Goal: Task Accomplishment & Management: Manage account settings

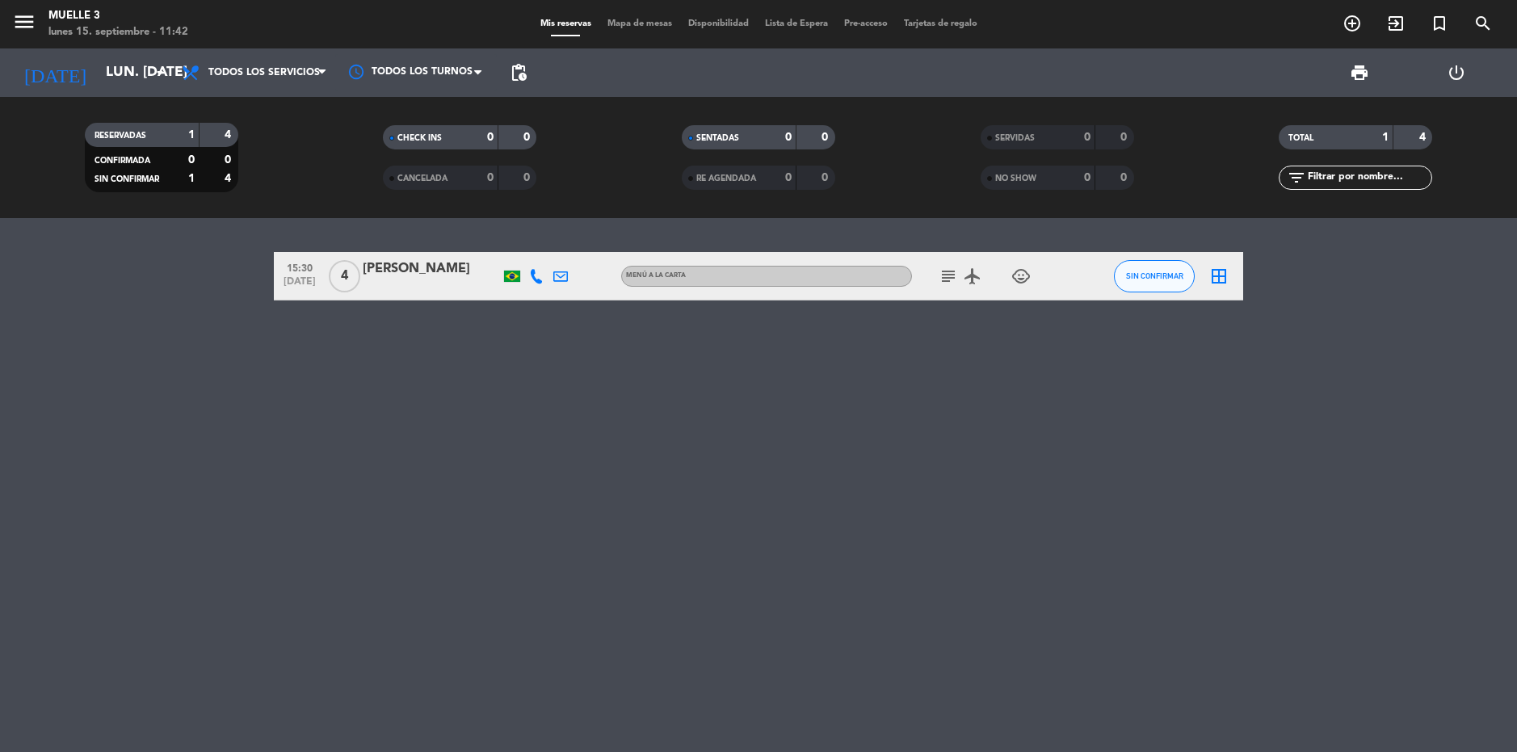
drag, startPoint x: 937, startPoint y: 271, endPoint x: 947, endPoint y: 271, distance: 9.7
click at [937, 270] on span "subject" at bounding box center [948, 276] width 24 height 19
click at [948, 271] on icon "subject" at bounding box center [948, 276] width 19 height 19
click at [1023, 355] on div "15:30 [DATE] 4 [PERSON_NAME] [PERSON_NAME] MENÚ A LA CARTA subject Hola! Si pos…" at bounding box center [758, 485] width 1517 height 534
click at [974, 274] on icon "airplanemode_active" at bounding box center [972, 276] width 19 height 19
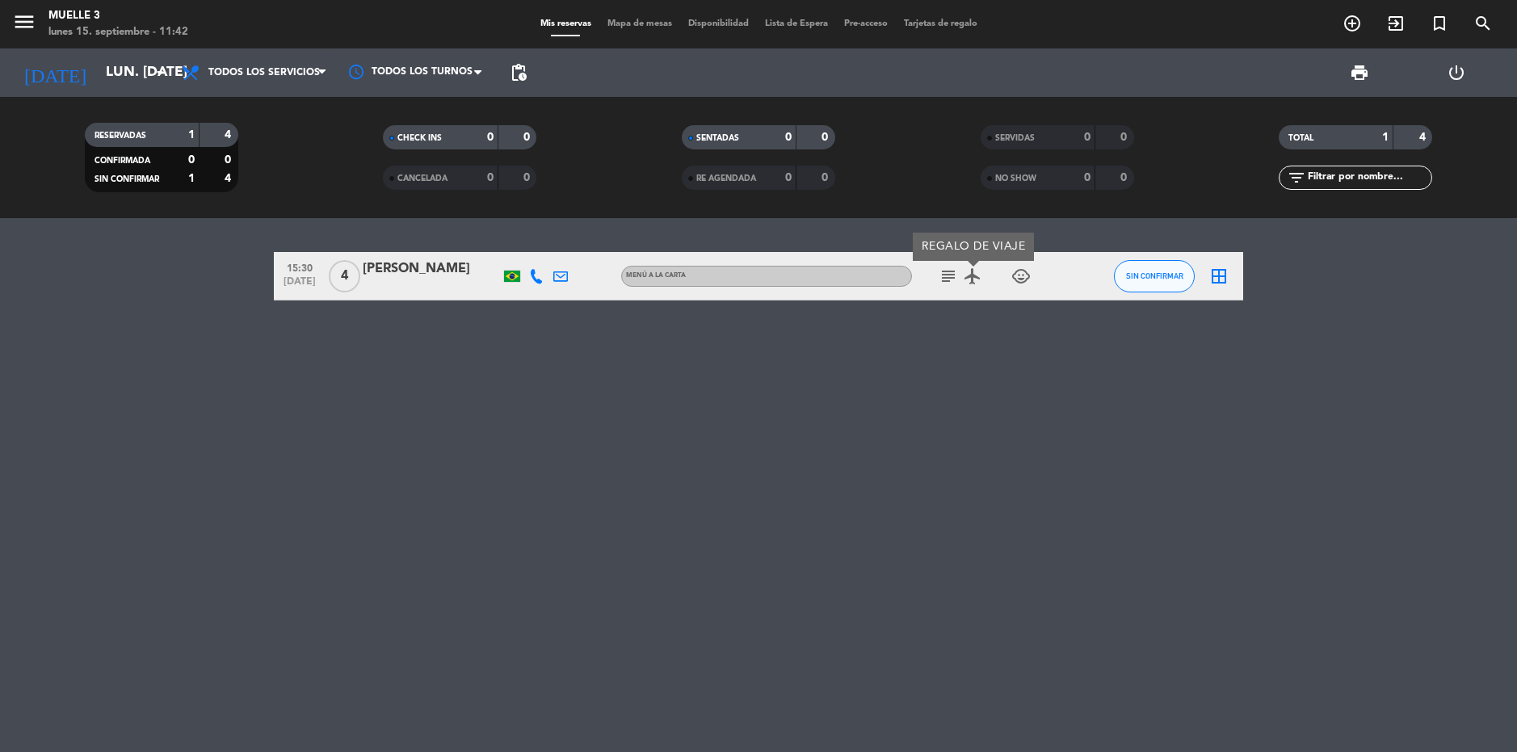
click at [1026, 360] on div "15:30 [DATE] 4 [PERSON_NAME] [PERSON_NAME] MENÚ A LA CARTA subject airplanemode…" at bounding box center [758, 485] width 1517 height 534
click at [163, 78] on icon "arrow_drop_down" at bounding box center [159, 72] width 19 height 19
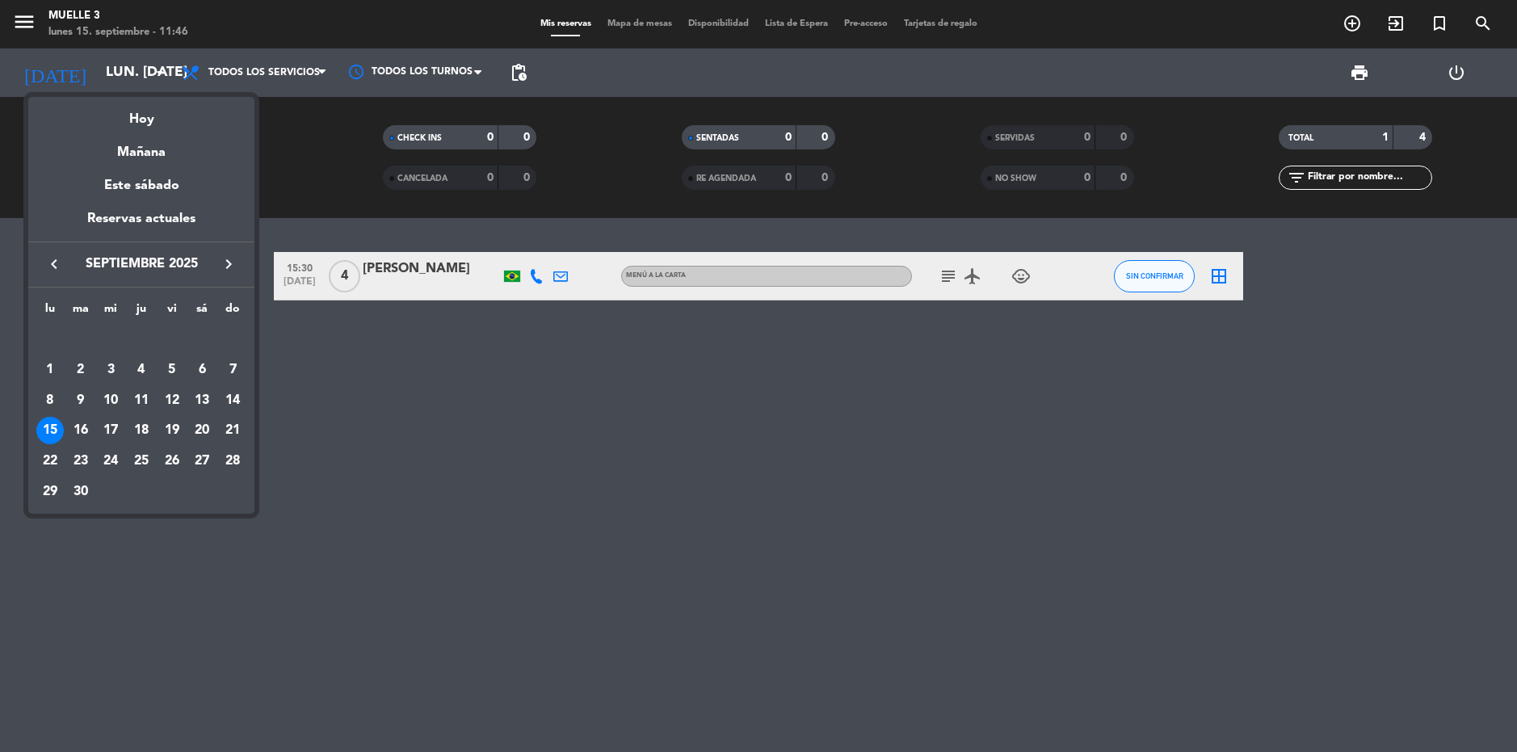
click at [78, 429] on div "16" at bounding box center [80, 430] width 27 height 27
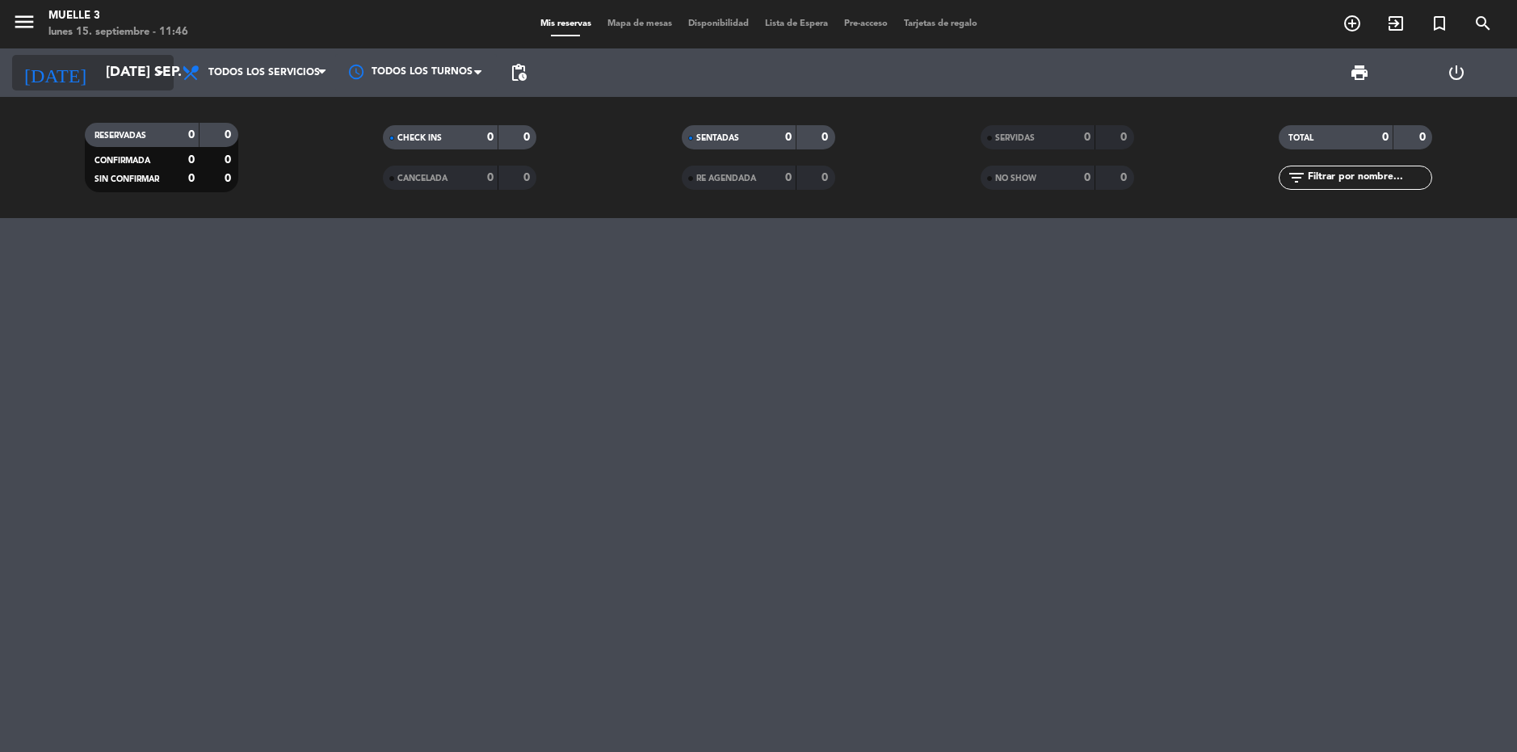
click at [150, 60] on input "[DATE] sep." at bounding box center [188, 73] width 180 height 32
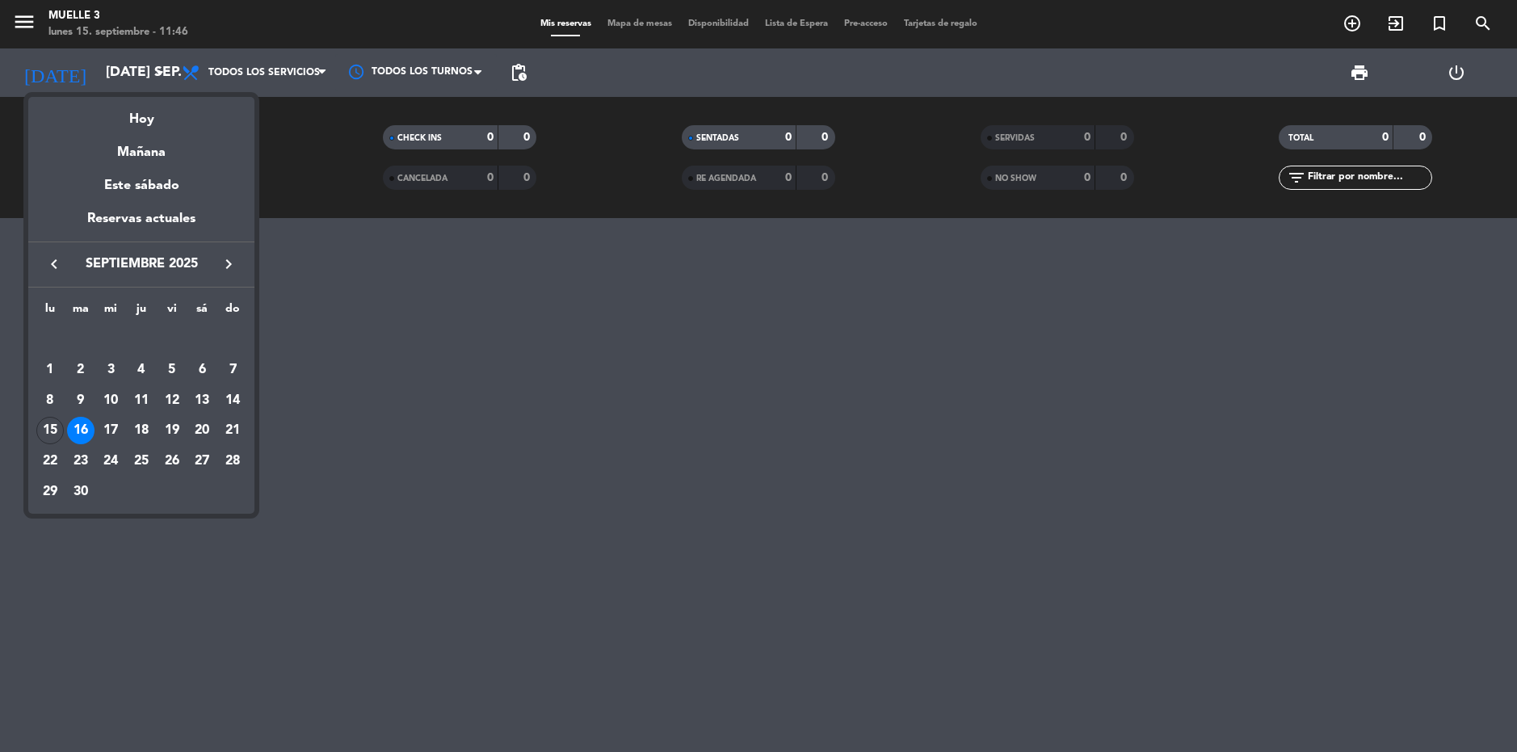
click at [149, 115] on div "Hoy" at bounding box center [141, 113] width 226 height 33
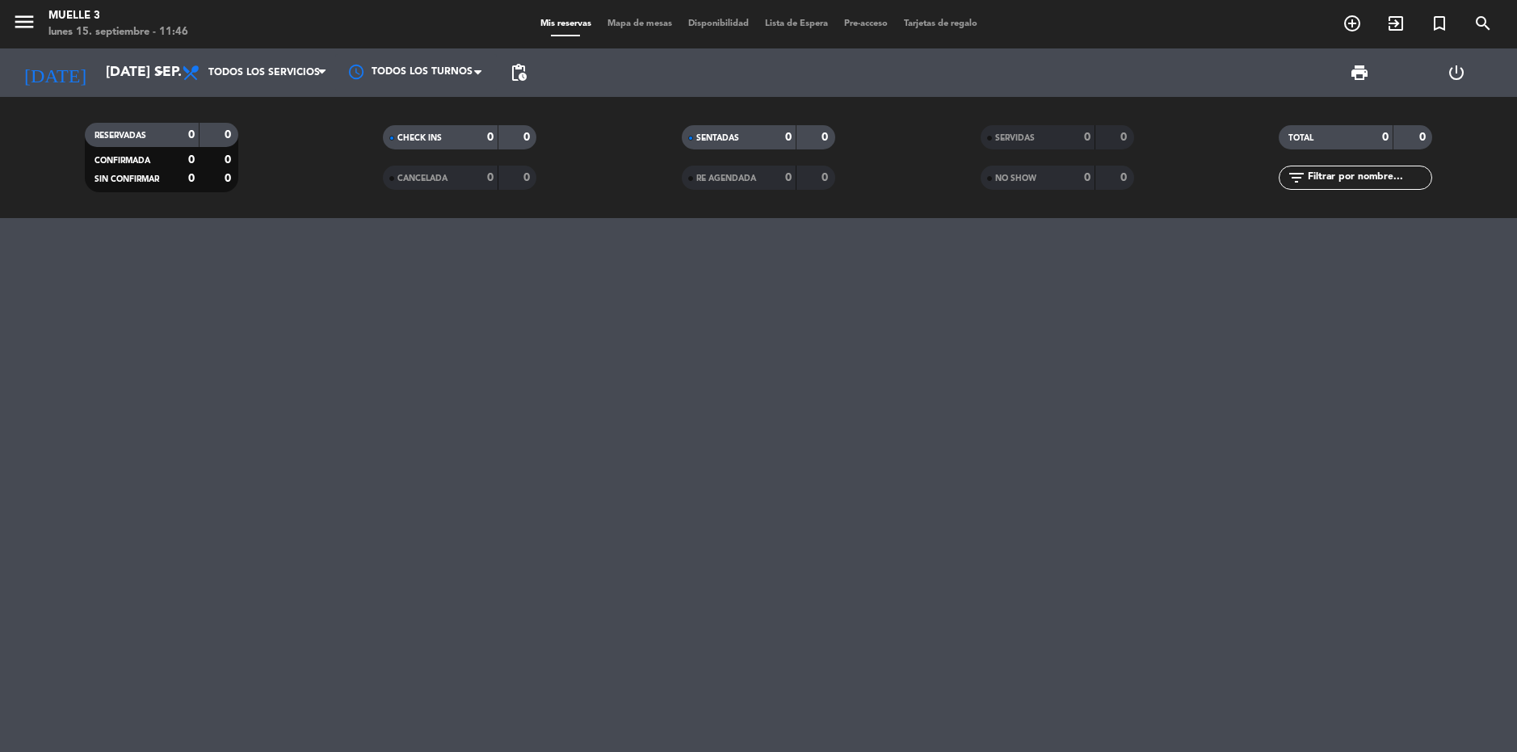
type input "lun. [DATE]"
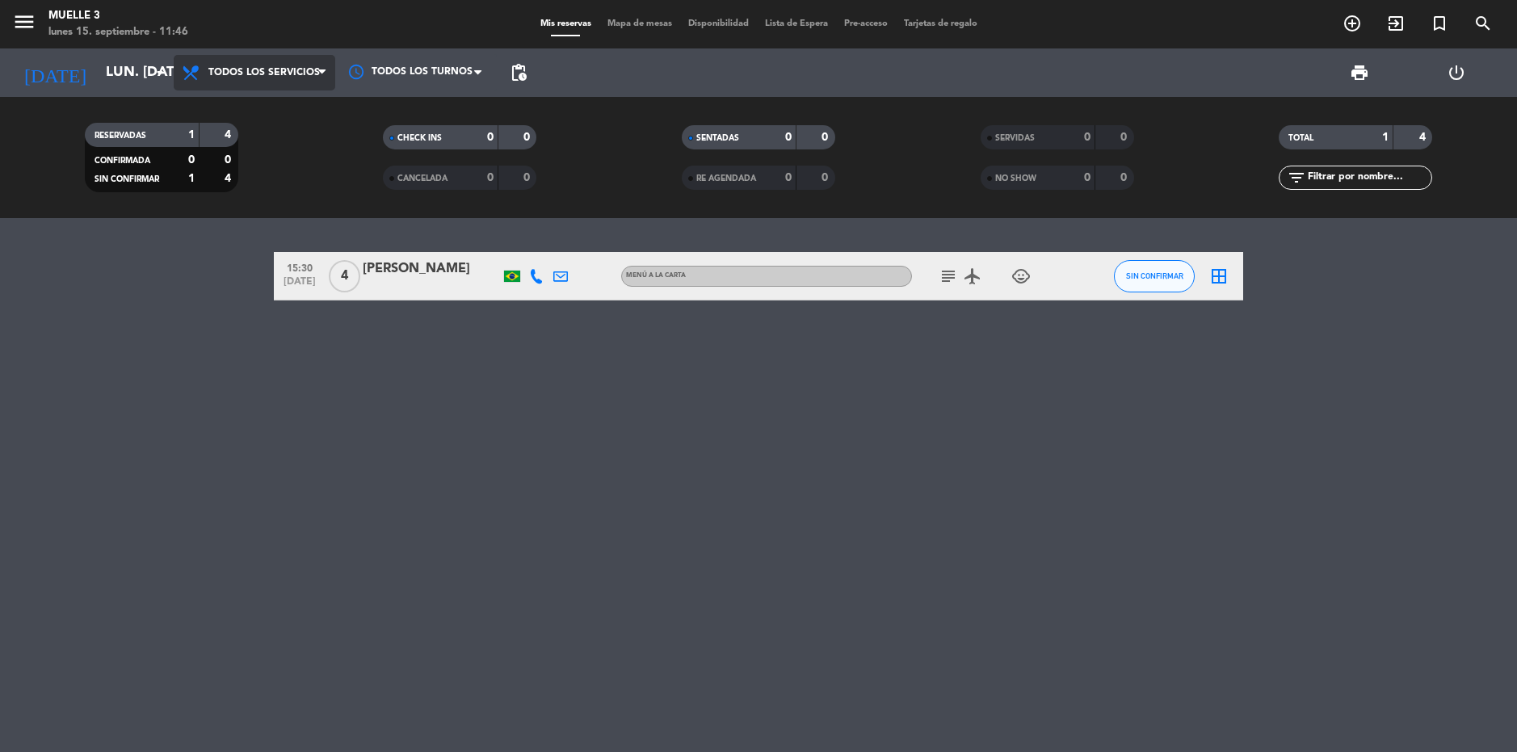
click at [261, 70] on span "Todos los servicios" at bounding box center [263, 72] width 111 height 11
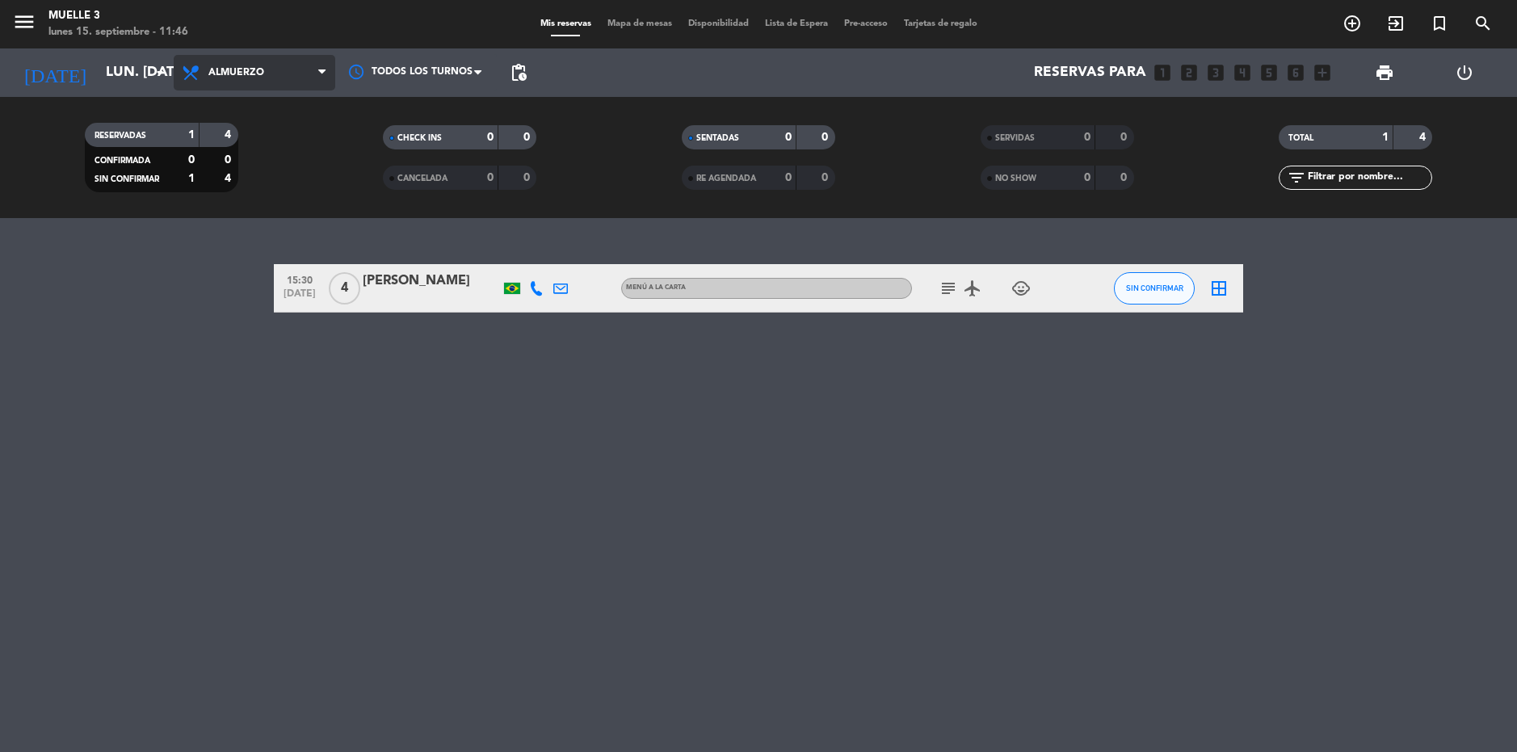
click at [288, 176] on div "menu Muelle 3 lunes 15. septiembre - 11:46 Mis reservas Mapa de mesas Disponibi…" at bounding box center [758, 109] width 1517 height 218
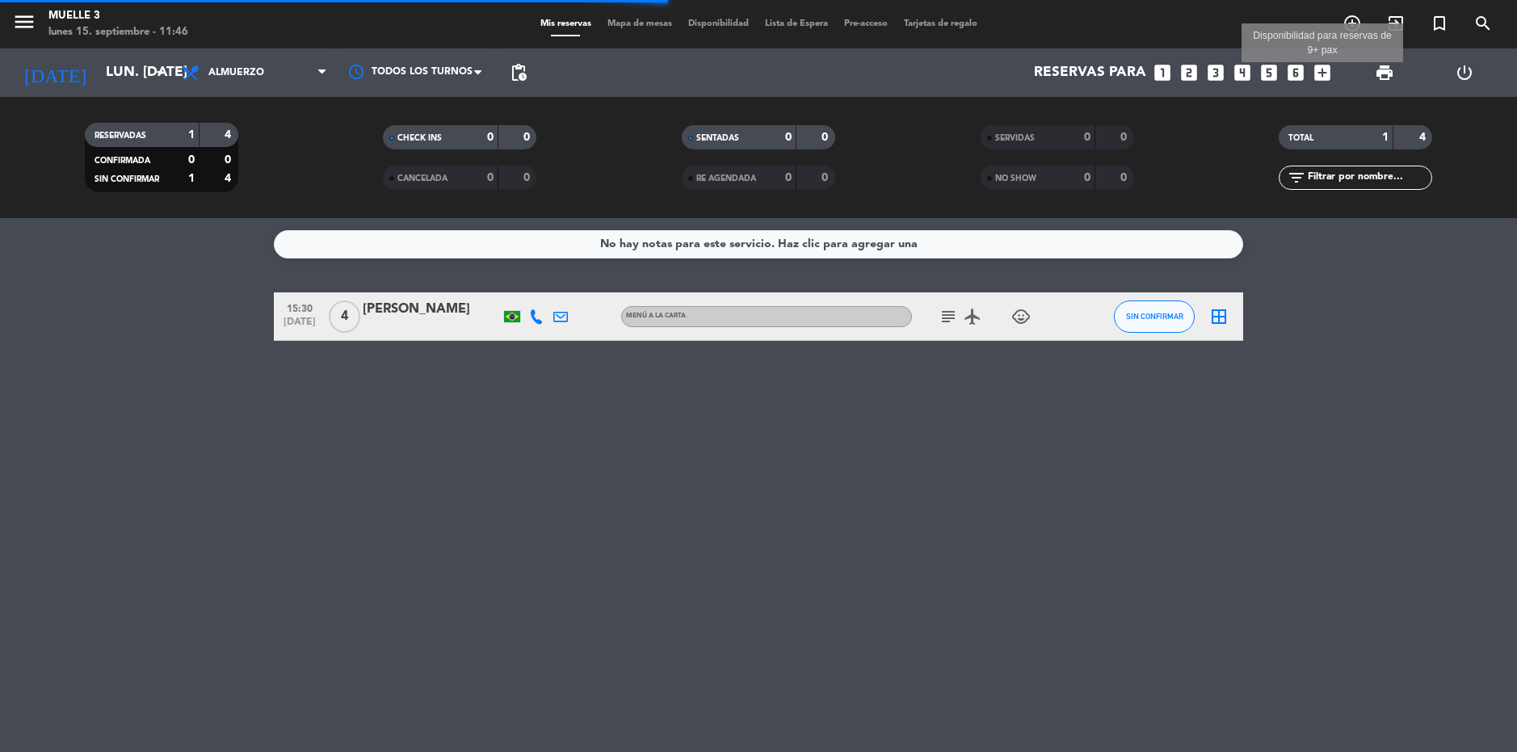
click at [1314, 70] on icon "add_box" at bounding box center [1322, 72] width 21 height 21
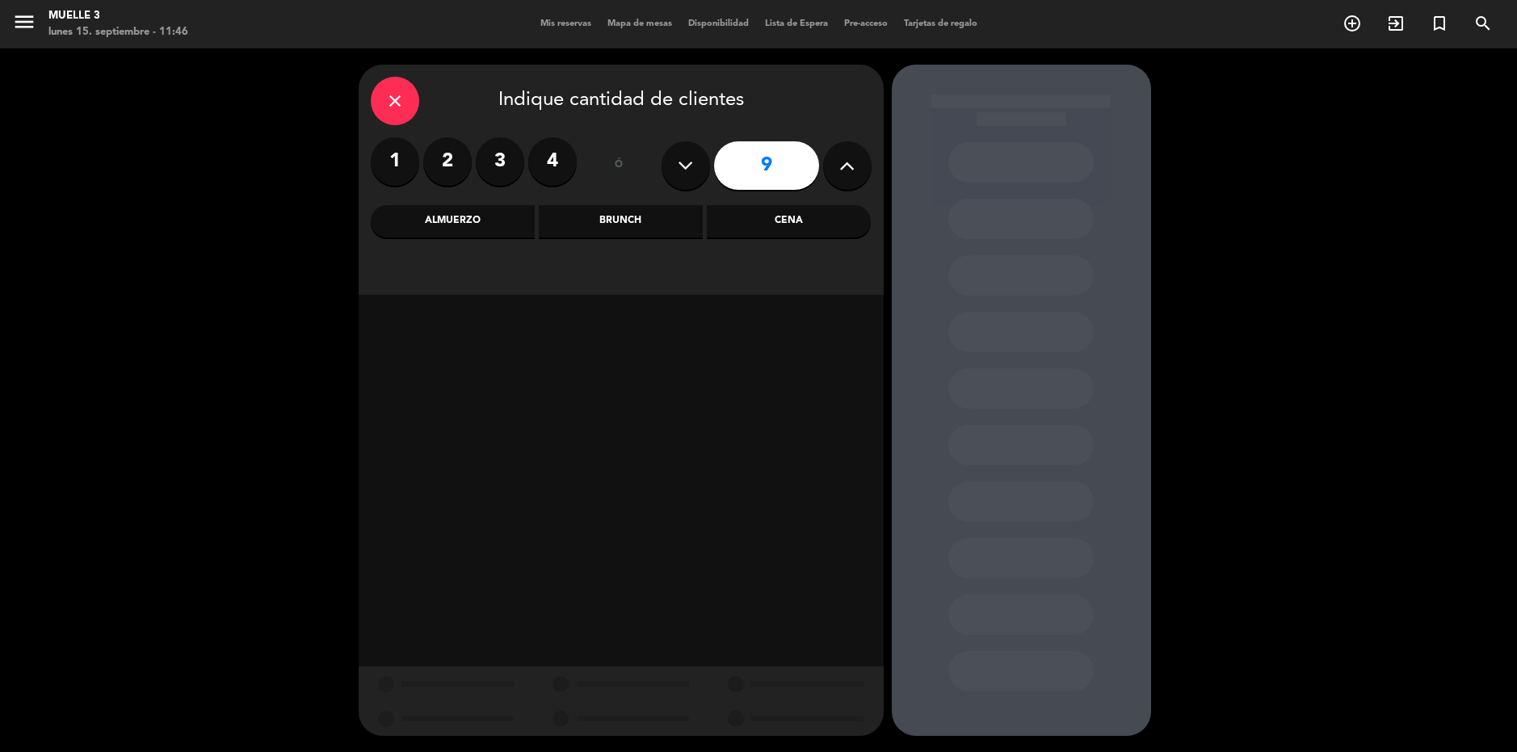
click at [859, 162] on button at bounding box center [847, 165] width 48 height 48
type input "10"
click at [480, 229] on div "Almuerzo" at bounding box center [453, 221] width 164 height 32
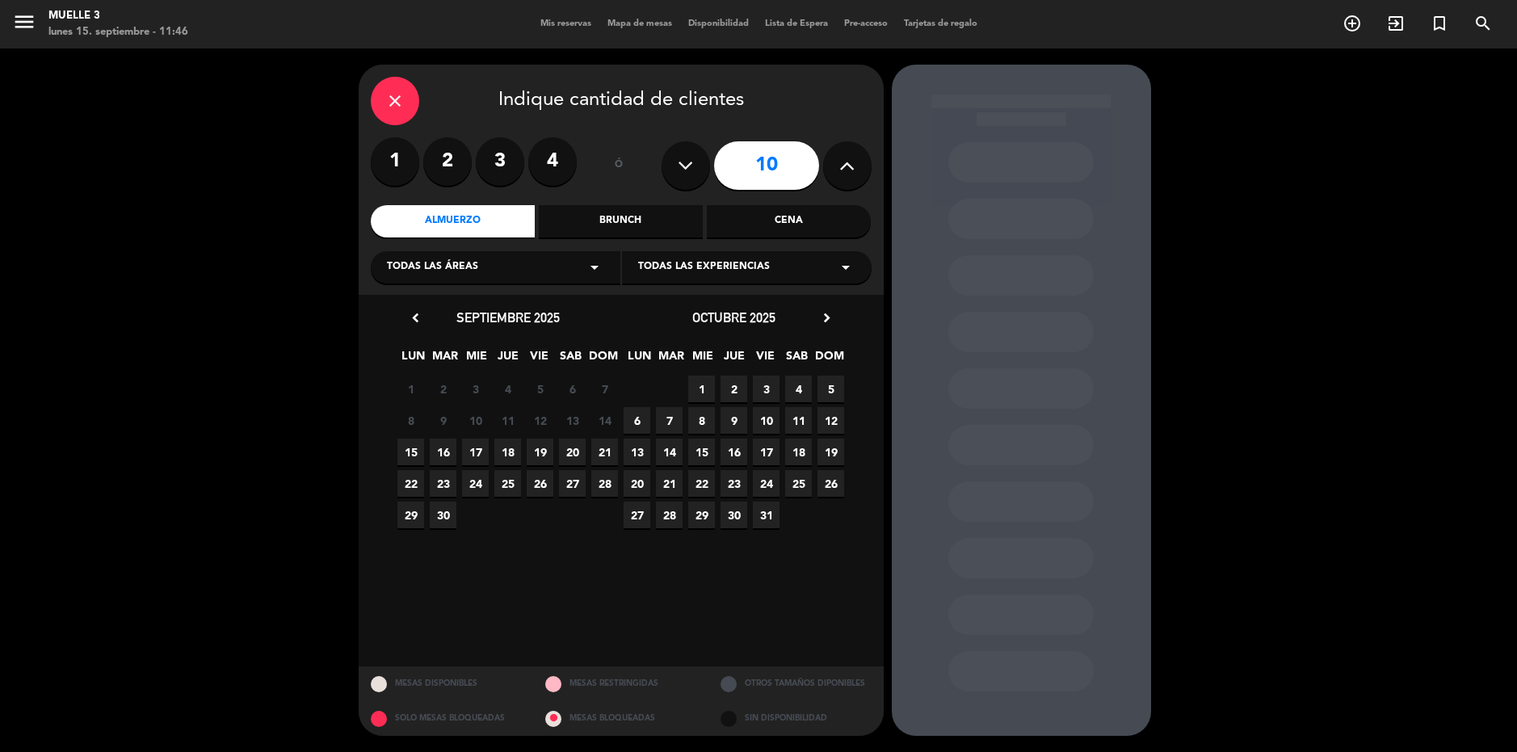
click at [452, 450] on span "16" at bounding box center [443, 452] width 27 height 27
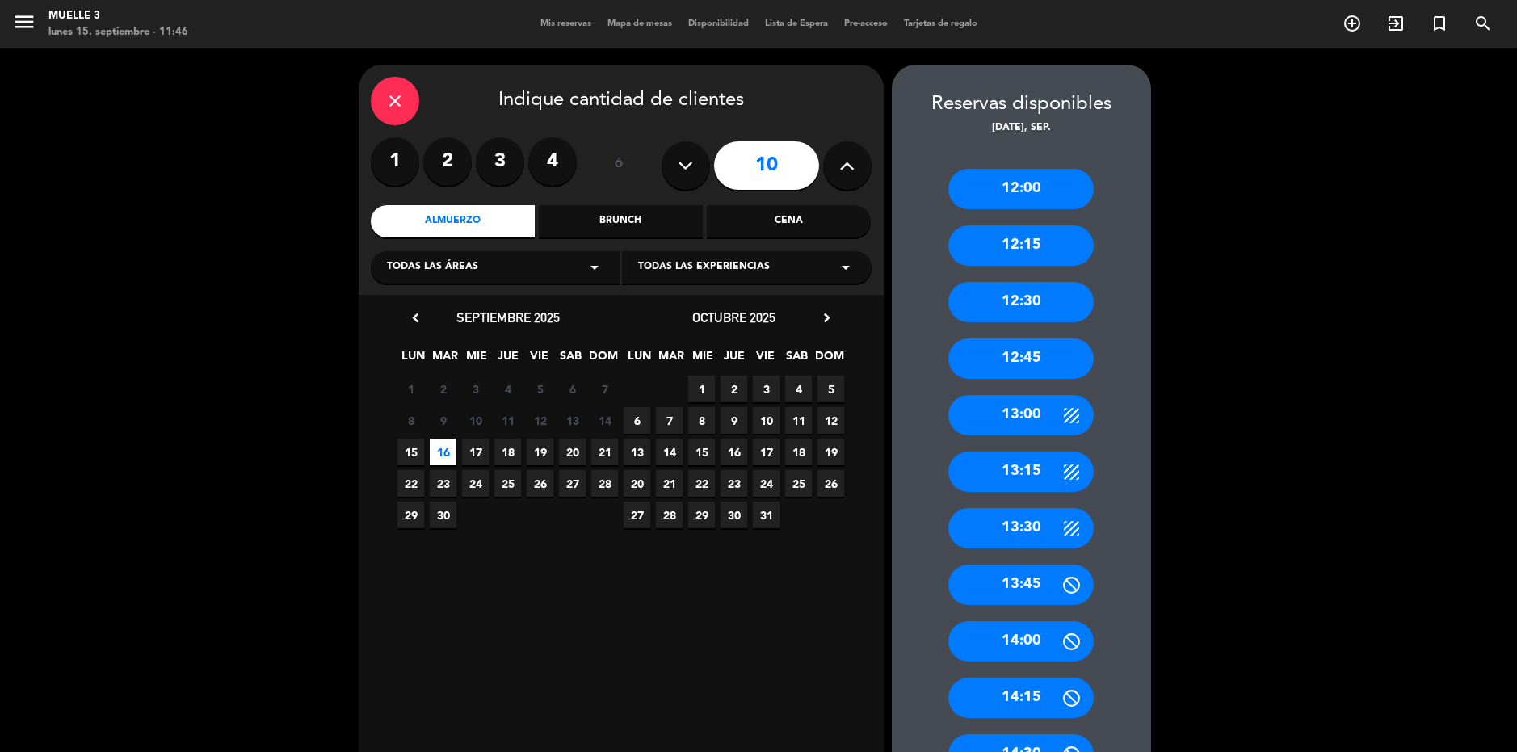
click at [1050, 189] on div "12:00" at bounding box center [1020, 189] width 145 height 40
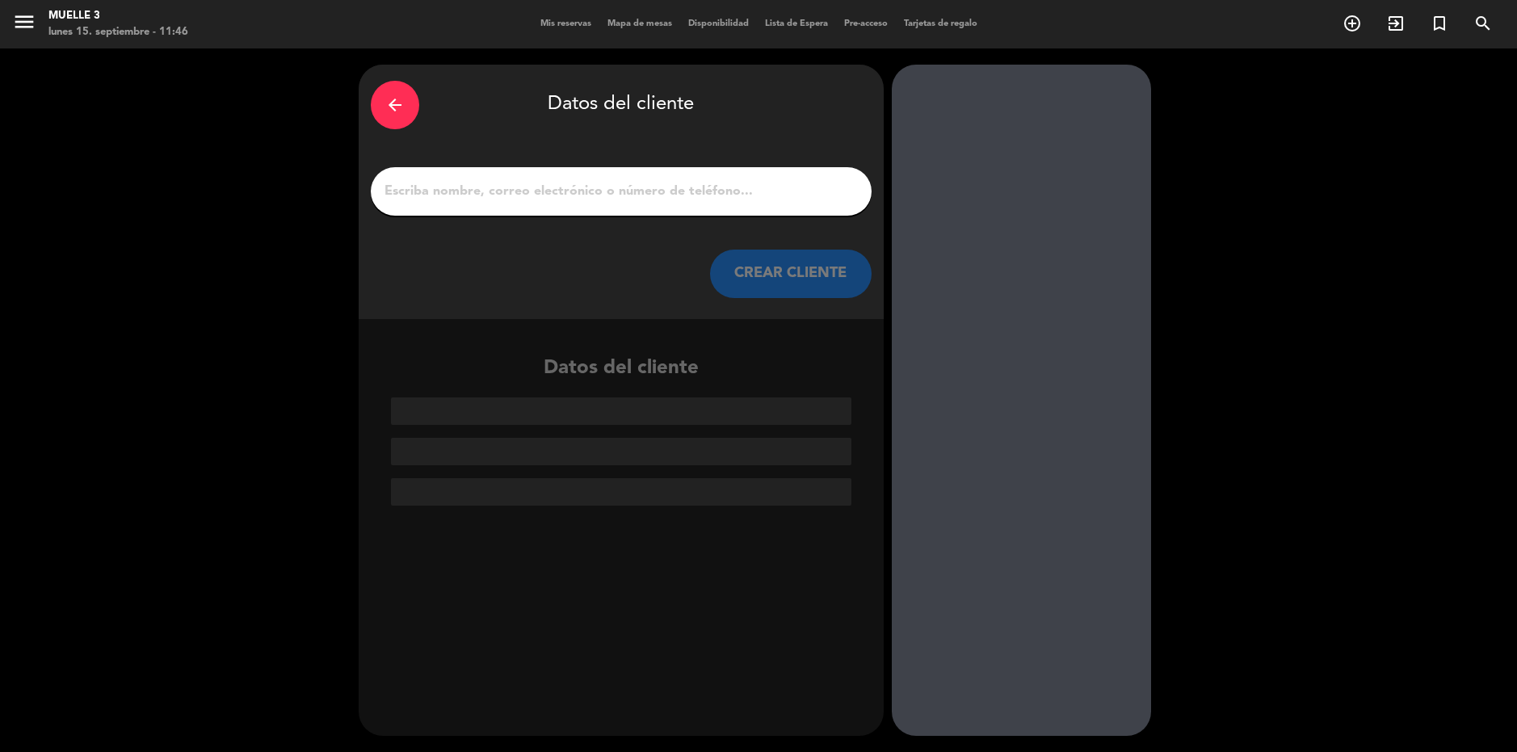
click at [657, 199] on input "1" at bounding box center [621, 191] width 477 height 23
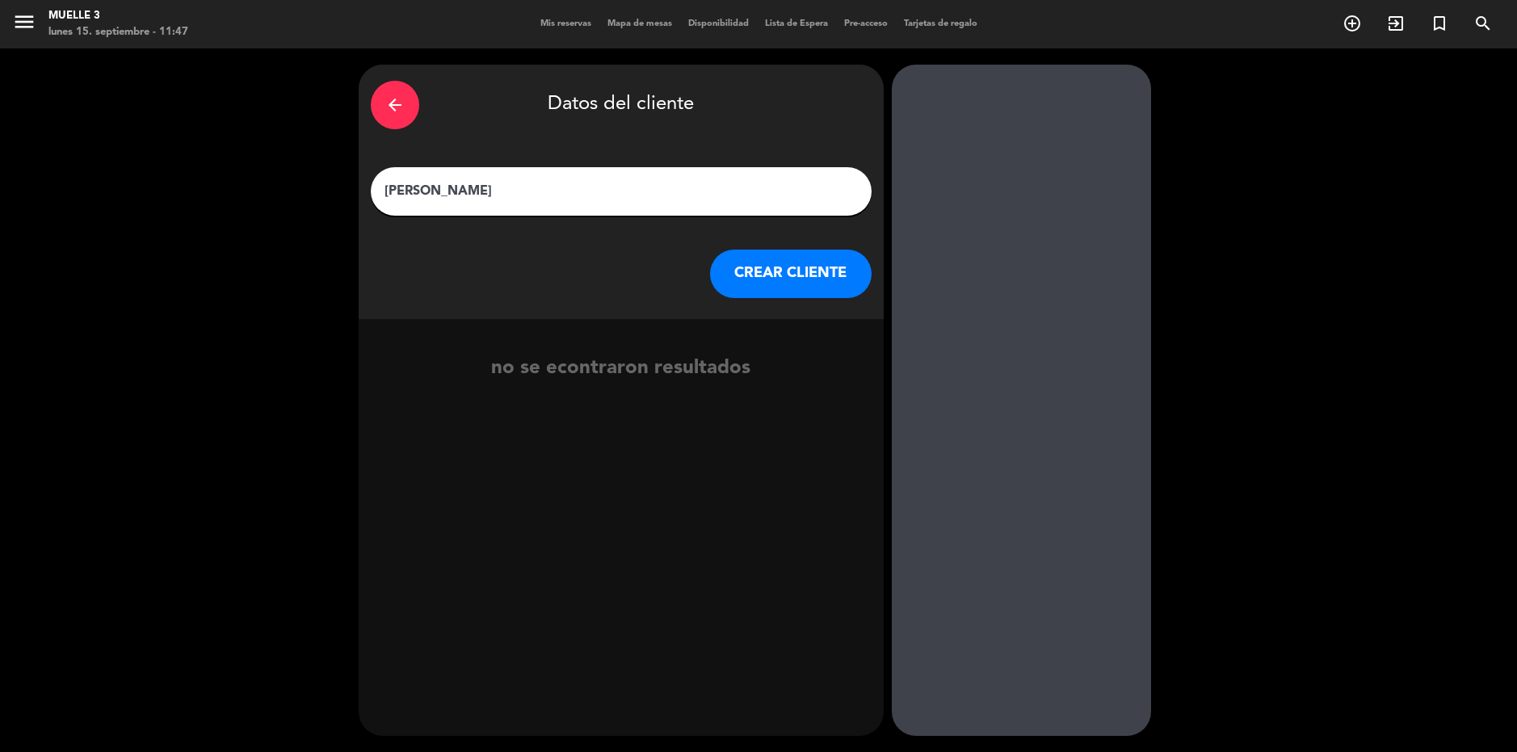
type input "[PERSON_NAME]"
click at [813, 268] on button "CREAR CLIENTE" at bounding box center [791, 274] width 162 height 48
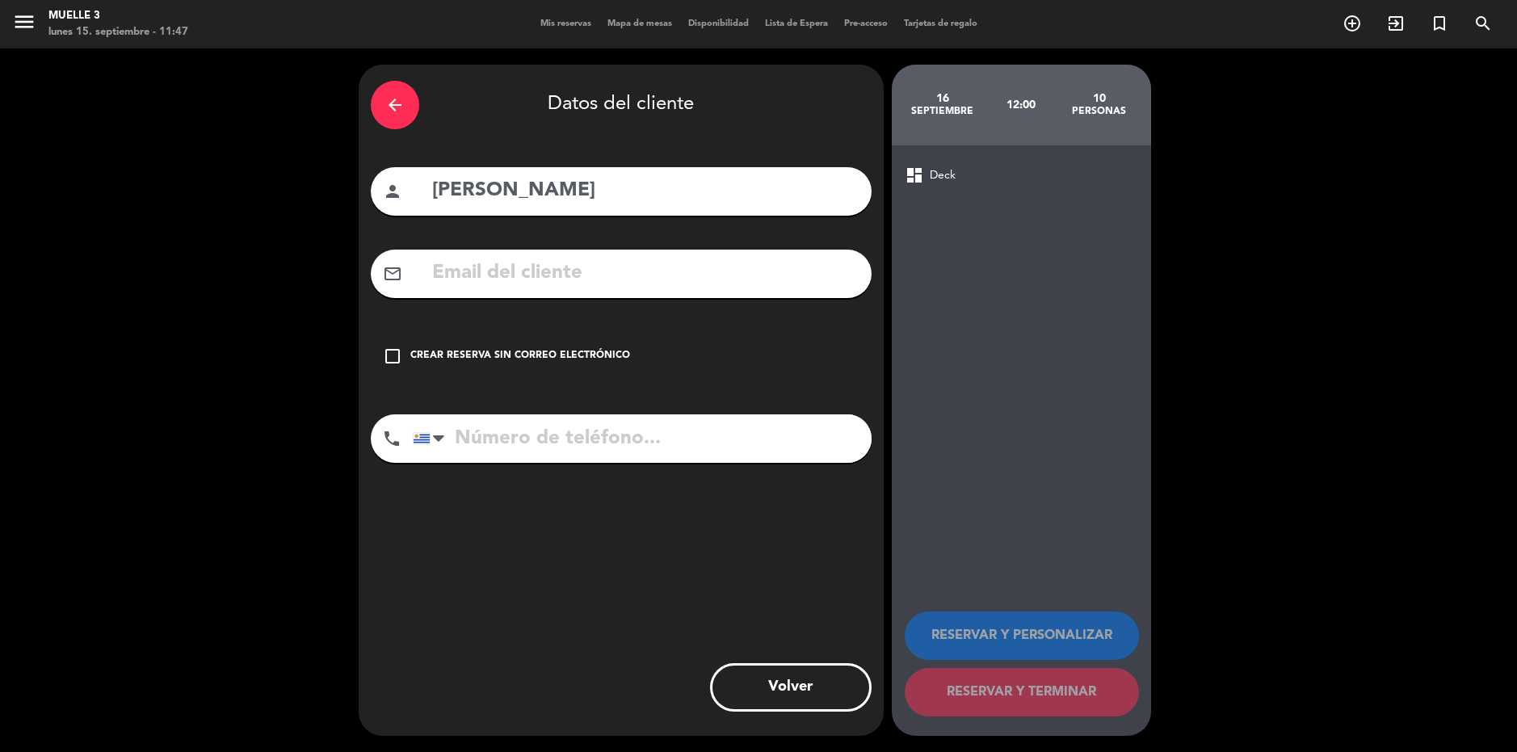
click at [588, 347] on div "check_box_outline_blank Crear reserva sin correo electrónico" at bounding box center [621, 356] width 501 height 48
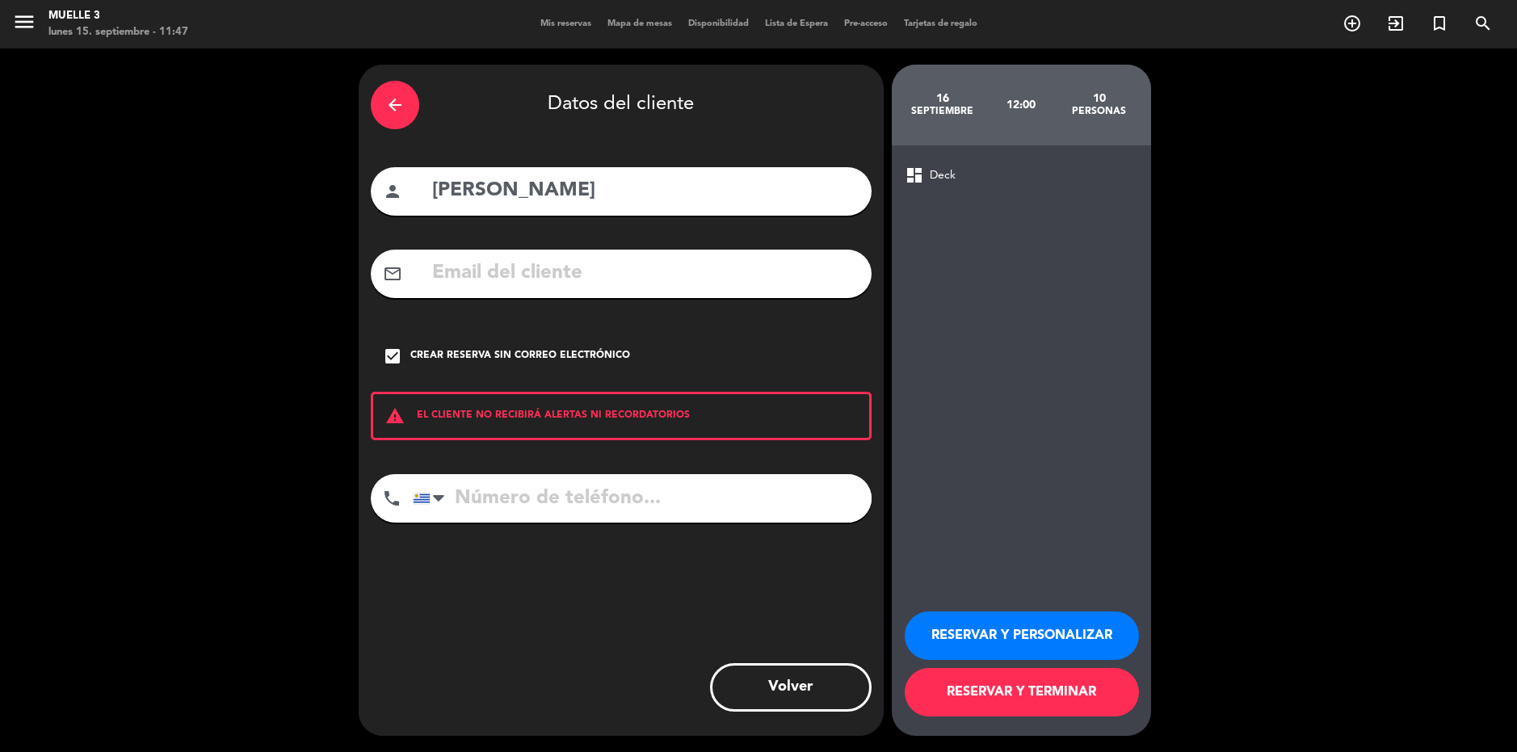
click at [1080, 705] on button "RESERVAR Y TERMINAR" at bounding box center [1022, 692] width 234 height 48
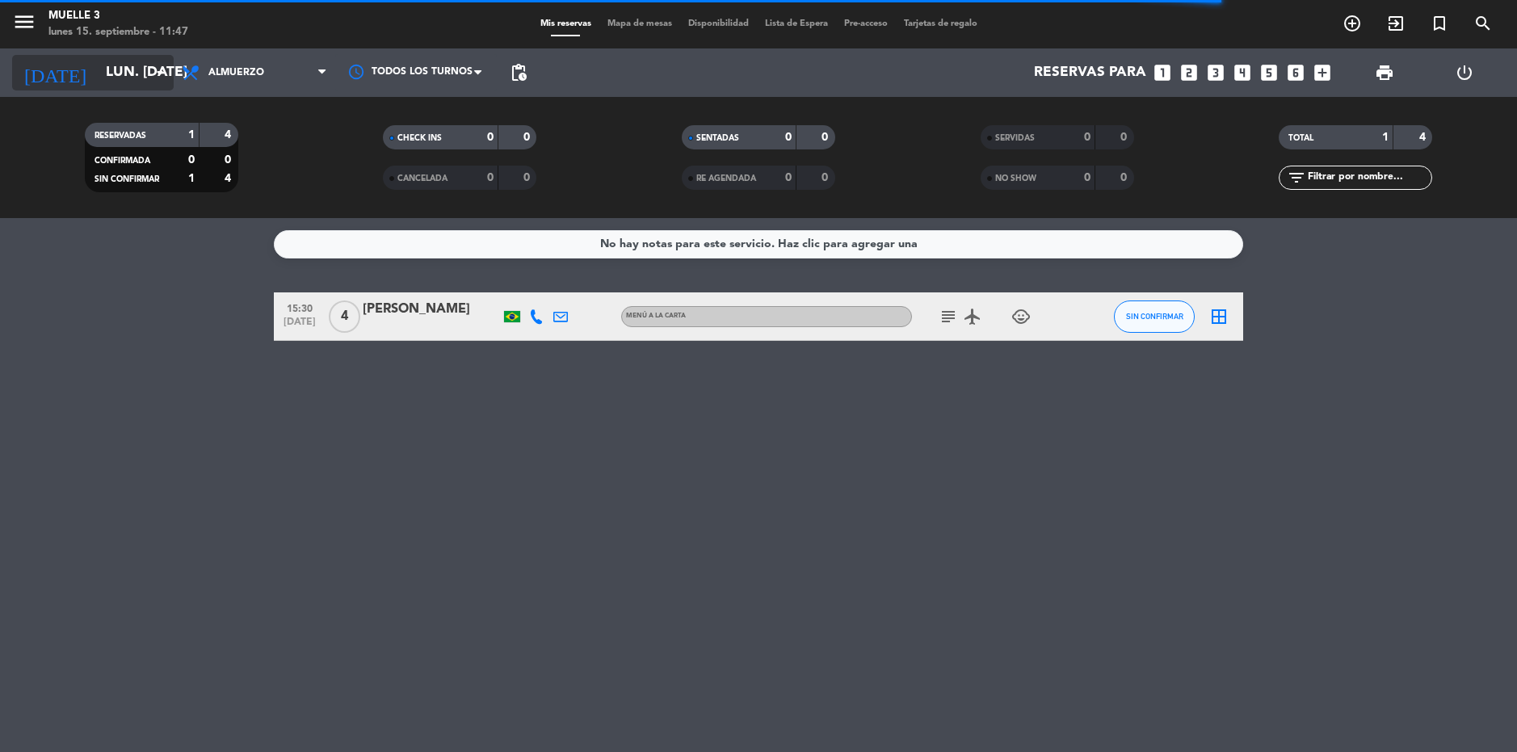
click at [134, 58] on input "lun. [DATE]" at bounding box center [188, 73] width 180 height 32
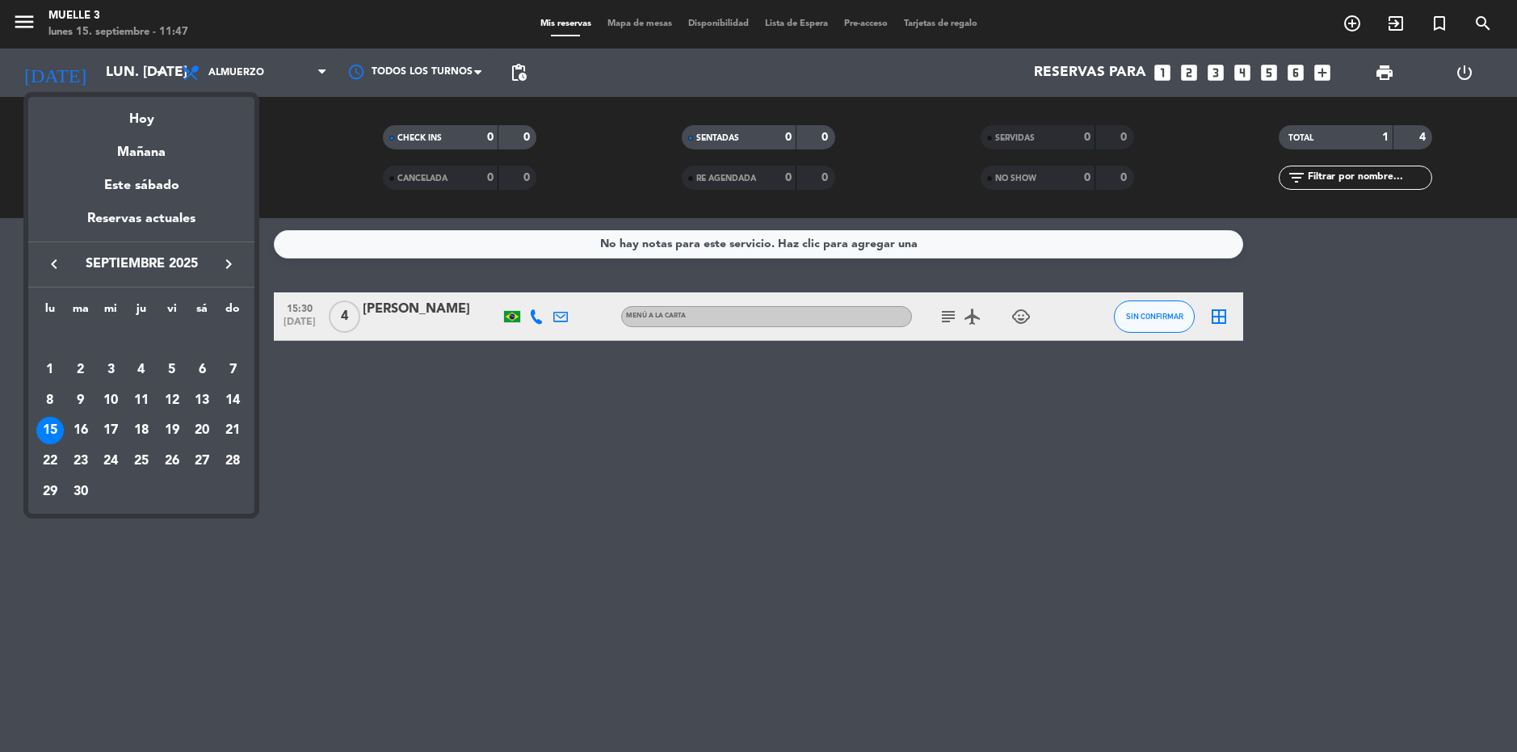
drag, startPoint x: 71, startPoint y: 423, endPoint x: 82, endPoint y: 428, distance: 12.6
click at [70, 424] on div "16" at bounding box center [80, 430] width 27 height 27
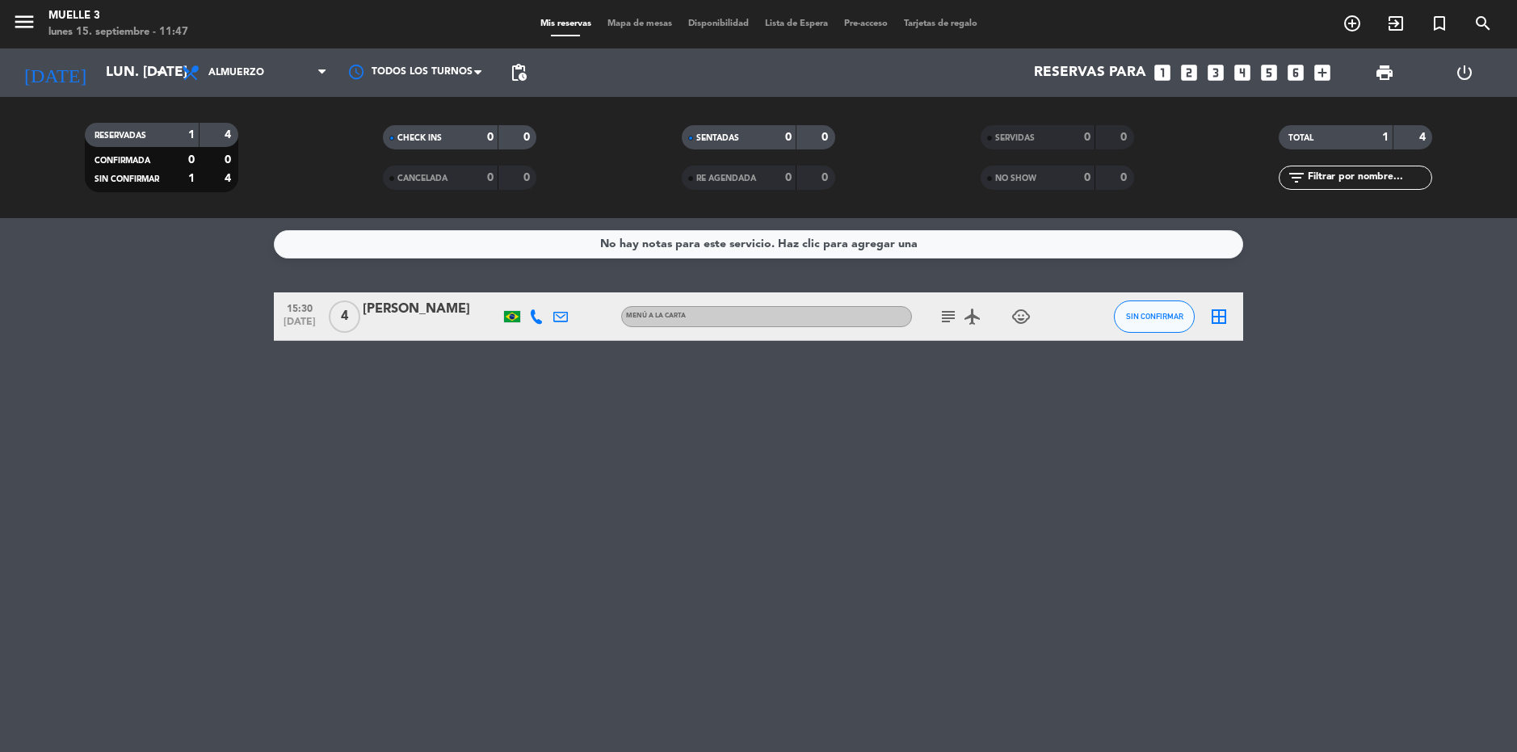
type input "[DATE] sep."
click at [379, 311] on div "[PERSON_NAME]" at bounding box center [431, 309] width 137 height 21
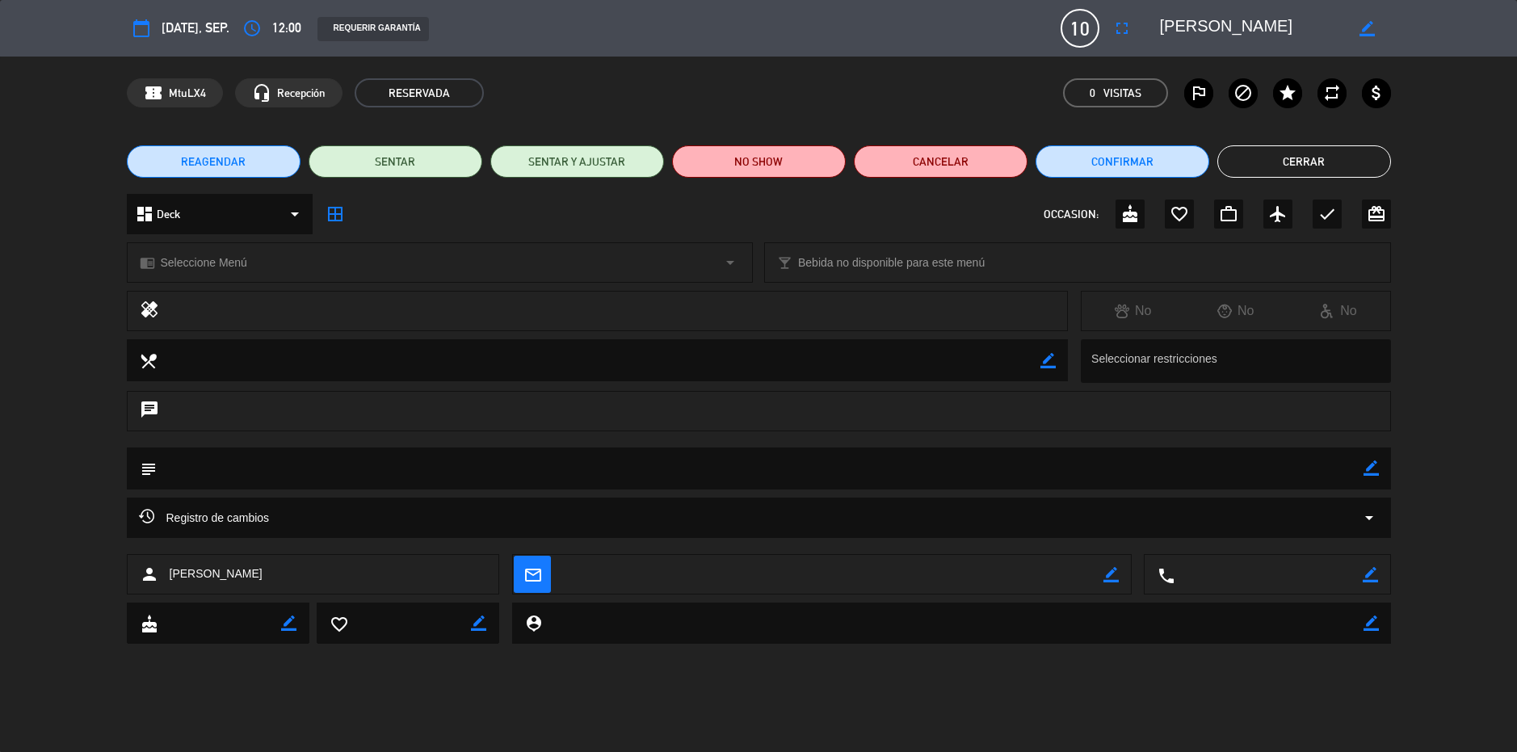
click at [1366, 463] on icon "border_color" at bounding box center [1371, 467] width 15 height 15
type textarea "M"
type textarea "Reserva Mano. [PERSON_NAME], cortesía"
click at [1369, 463] on icon at bounding box center [1371, 467] width 15 height 15
click at [1328, 157] on button "Cerrar" at bounding box center [1304, 161] width 174 height 32
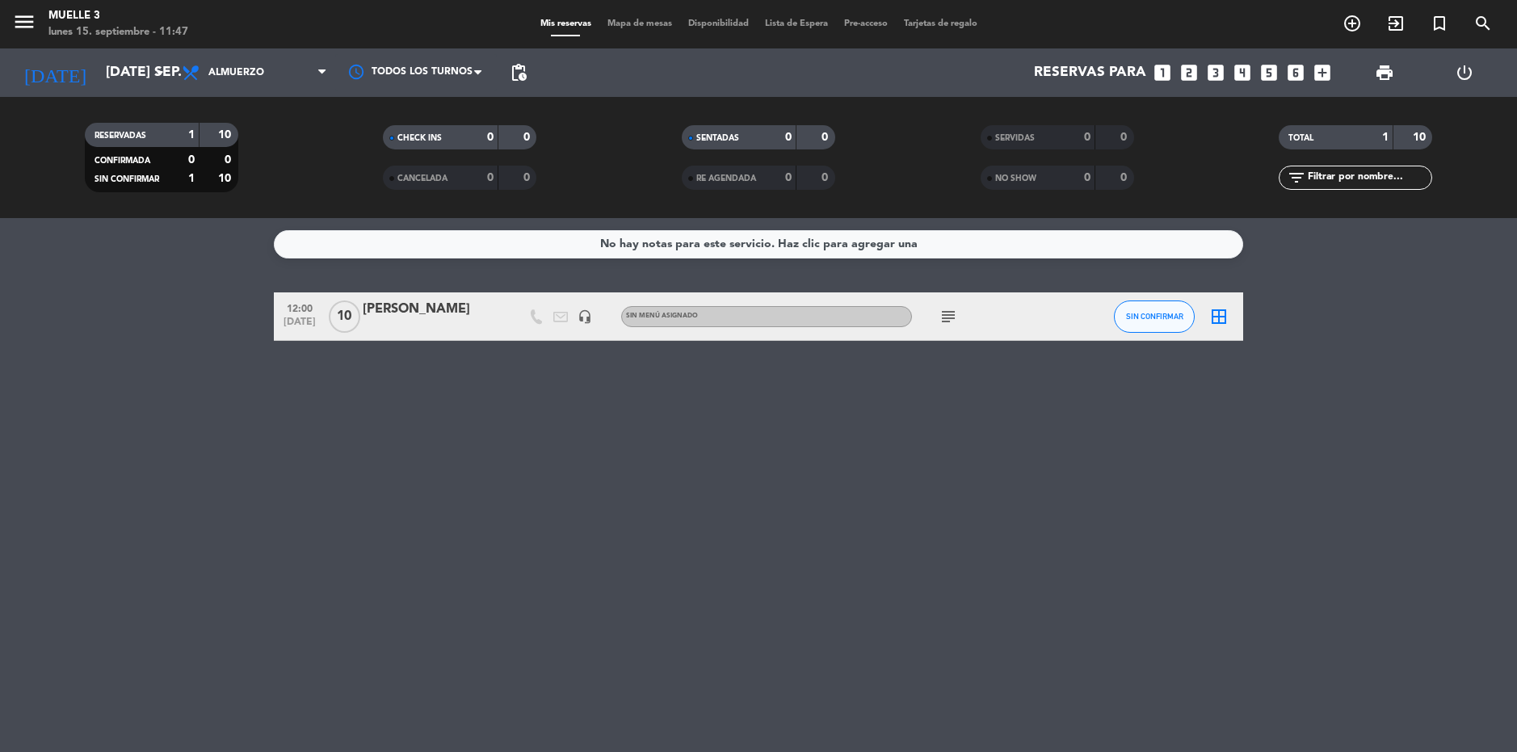
click at [953, 318] on icon "subject" at bounding box center [948, 316] width 19 height 19
click at [141, 78] on input "[DATE] sep." at bounding box center [188, 73] width 180 height 32
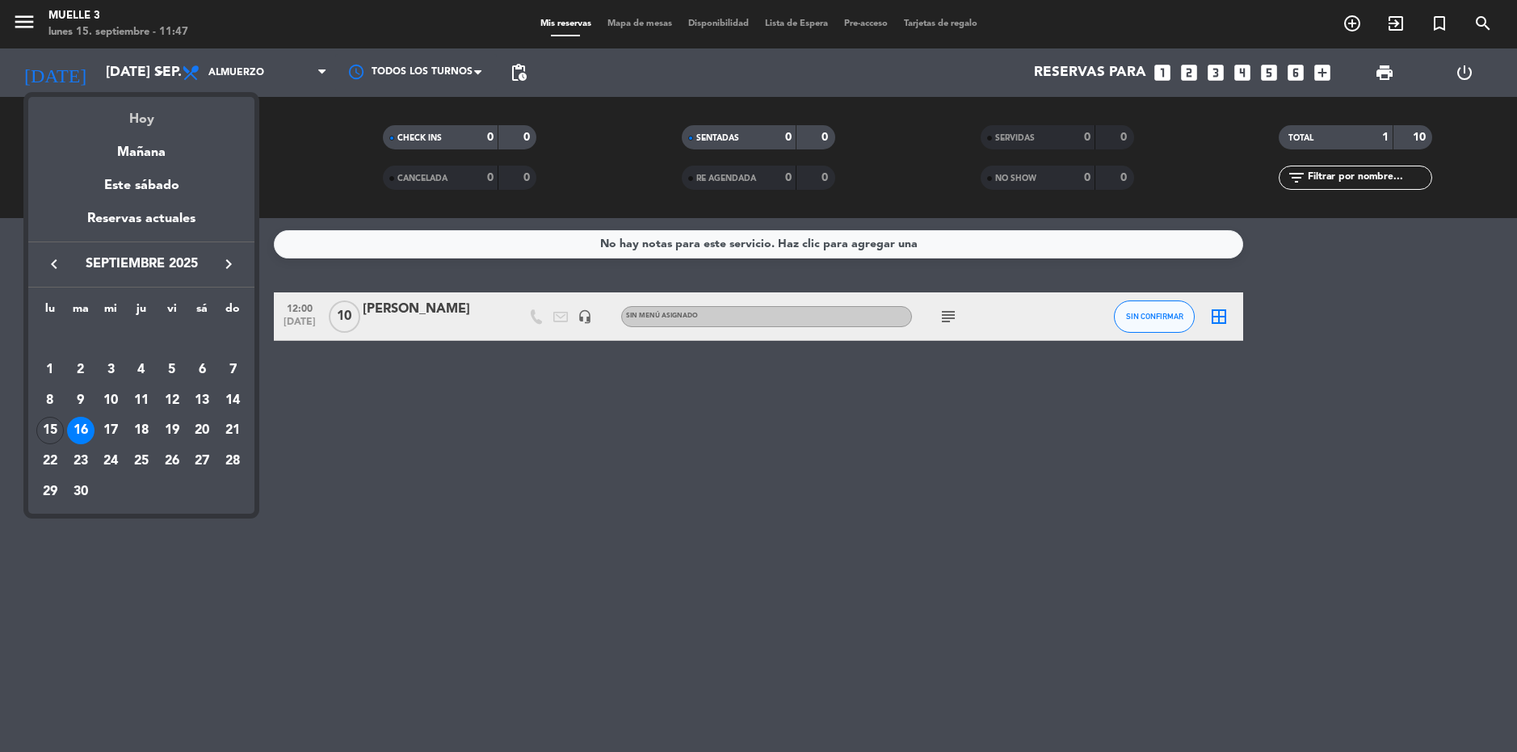
click at [135, 117] on div "Hoy" at bounding box center [141, 113] width 226 height 33
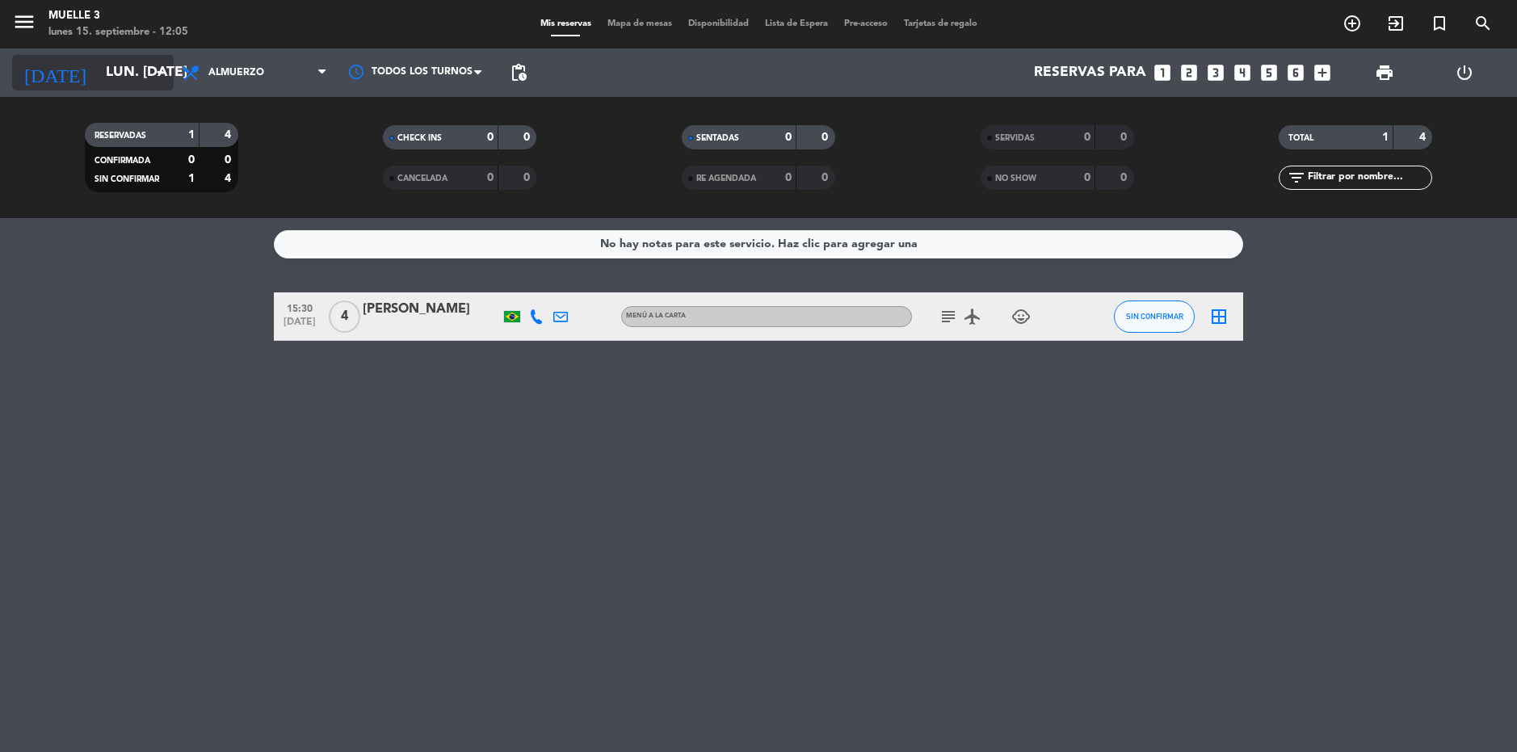
click at [136, 82] on input "lun. [DATE]" at bounding box center [188, 73] width 180 height 32
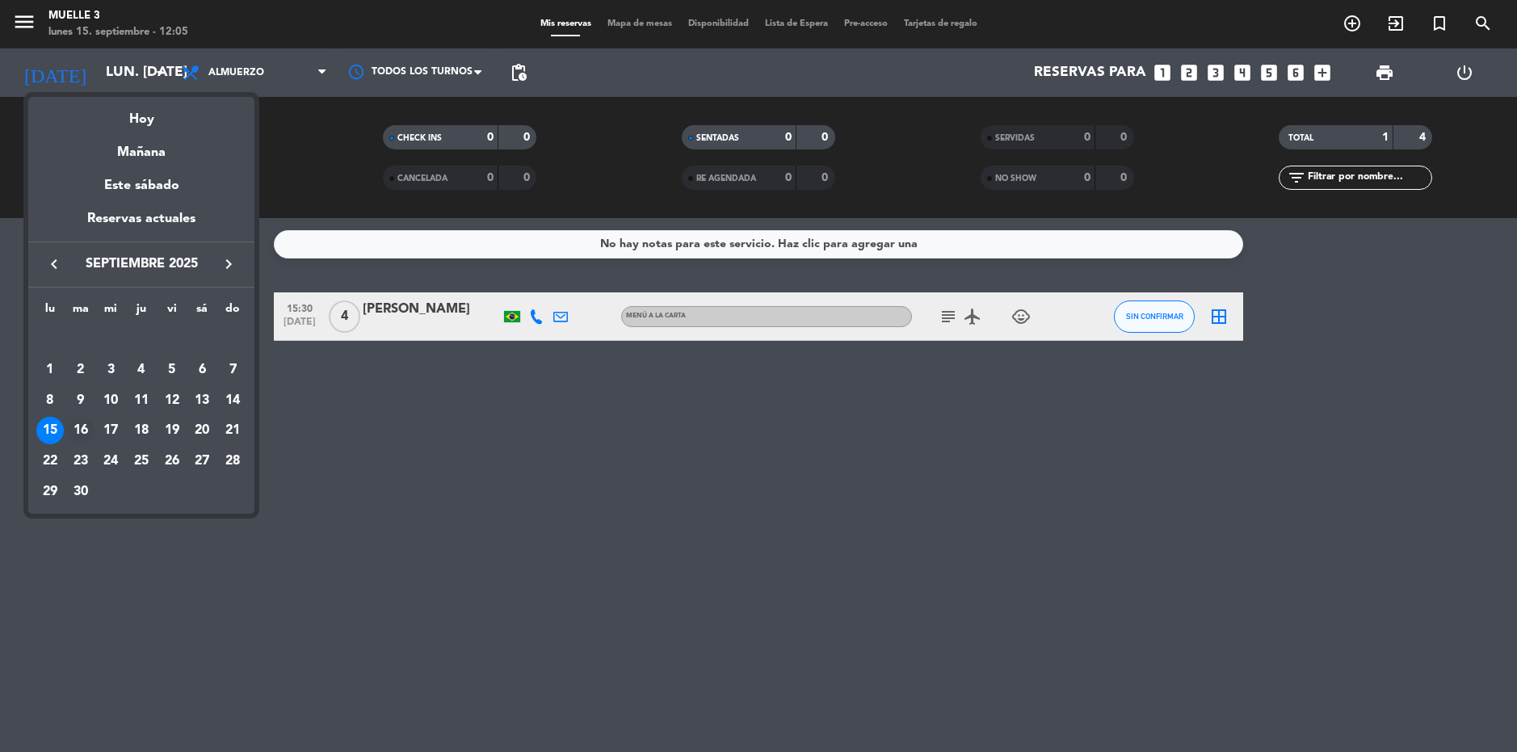
click at [83, 431] on div "16" at bounding box center [80, 430] width 27 height 27
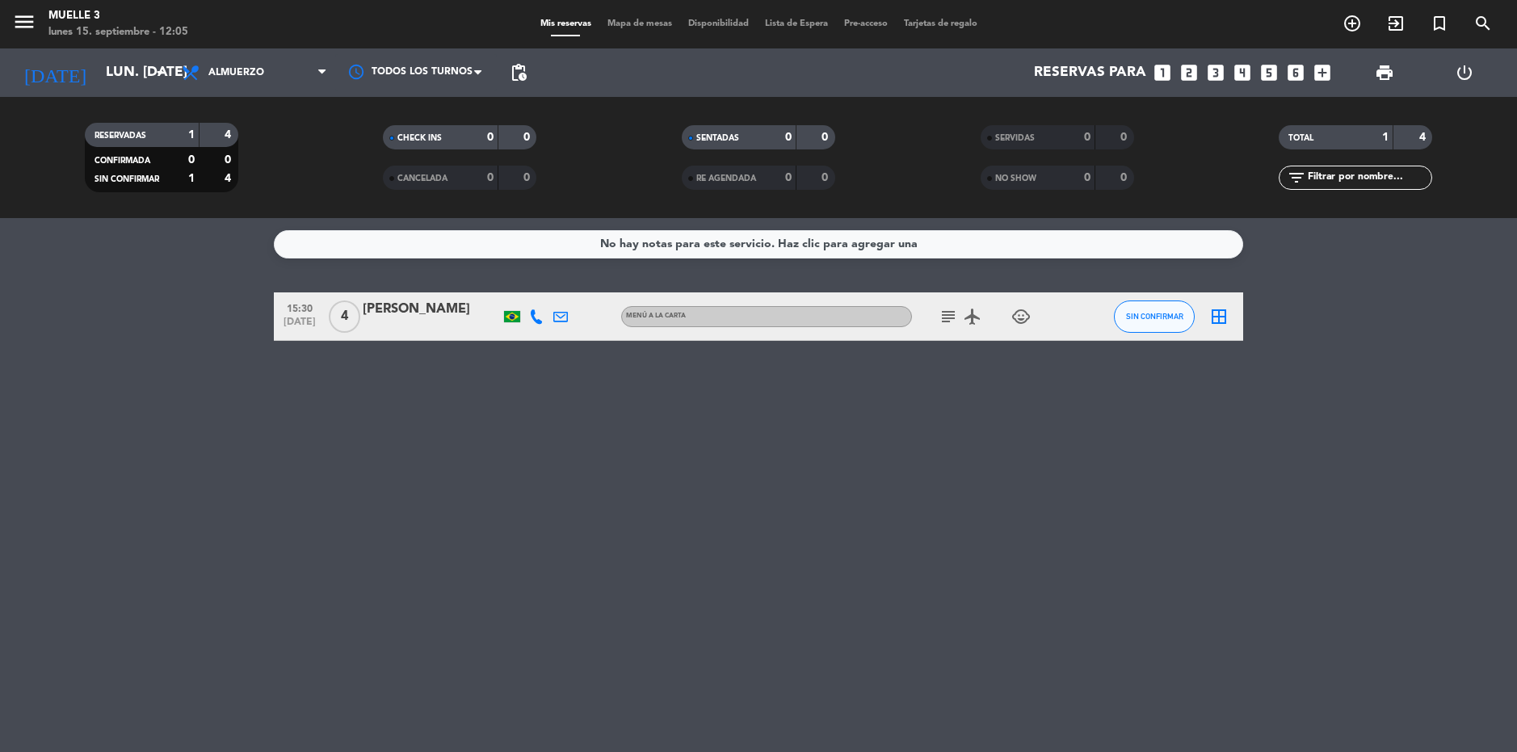
type input "[DATE] sep."
click at [404, 312] on div "[PERSON_NAME]" at bounding box center [431, 309] width 137 height 21
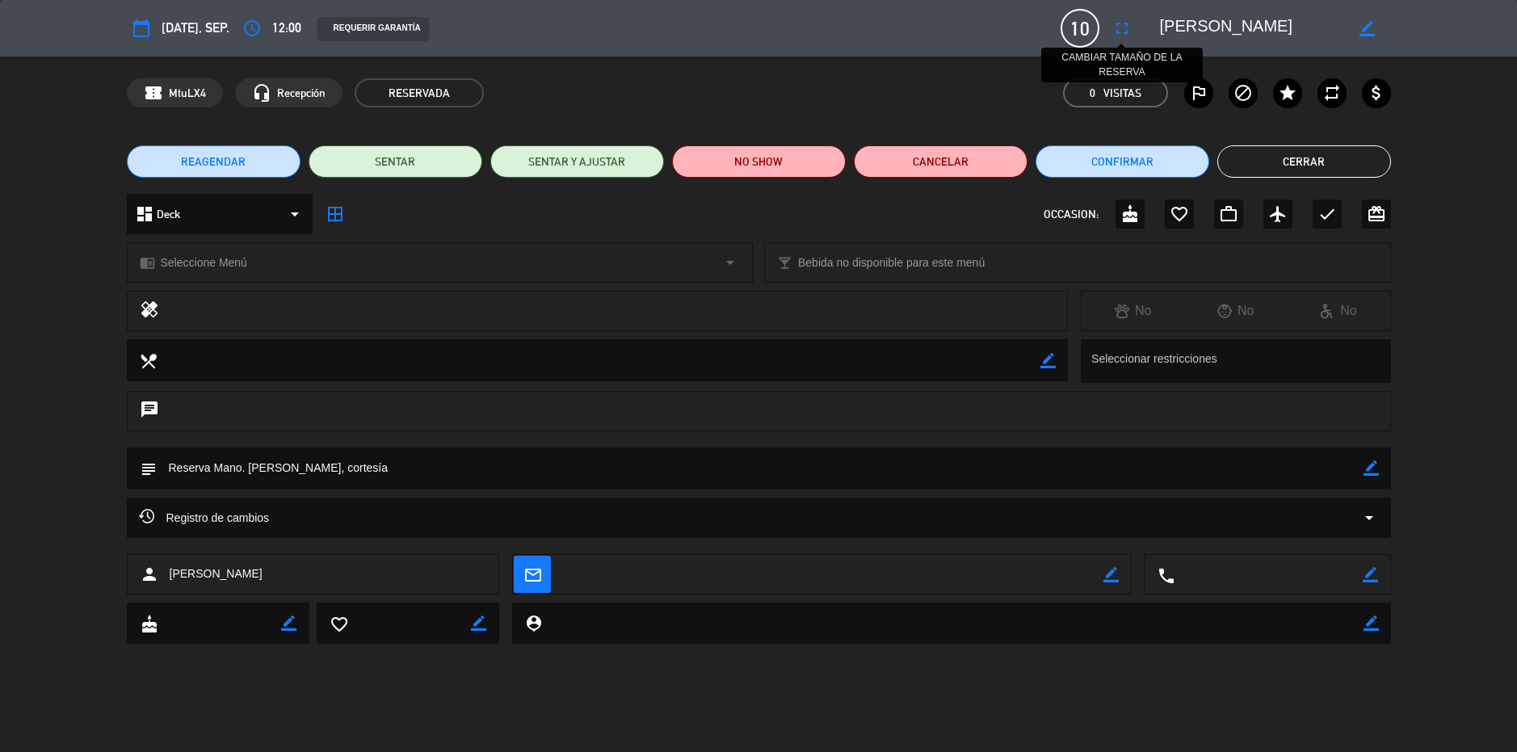
click at [1130, 37] on icon "fullscreen" at bounding box center [1121, 28] width 19 height 19
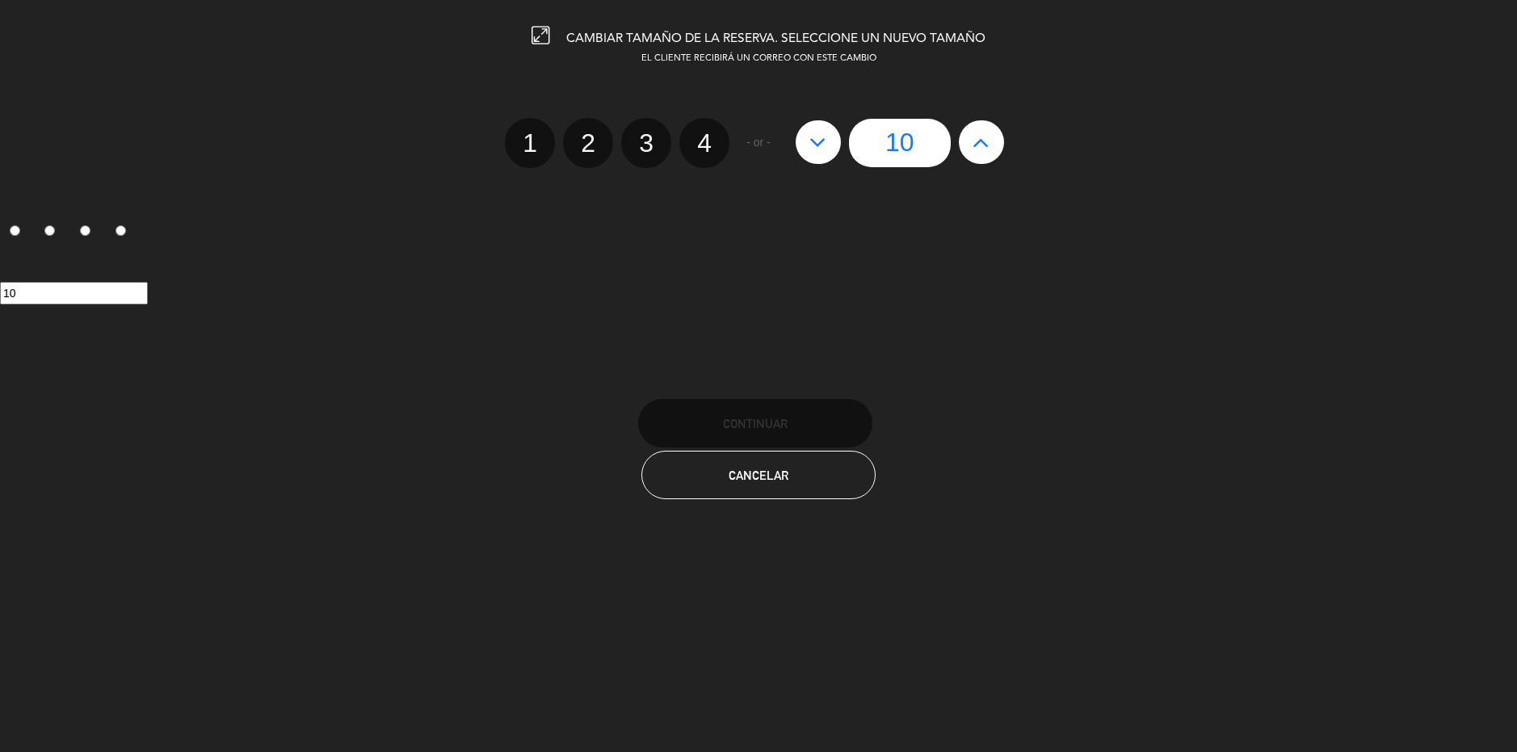
click at [990, 145] on button at bounding box center [981, 142] width 45 height 44
type input "11"
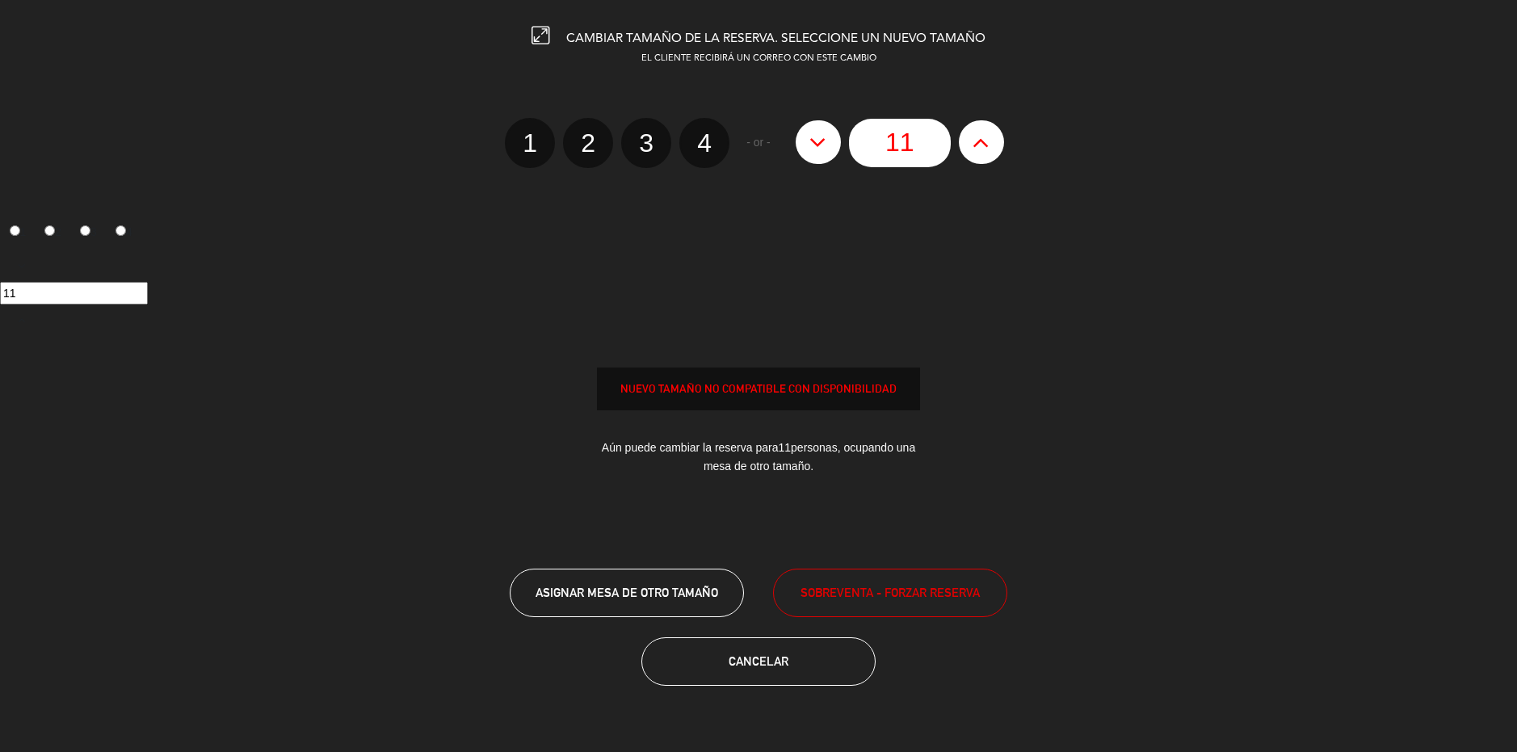
click at [990, 145] on icon at bounding box center [981, 142] width 17 height 26
type input "12"
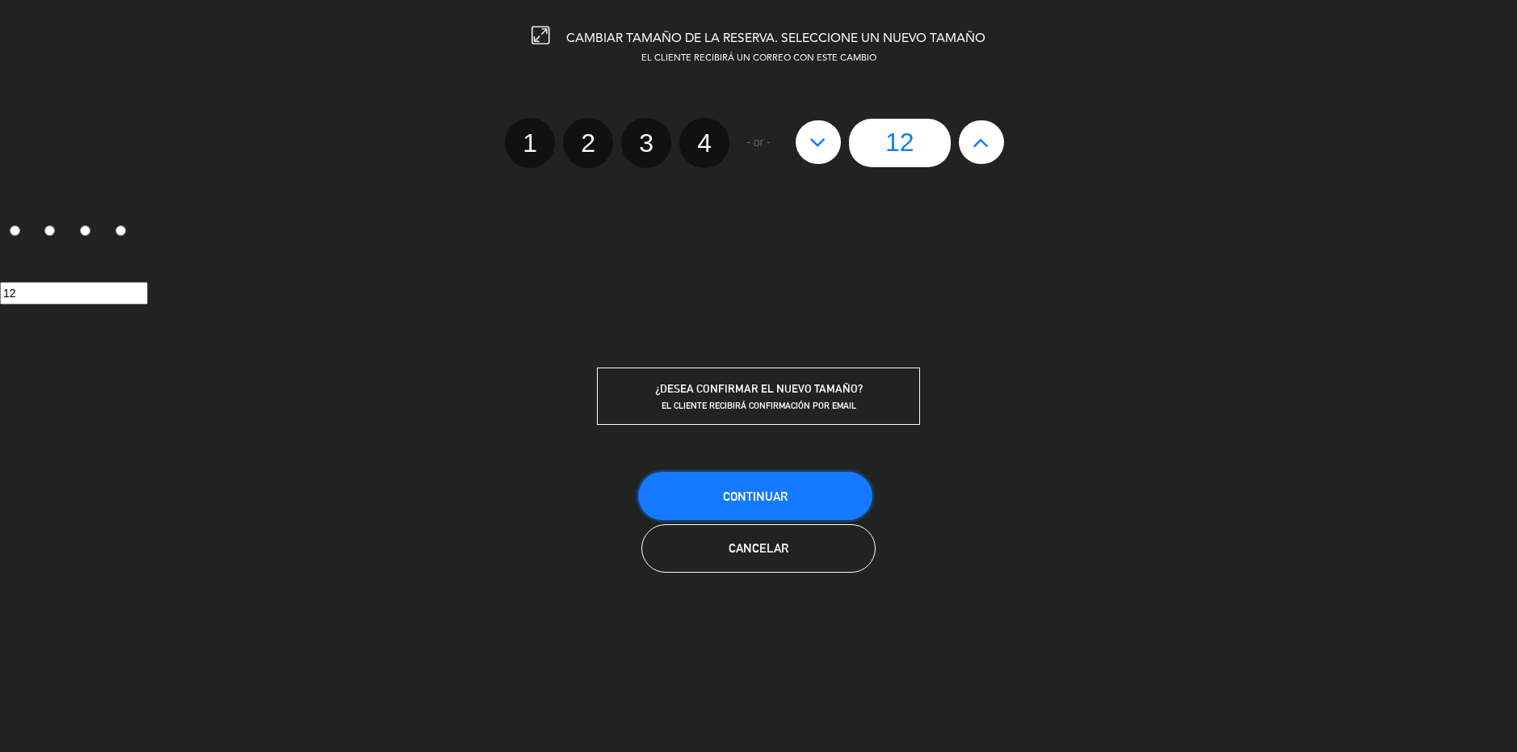
click at [787, 507] on button "Continuar" at bounding box center [755, 496] width 234 height 48
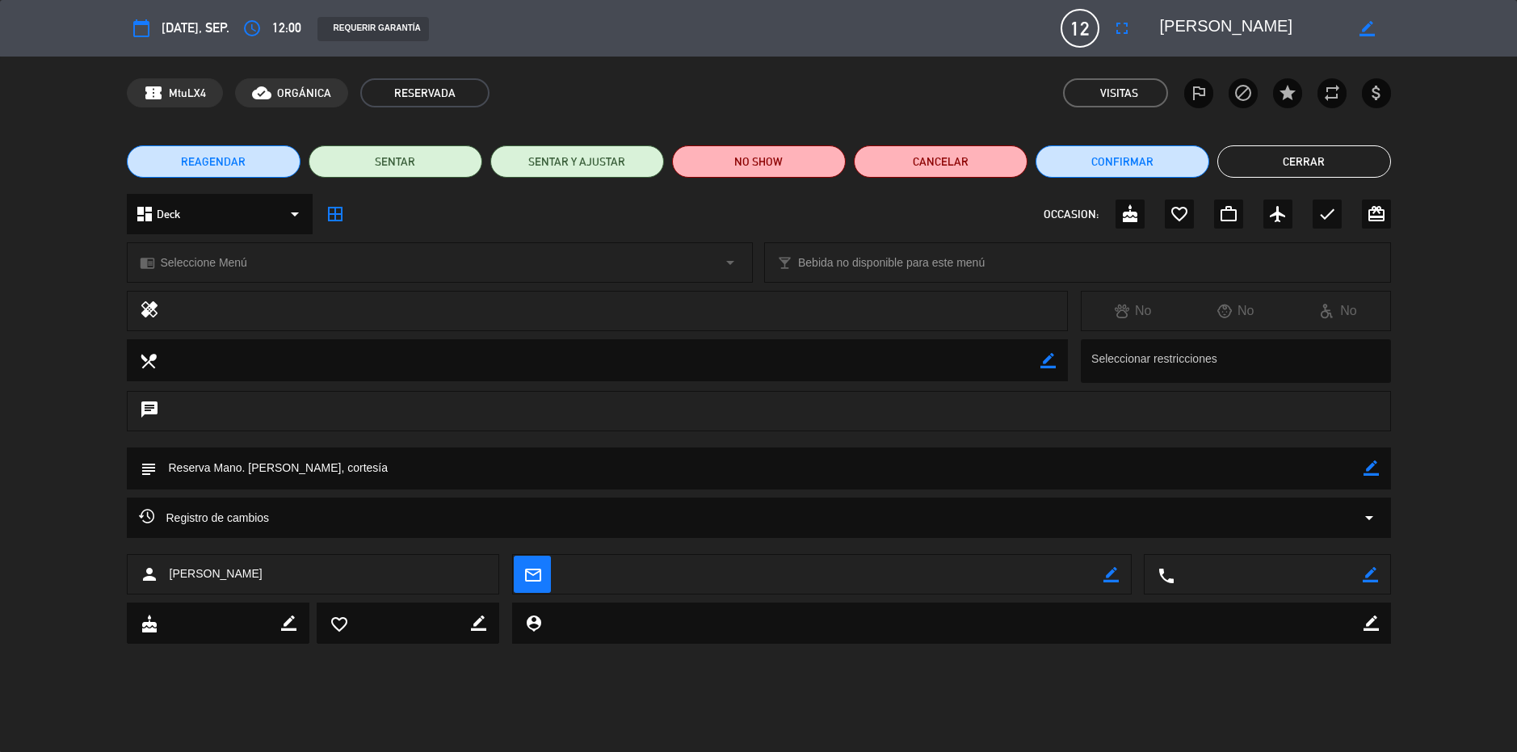
click at [1289, 158] on button "Cerrar" at bounding box center [1304, 161] width 174 height 32
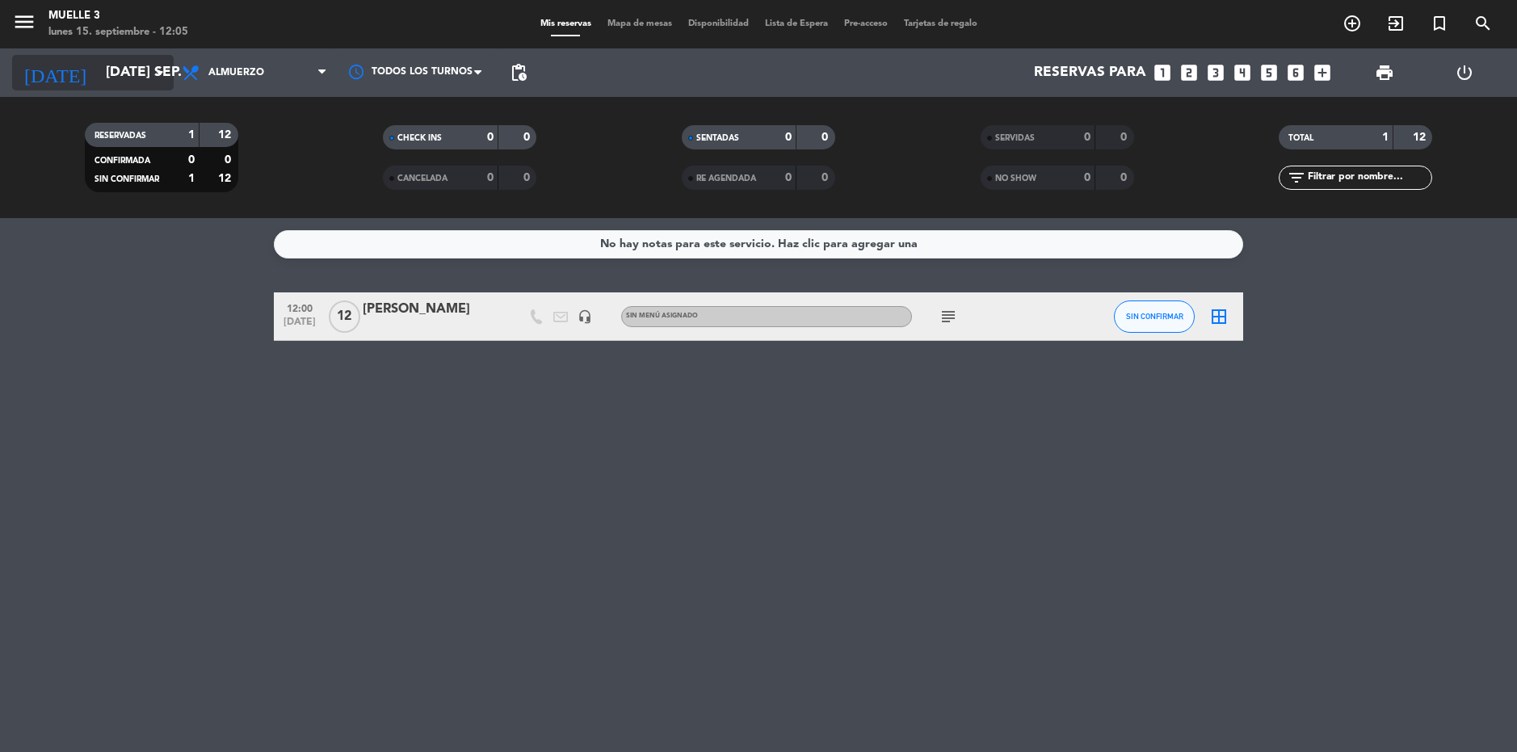
click at [158, 65] on icon "arrow_drop_down" at bounding box center [159, 72] width 19 height 19
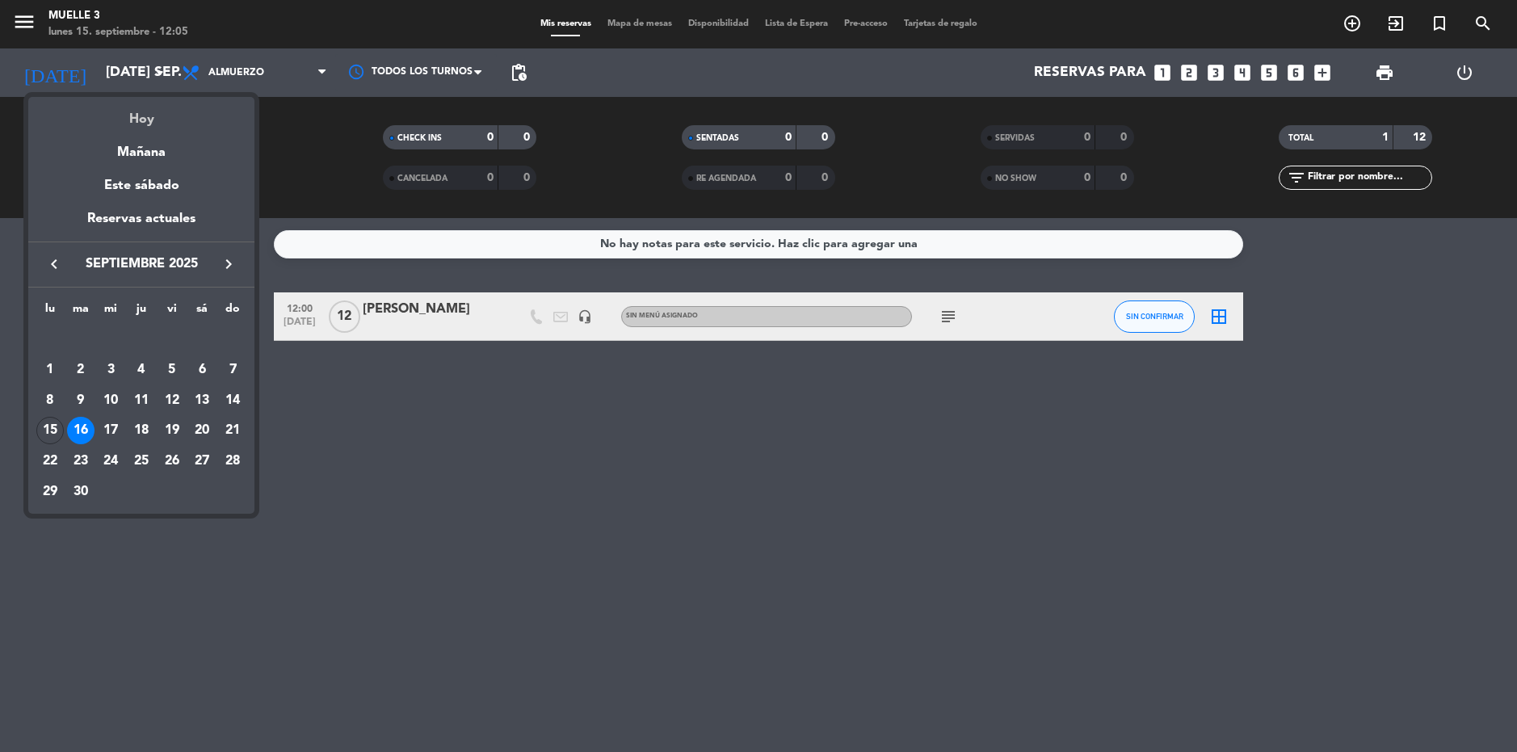
click at [137, 117] on div "Hoy" at bounding box center [141, 113] width 226 height 33
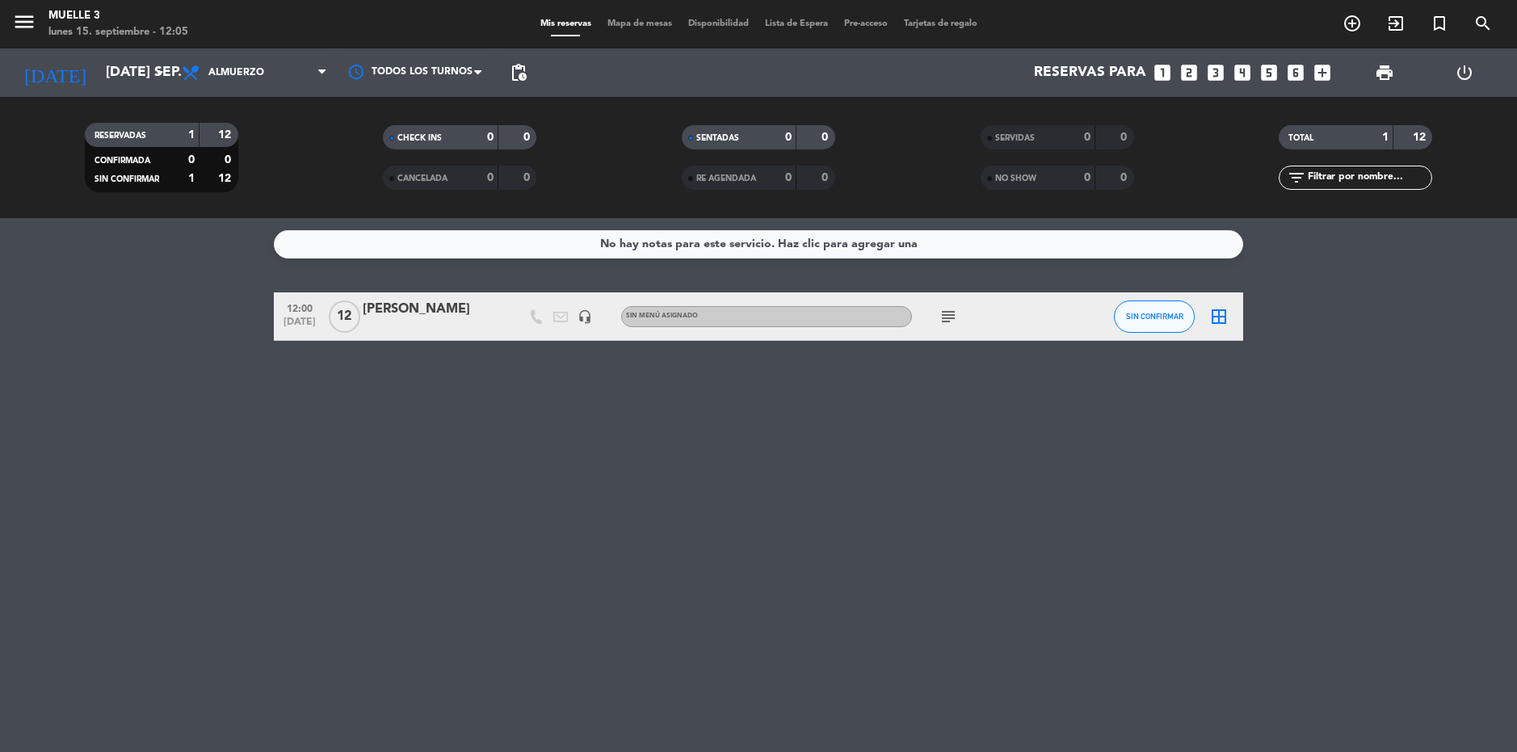
type input "lun. [DATE]"
drag, startPoint x: 1240, startPoint y: 65, endPoint x: 1230, endPoint y: 87, distance: 24.6
click at [1231, 90] on div "Reservas para looks_one looks_two looks_3 looks_4 looks_5 looks_6 add_box" at bounding box center [937, 72] width 804 height 48
click at [1237, 74] on icon "looks_4" at bounding box center [1242, 72] width 21 height 21
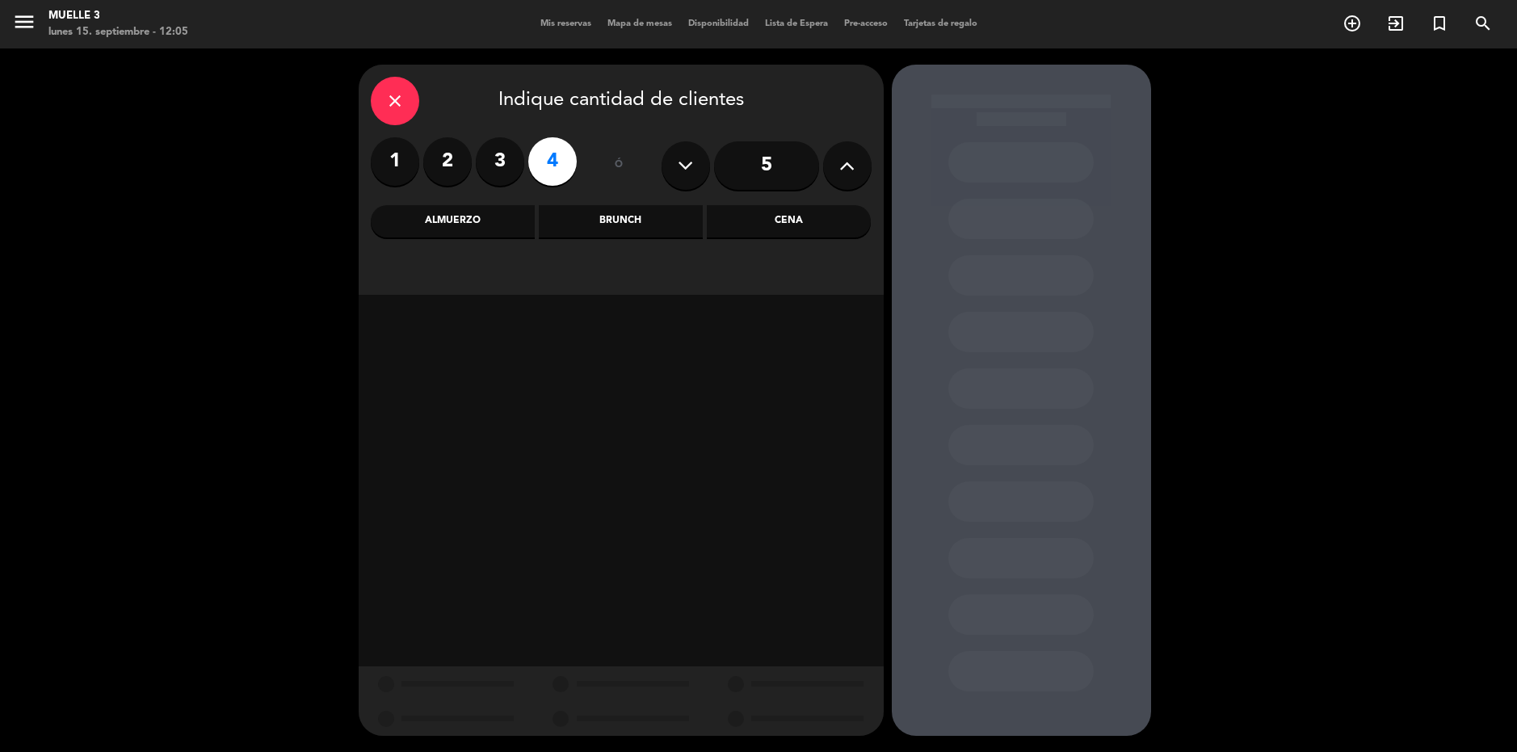
click at [772, 210] on div "Cena" at bounding box center [789, 221] width 164 height 32
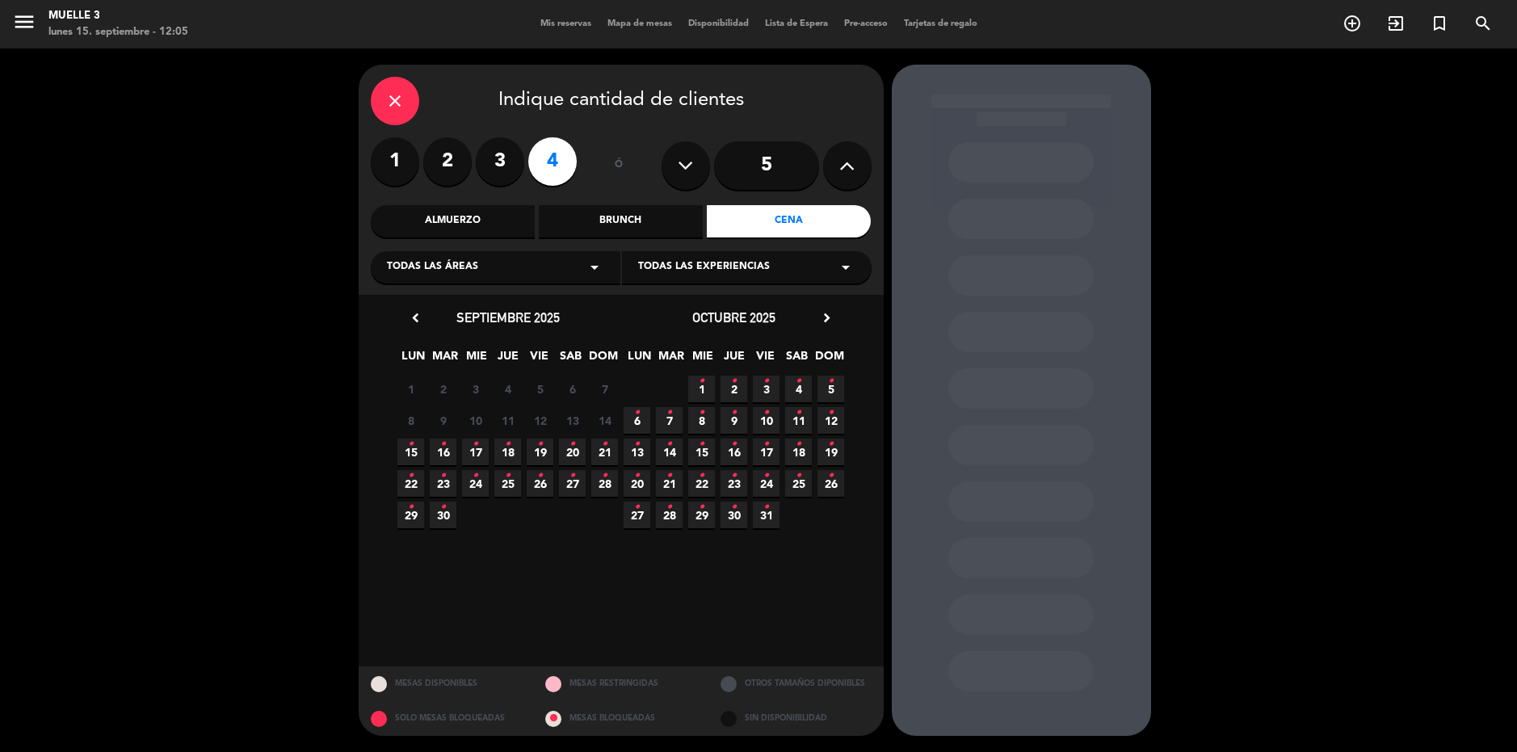
click at [441, 448] on icon "•" at bounding box center [443, 444] width 6 height 26
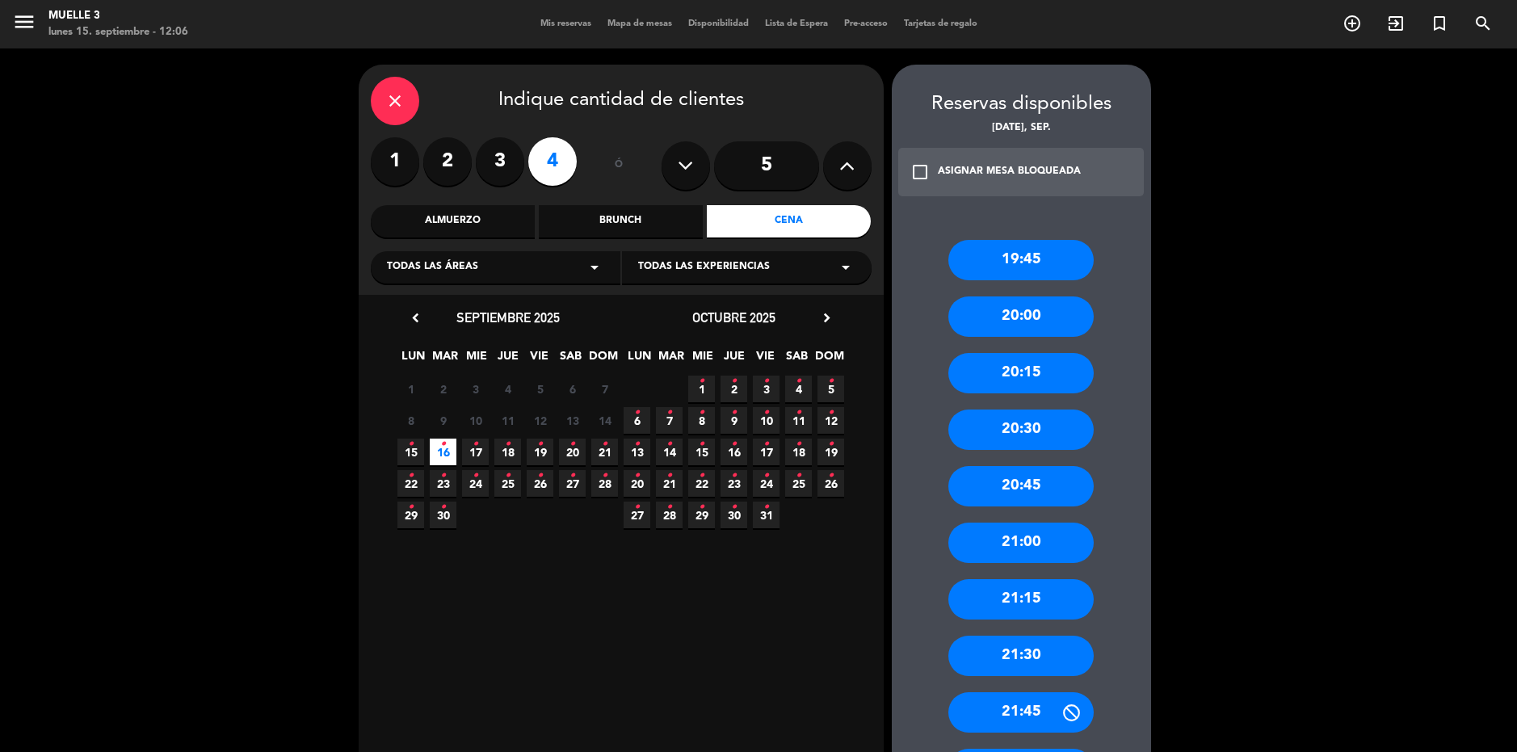
click at [1059, 316] on div "20:00" at bounding box center [1020, 316] width 145 height 40
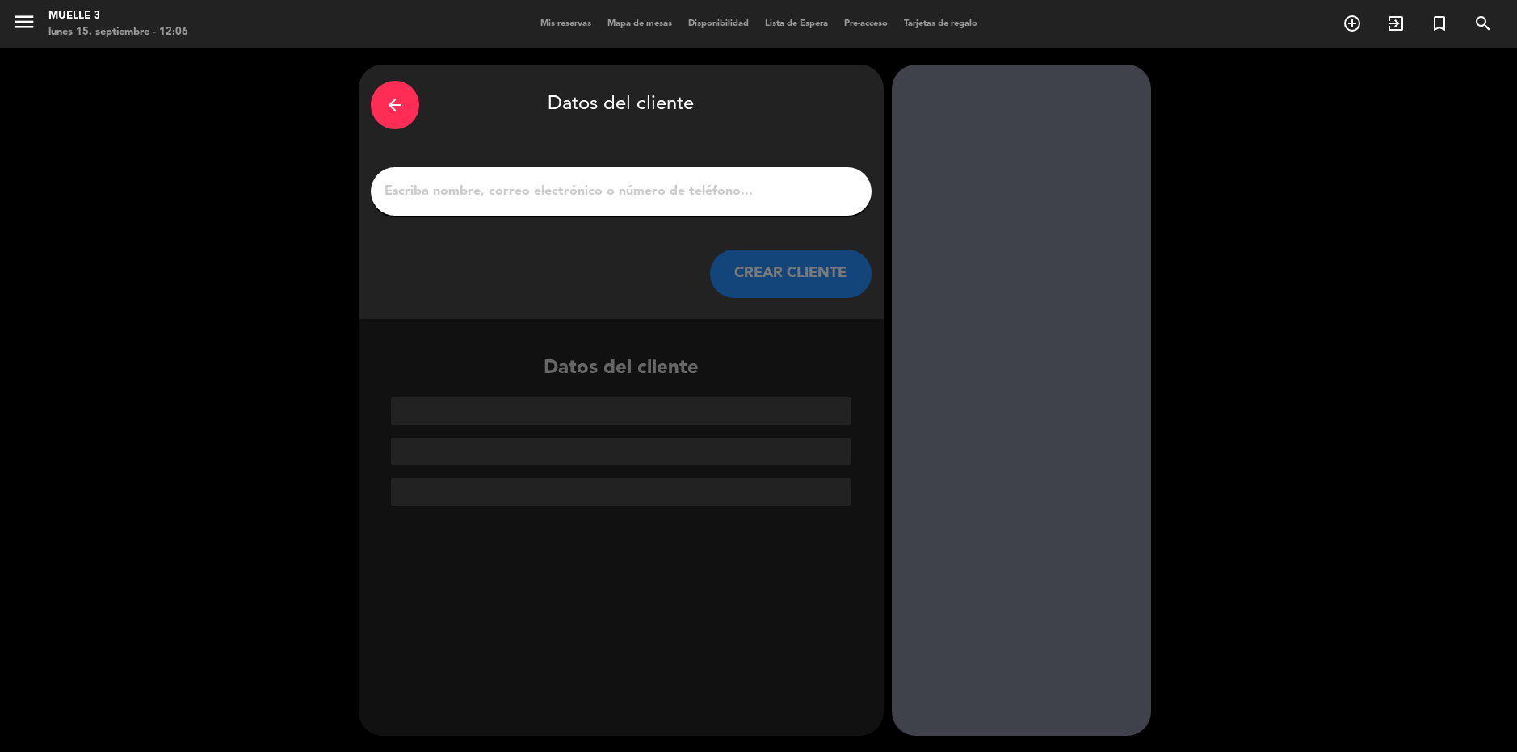
click at [725, 191] on input "1" at bounding box center [621, 191] width 477 height 23
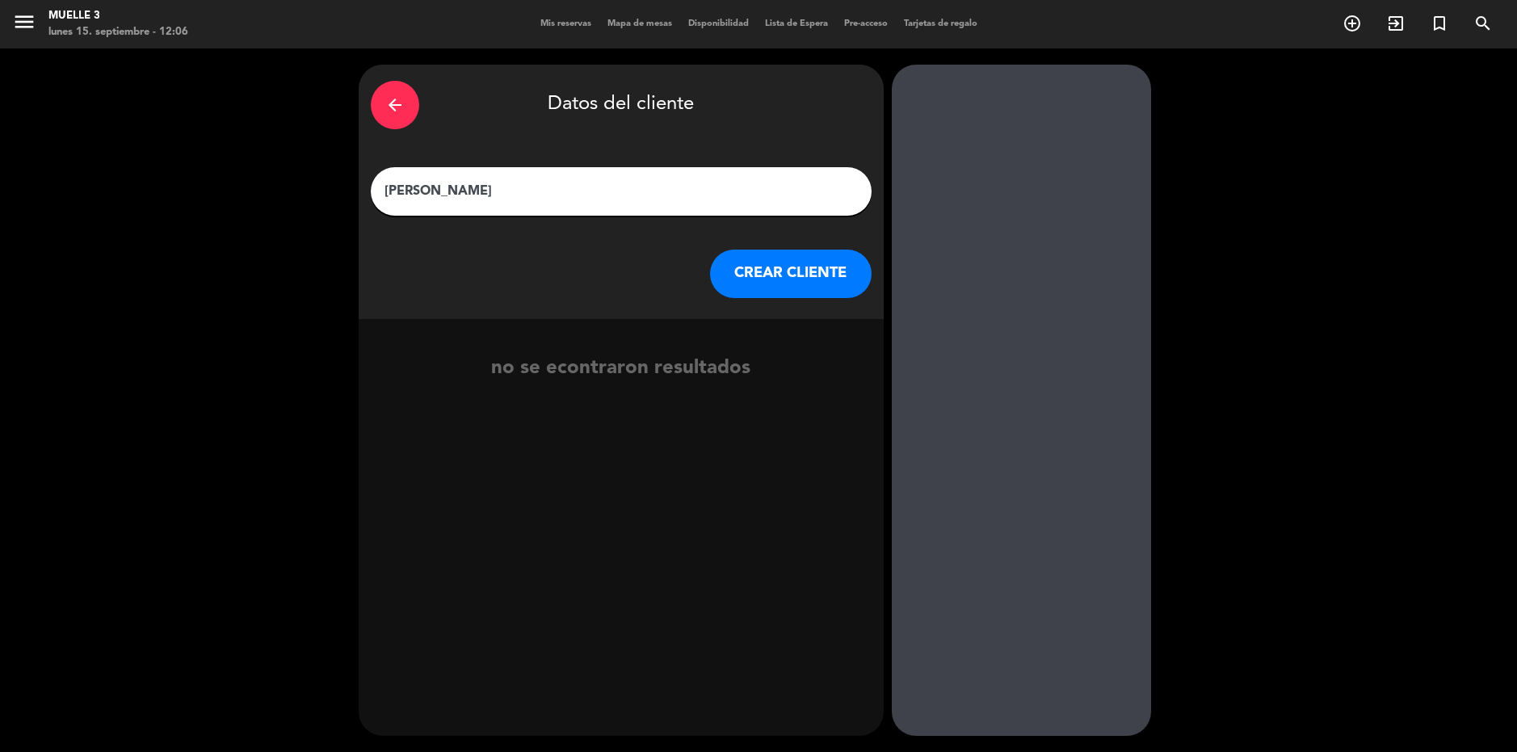
type input "[PERSON_NAME]"
click at [772, 271] on button "CREAR CLIENTE" at bounding box center [791, 274] width 162 height 48
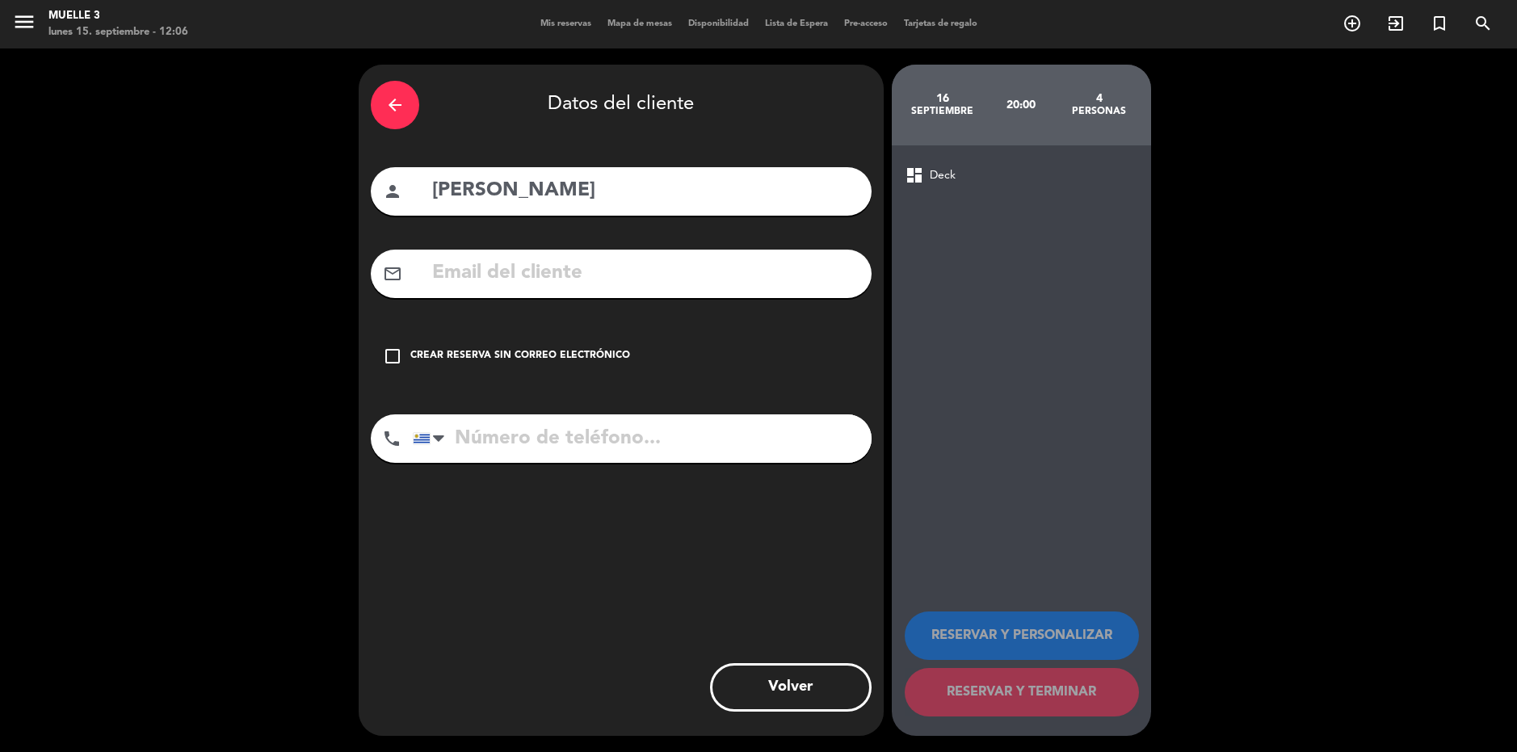
click at [641, 353] on div "check_box_outline_blank Crear reserva sin correo electrónico" at bounding box center [621, 356] width 501 height 48
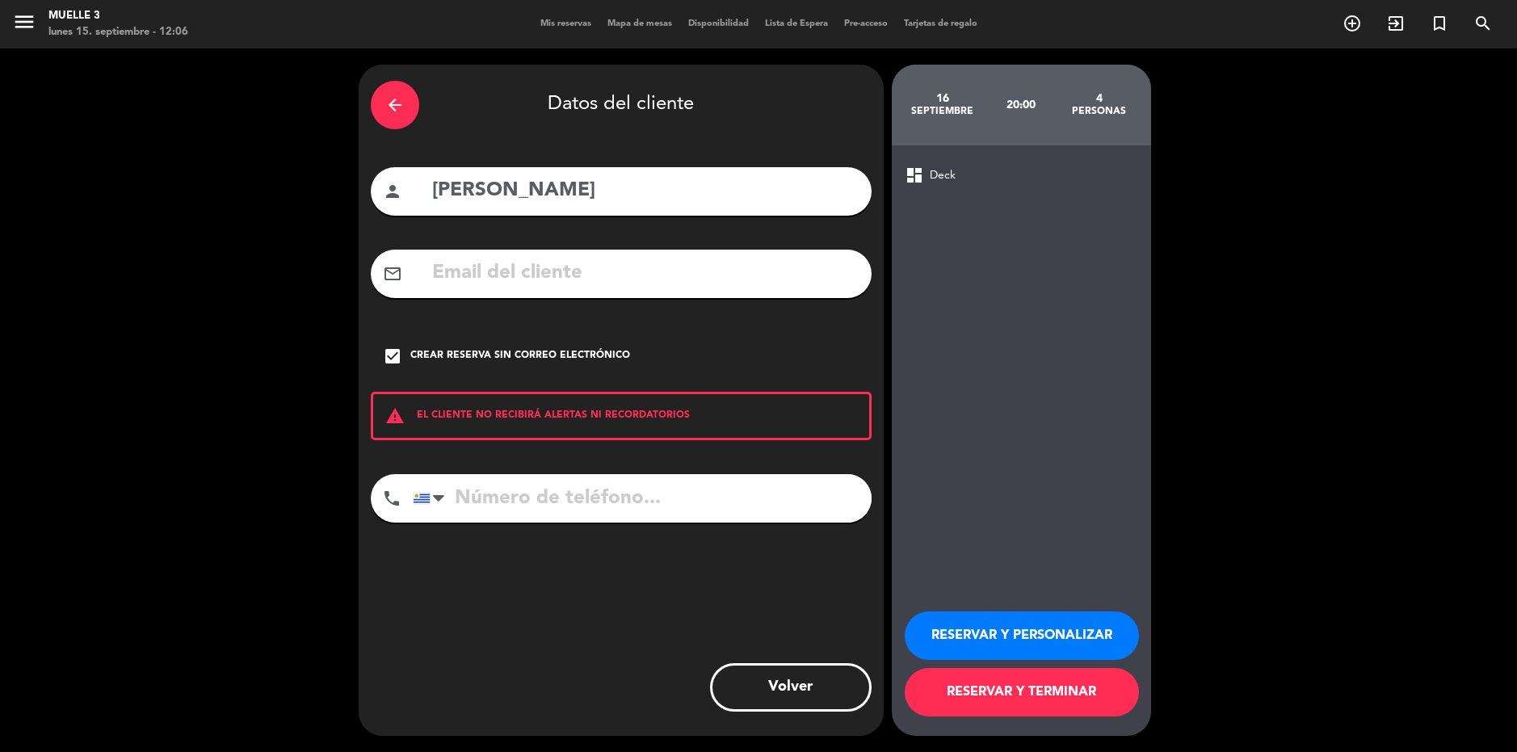
click at [1058, 702] on button "RESERVAR Y TERMINAR" at bounding box center [1022, 692] width 234 height 48
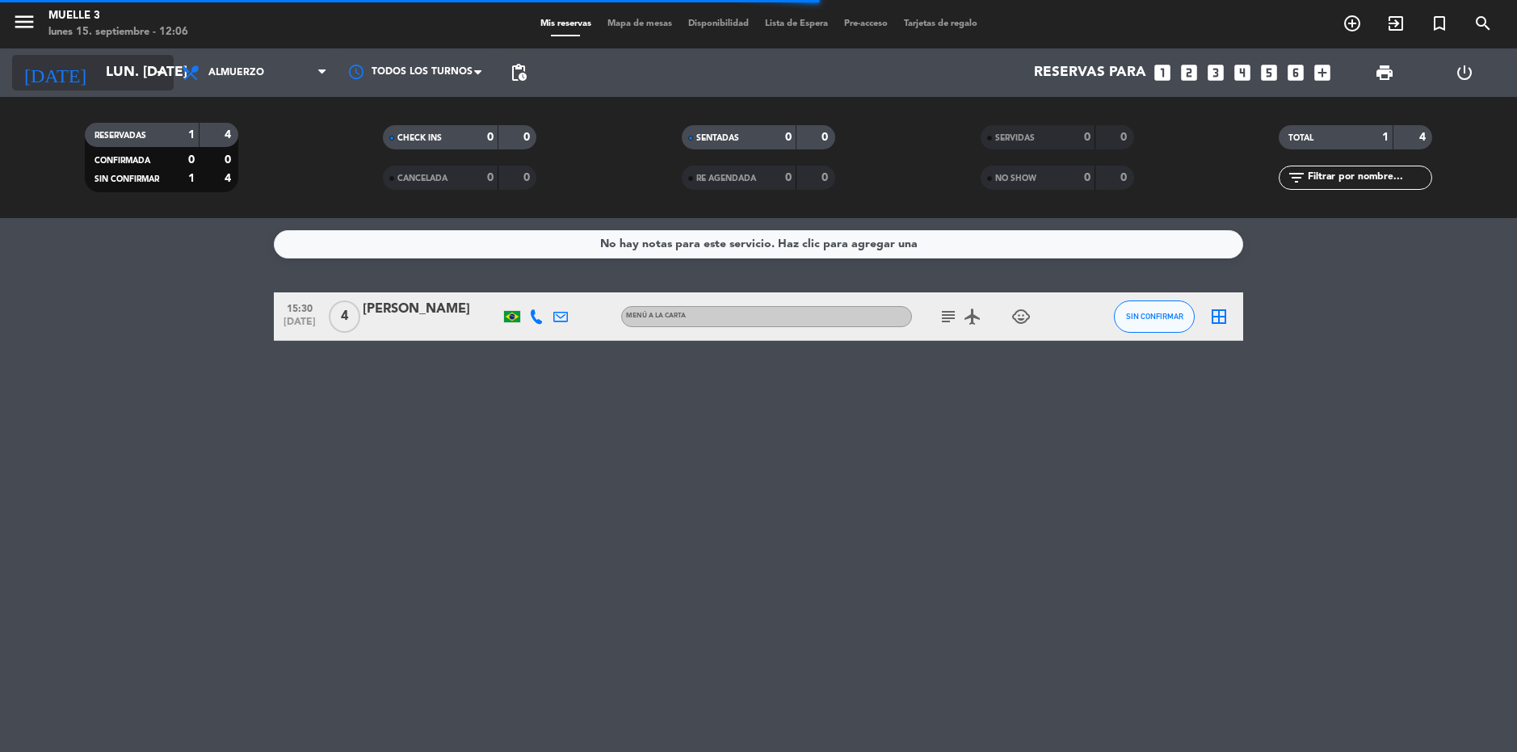
click at [149, 78] on input "lun. [DATE]" at bounding box center [188, 73] width 180 height 32
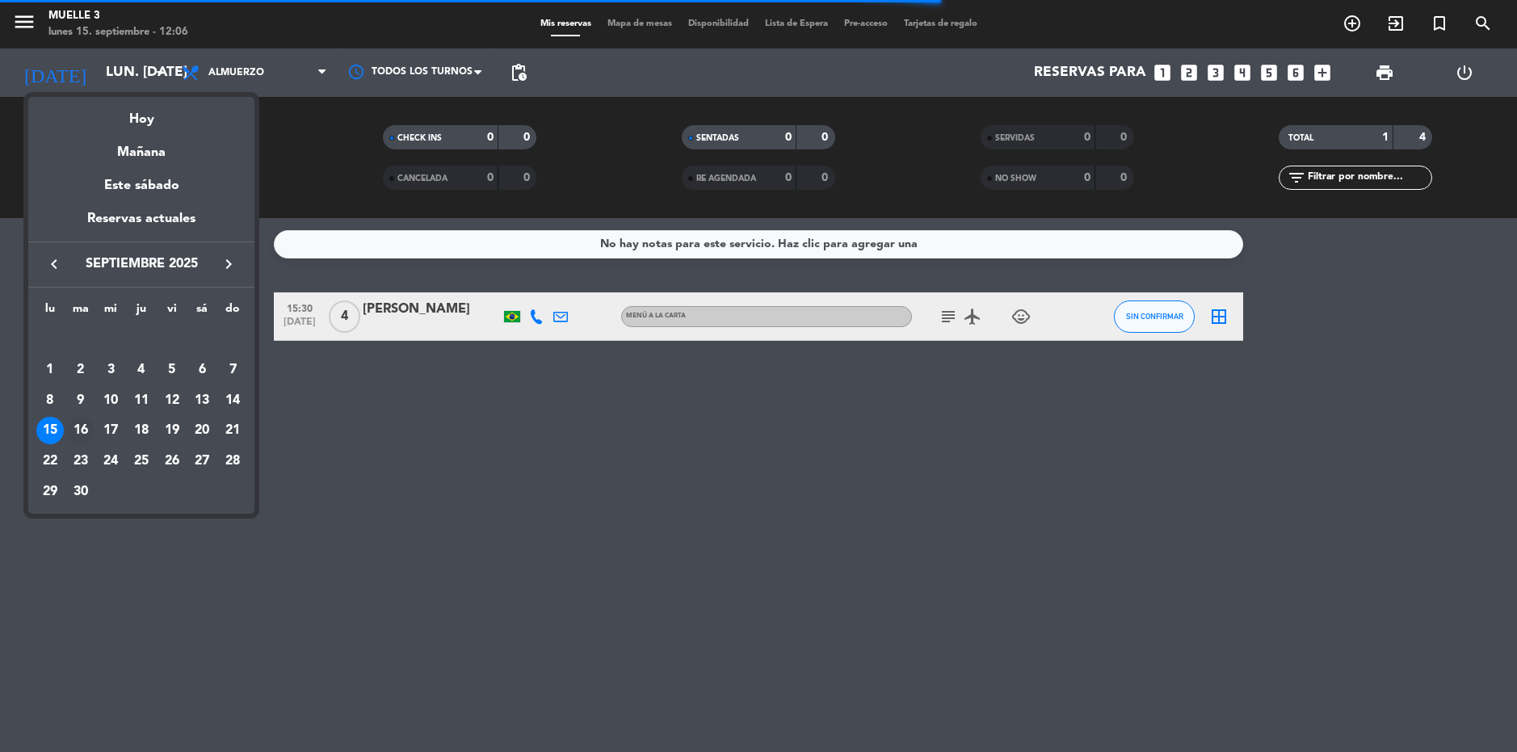
click at [85, 427] on div "16" at bounding box center [80, 430] width 27 height 27
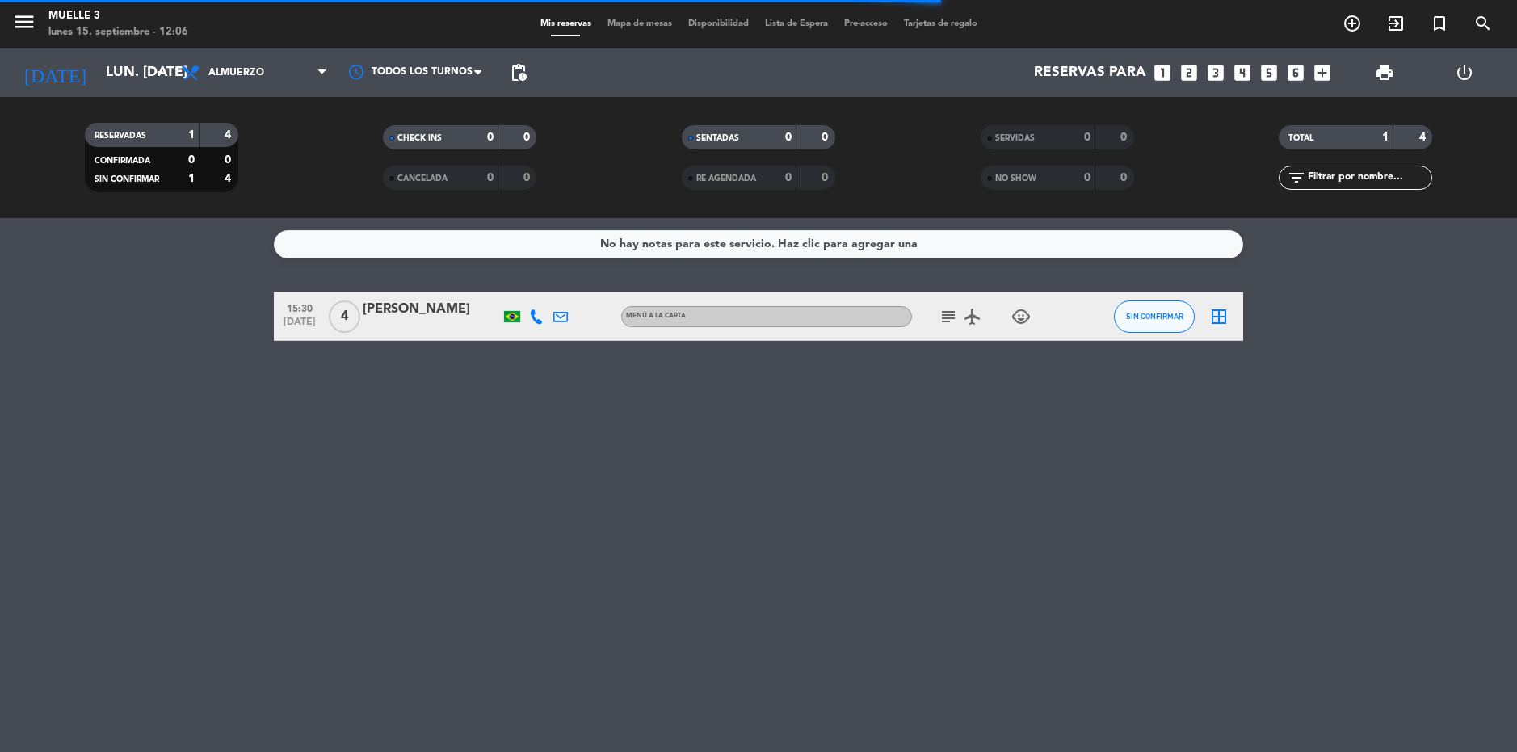
type input "[DATE] sep."
click at [414, 330] on div at bounding box center [431, 327] width 137 height 13
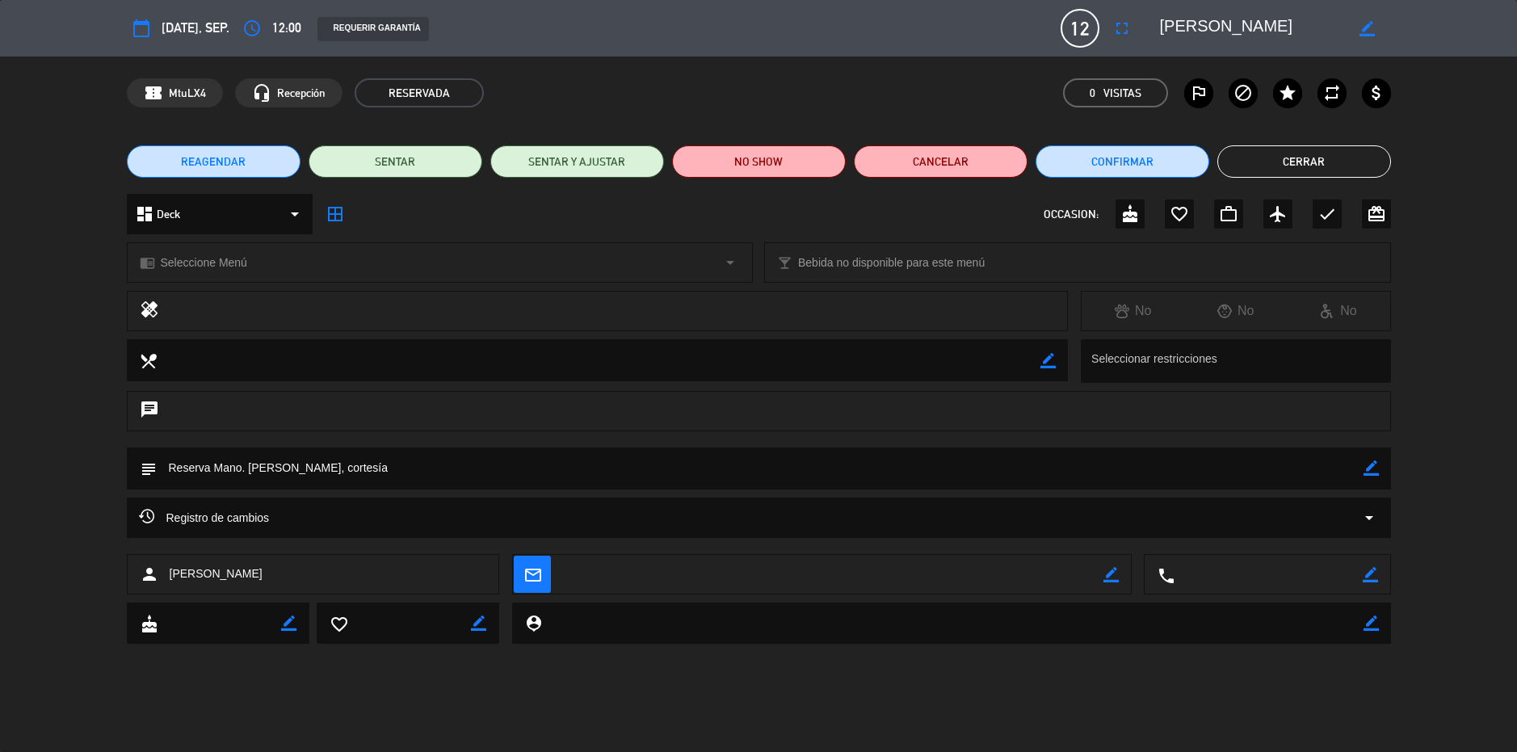
click at [1363, 23] on icon "border_color" at bounding box center [1367, 28] width 15 height 15
click at [1214, 26] on textarea at bounding box center [1252, 28] width 185 height 29
click at [1170, 24] on textarea at bounding box center [1252, 28] width 185 height 29
type textarea "[PERSON_NAME]"
click at [1369, 23] on icon at bounding box center [1367, 28] width 15 height 15
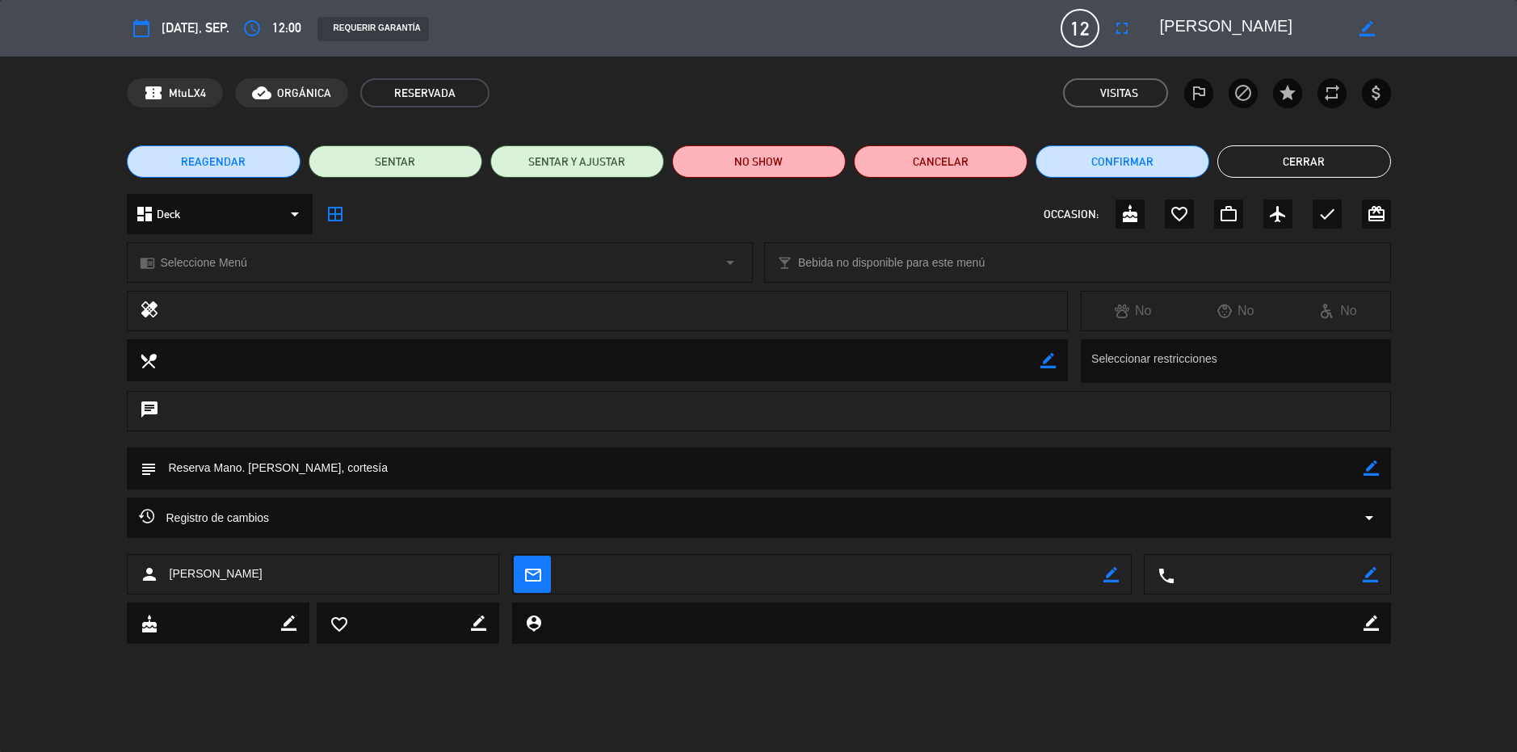
click at [1354, 164] on button "Cerrar" at bounding box center [1304, 161] width 174 height 32
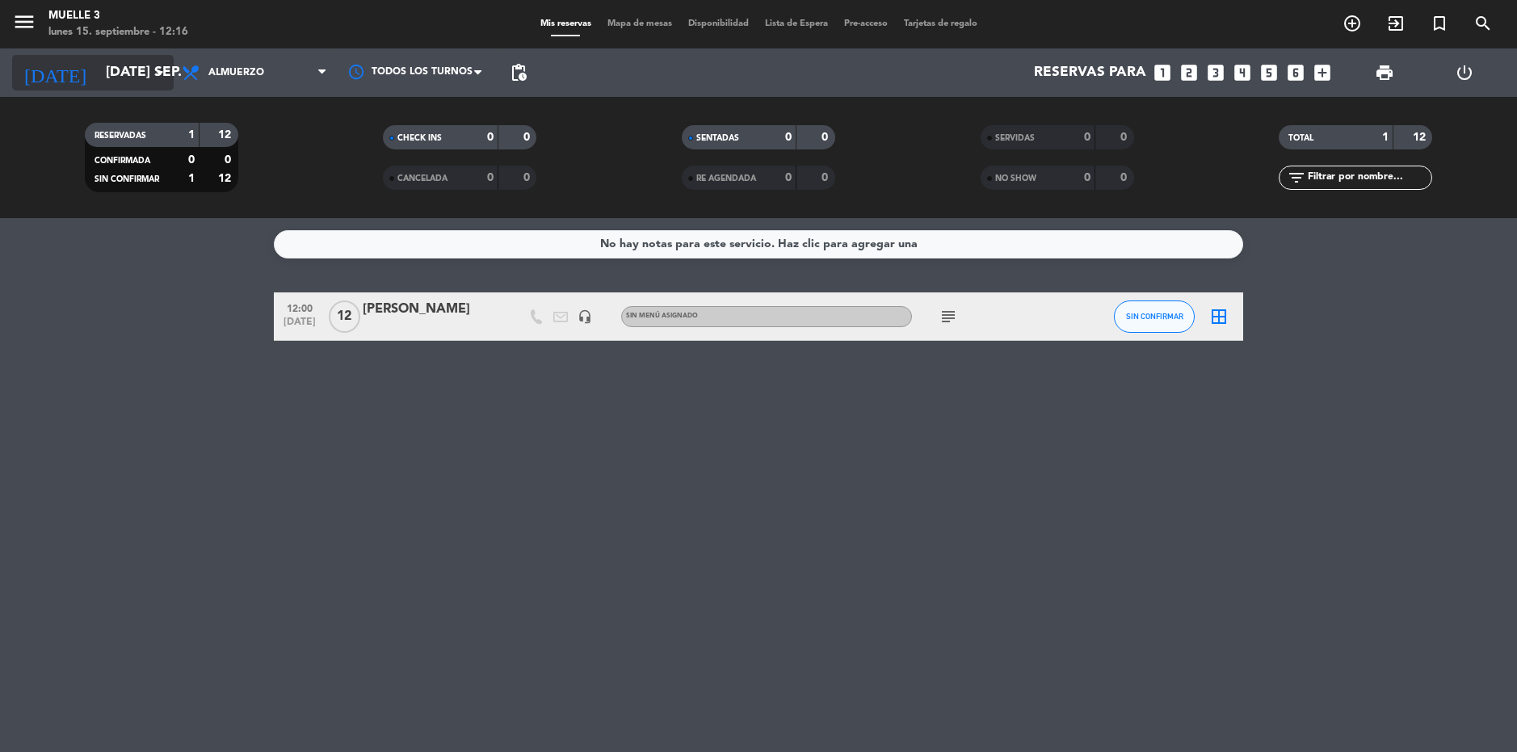
click at [98, 64] on input "[DATE] sep." at bounding box center [188, 73] width 180 height 32
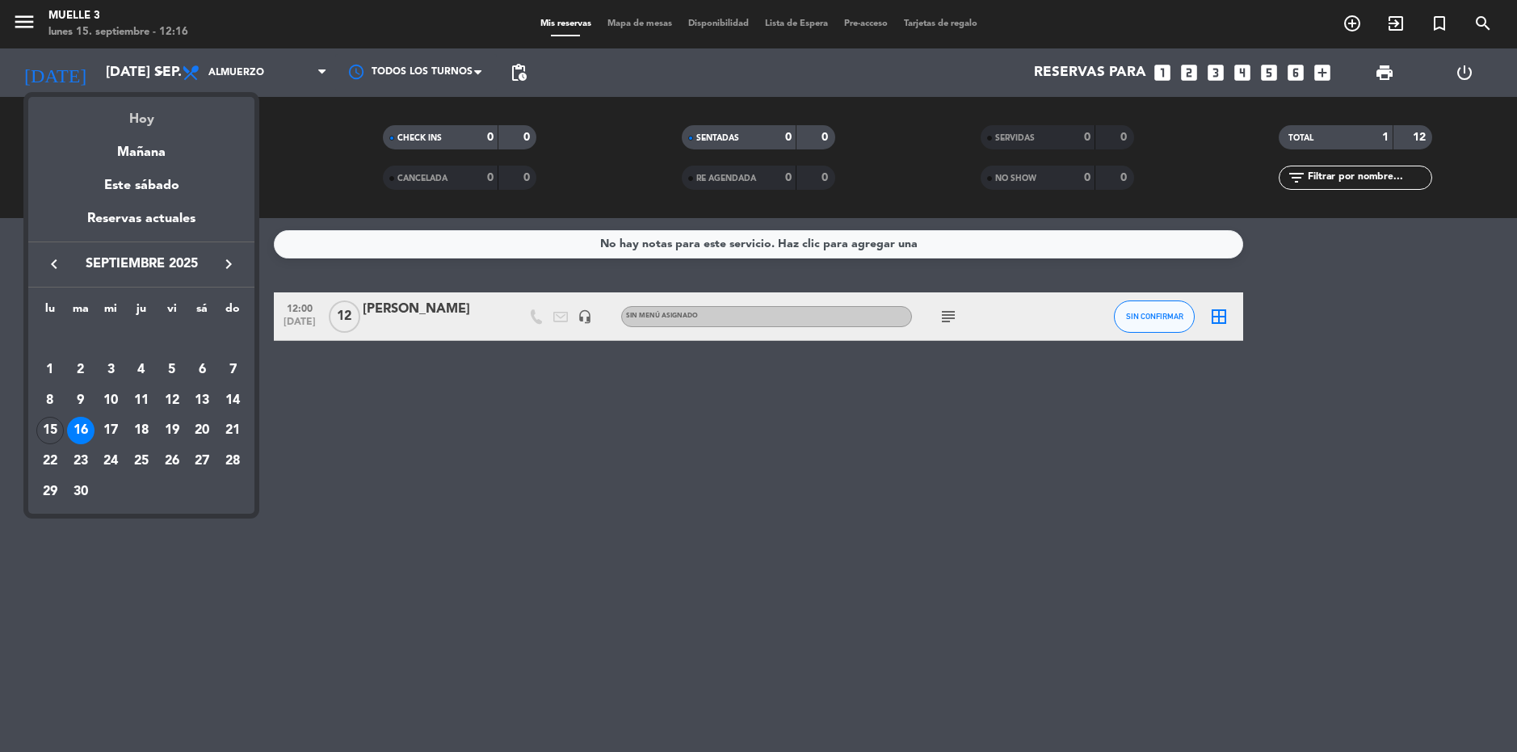
click at [177, 109] on div "Hoy" at bounding box center [141, 113] width 226 height 33
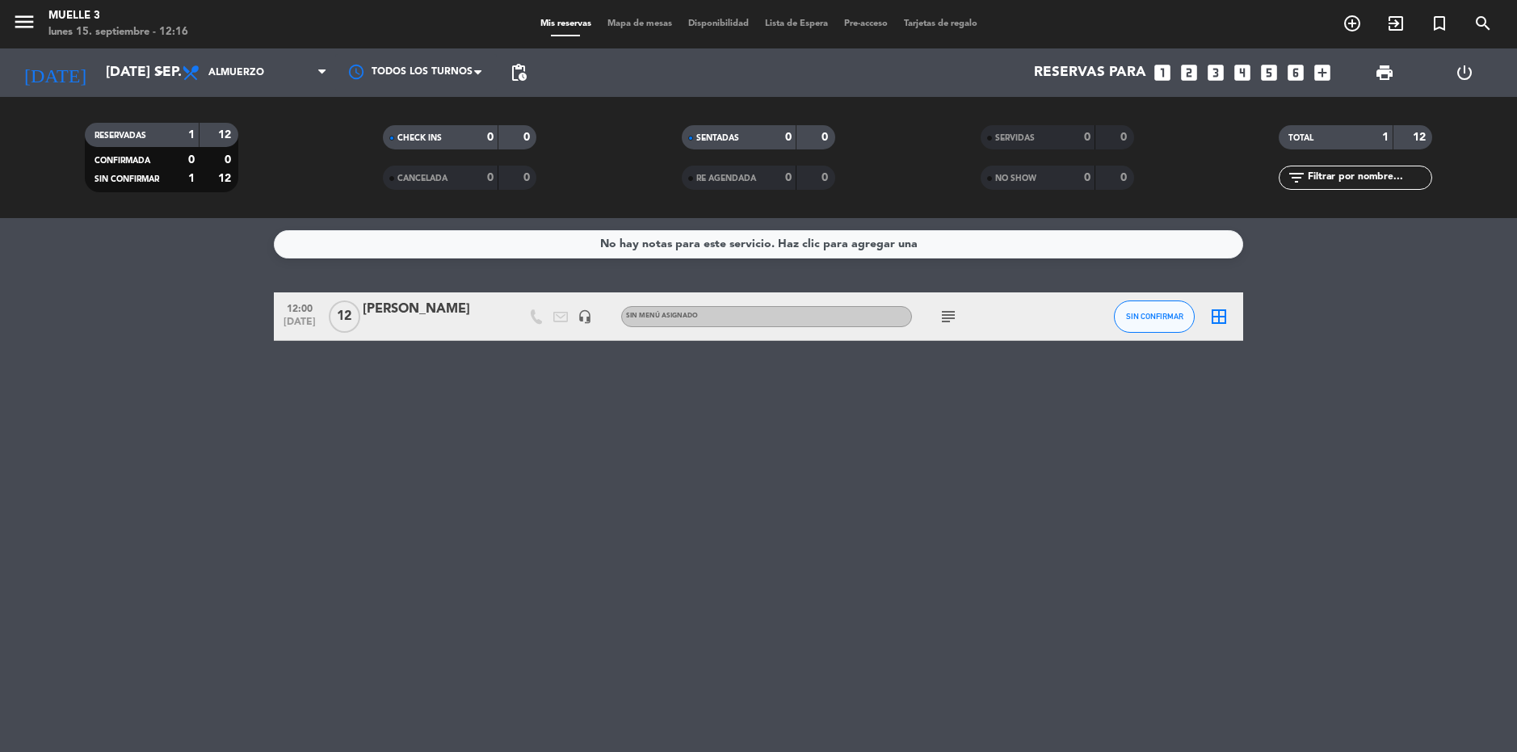
type input "lun. [DATE]"
click at [183, 115] on div "RESERVADAS 1 4 CONFIRMADA 0 0 SIN CONFIRMAR 1 4" at bounding box center [161, 157] width 299 height 89
click at [1189, 72] on icon "looks_two" at bounding box center [1189, 72] width 21 height 21
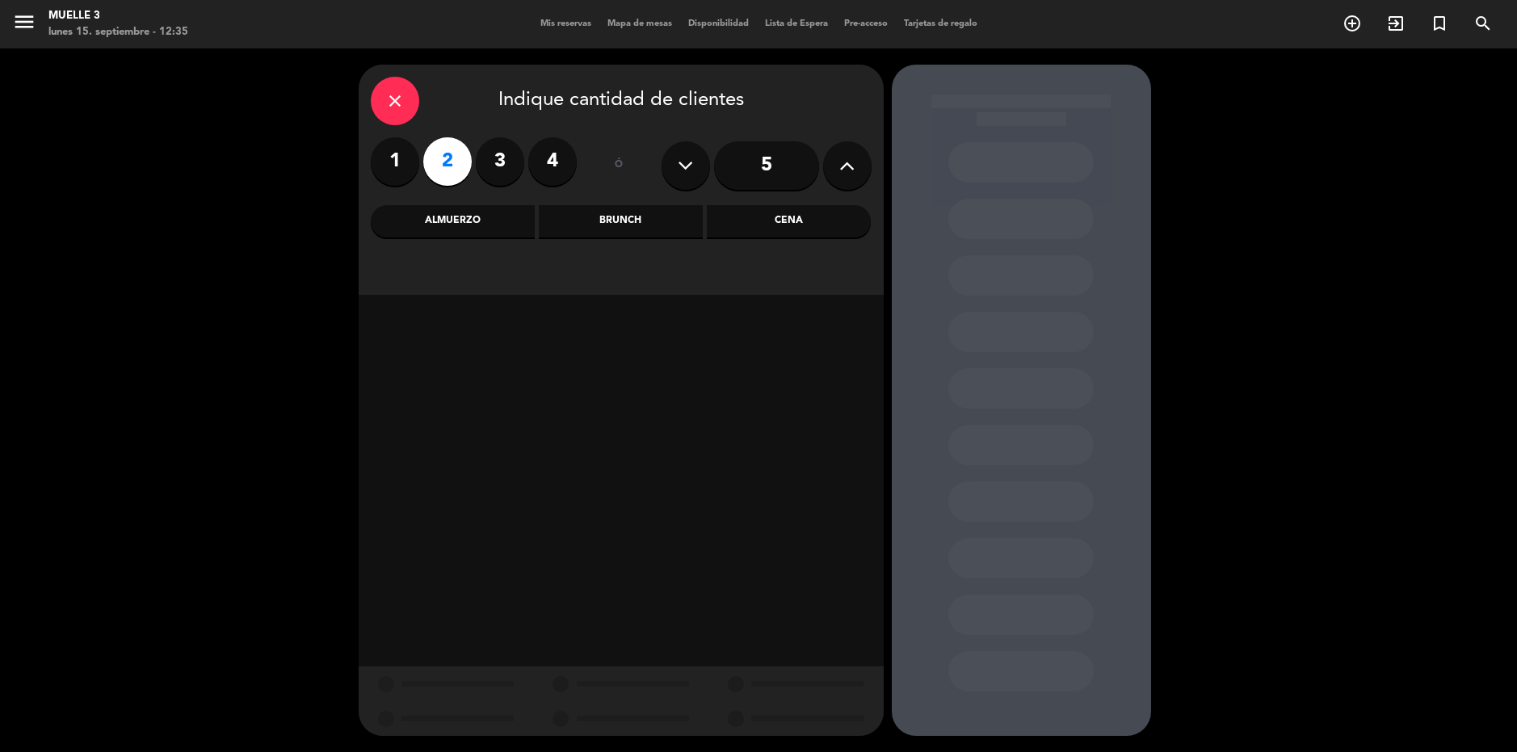
click at [801, 229] on div "Cena" at bounding box center [789, 221] width 164 height 32
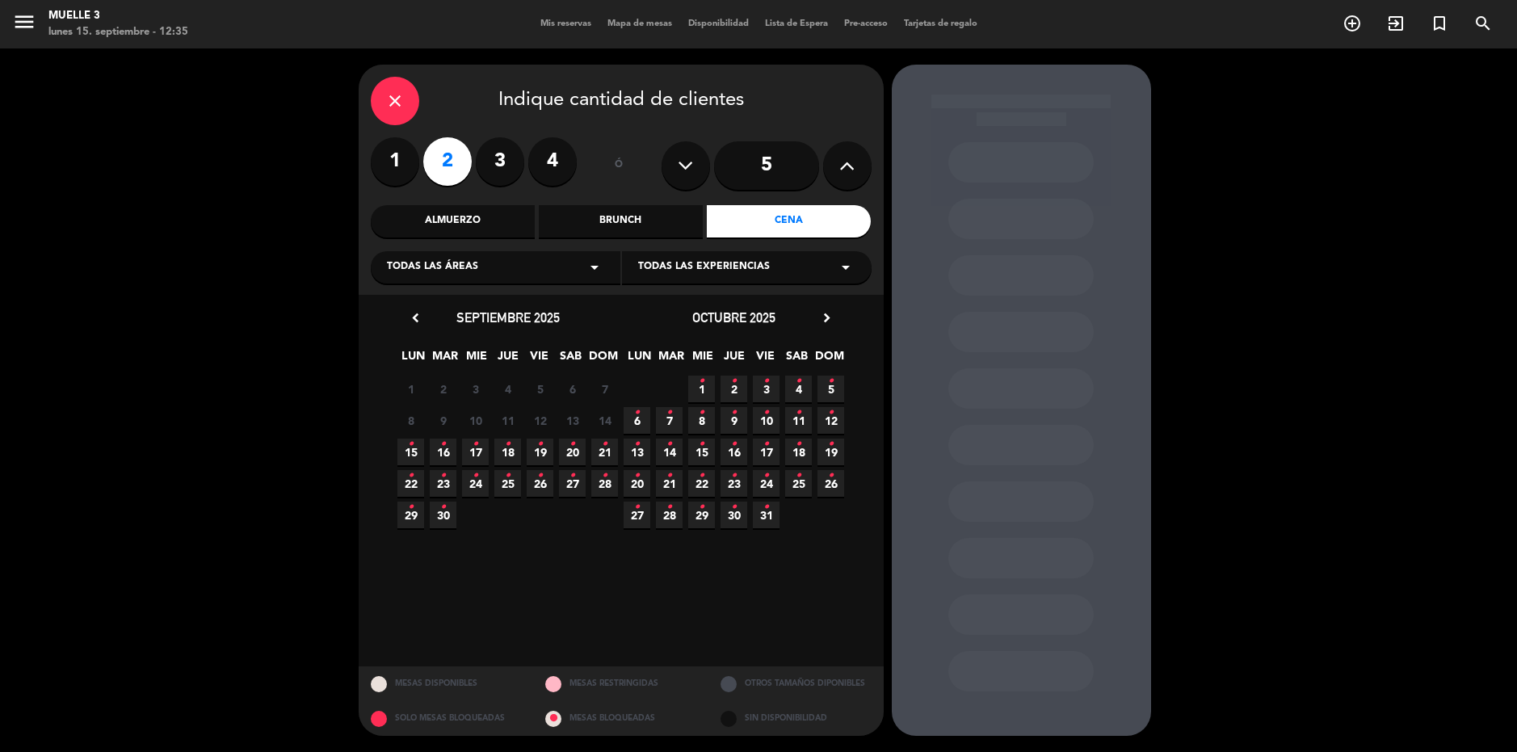
drag, startPoint x: 414, startPoint y: 444, endPoint x: 410, endPoint y: 435, distance: 10.5
click at [413, 442] on span "15 •" at bounding box center [410, 452] width 27 height 27
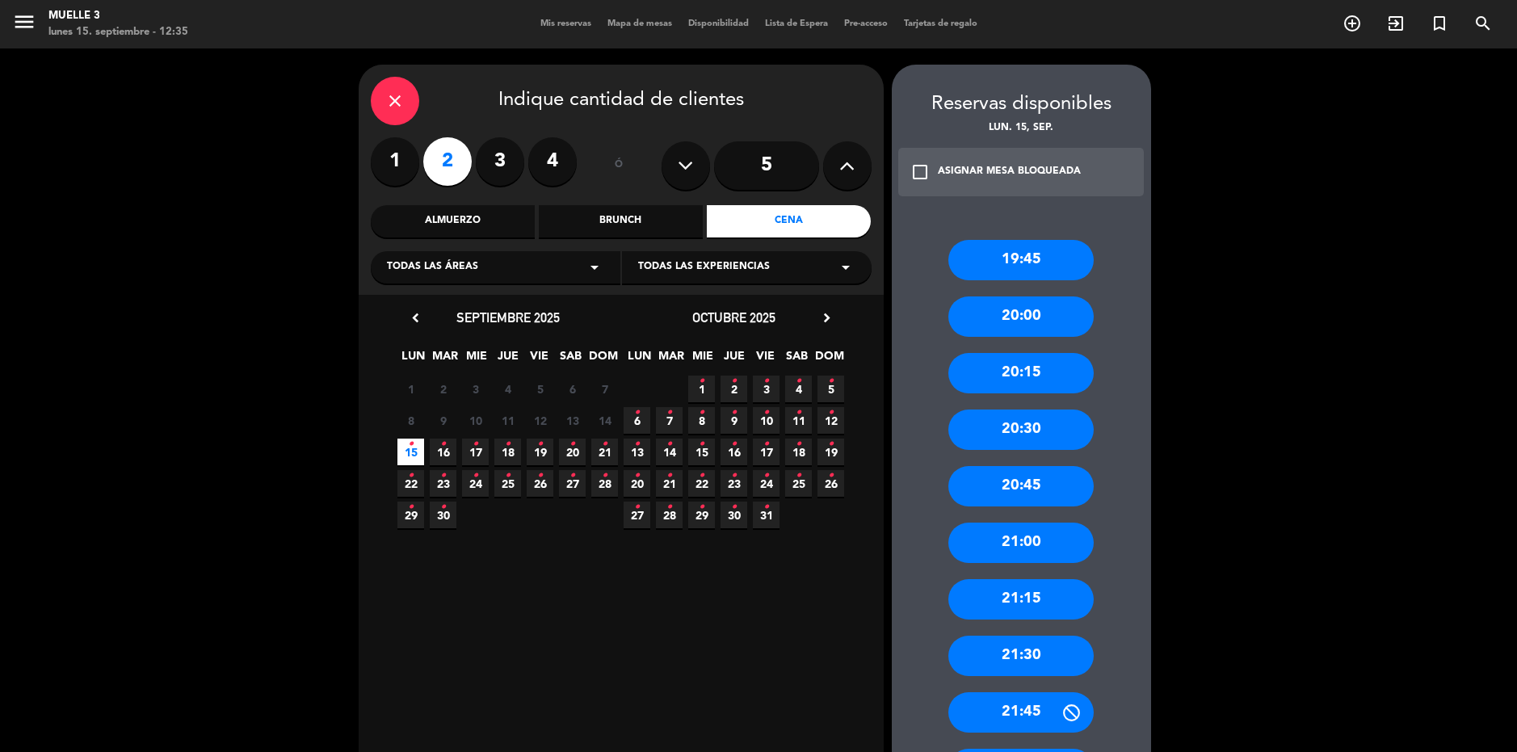
click at [1031, 263] on div "19:45" at bounding box center [1020, 260] width 145 height 40
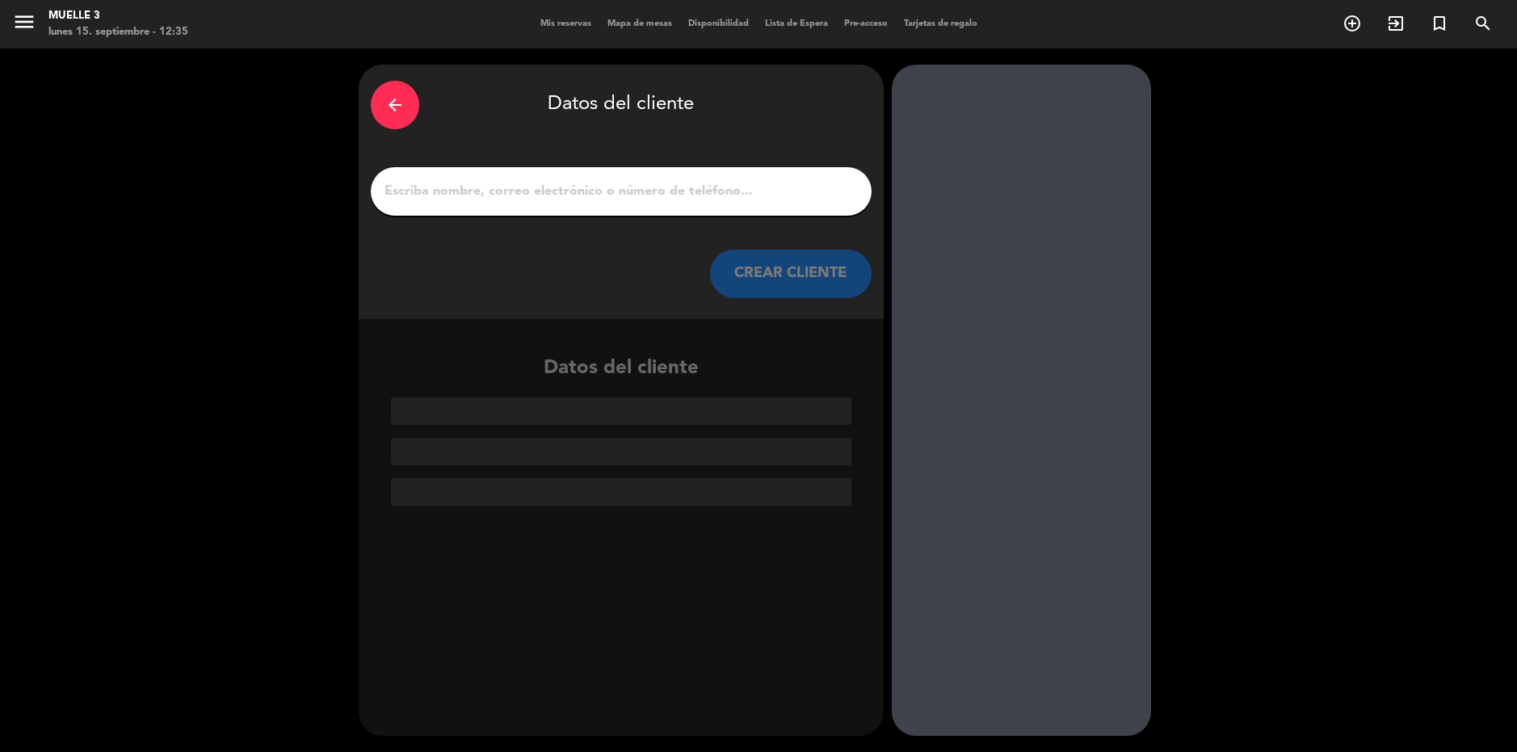
click at [715, 181] on input "1" at bounding box center [621, 191] width 477 height 23
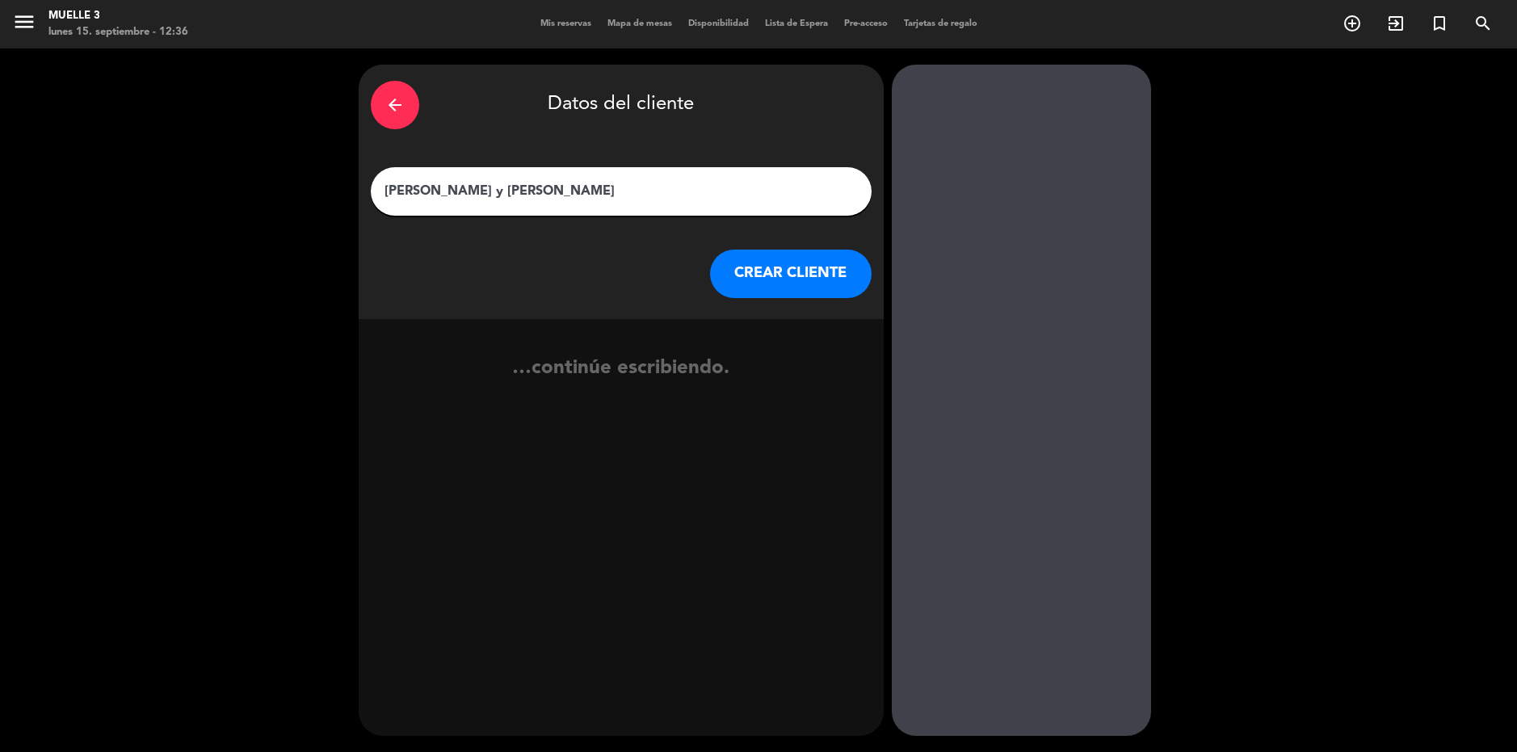
type input "[PERSON_NAME] y [PERSON_NAME]"
click at [819, 282] on button "CREAR CLIENTE" at bounding box center [791, 274] width 162 height 48
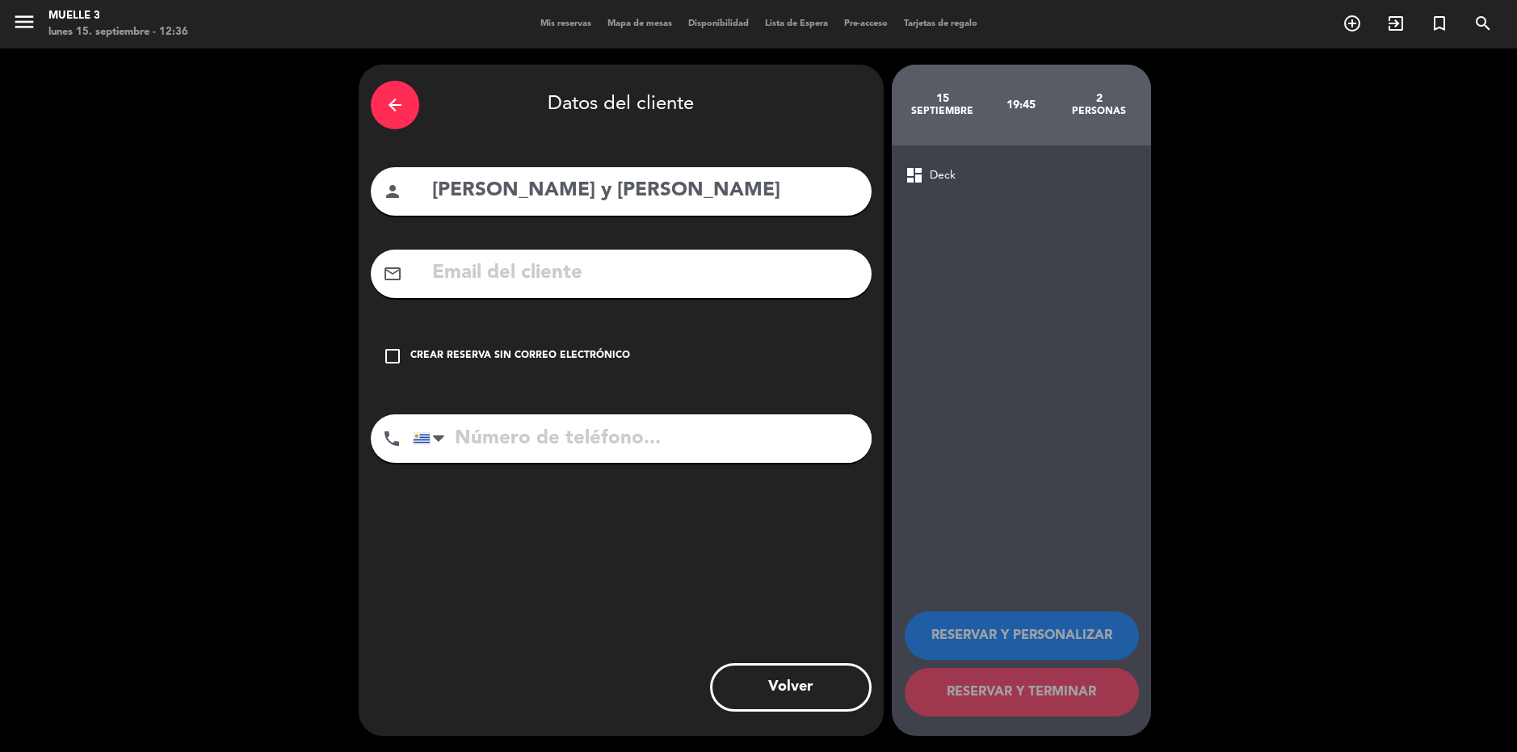
click at [582, 344] on div "check_box_outline_blank Crear reserva sin correo electrónico" at bounding box center [621, 356] width 501 height 48
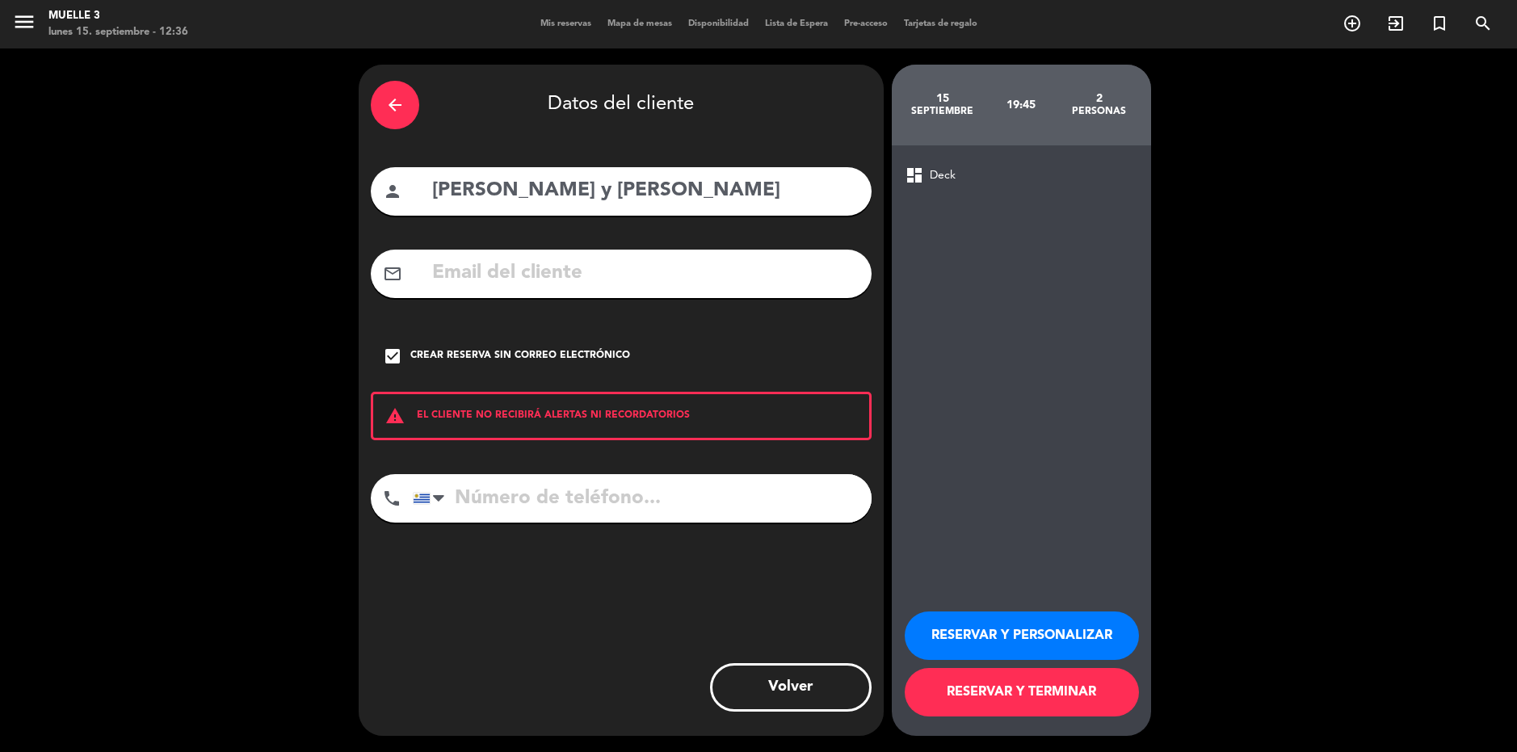
click at [576, 494] on input "tel" at bounding box center [642, 498] width 459 height 48
click at [438, 509] on div at bounding box center [432, 498] width 37 height 47
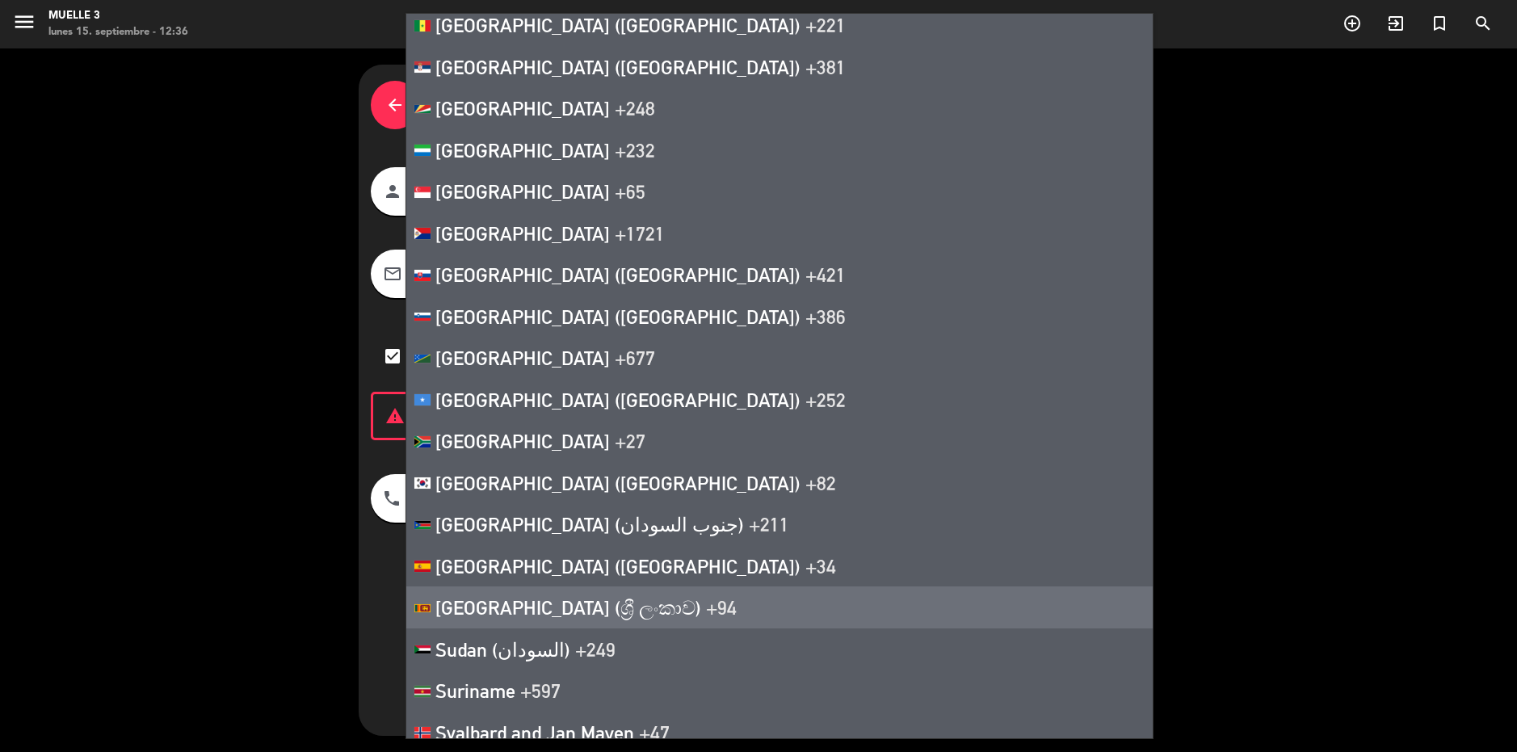
scroll to position [8015, 0]
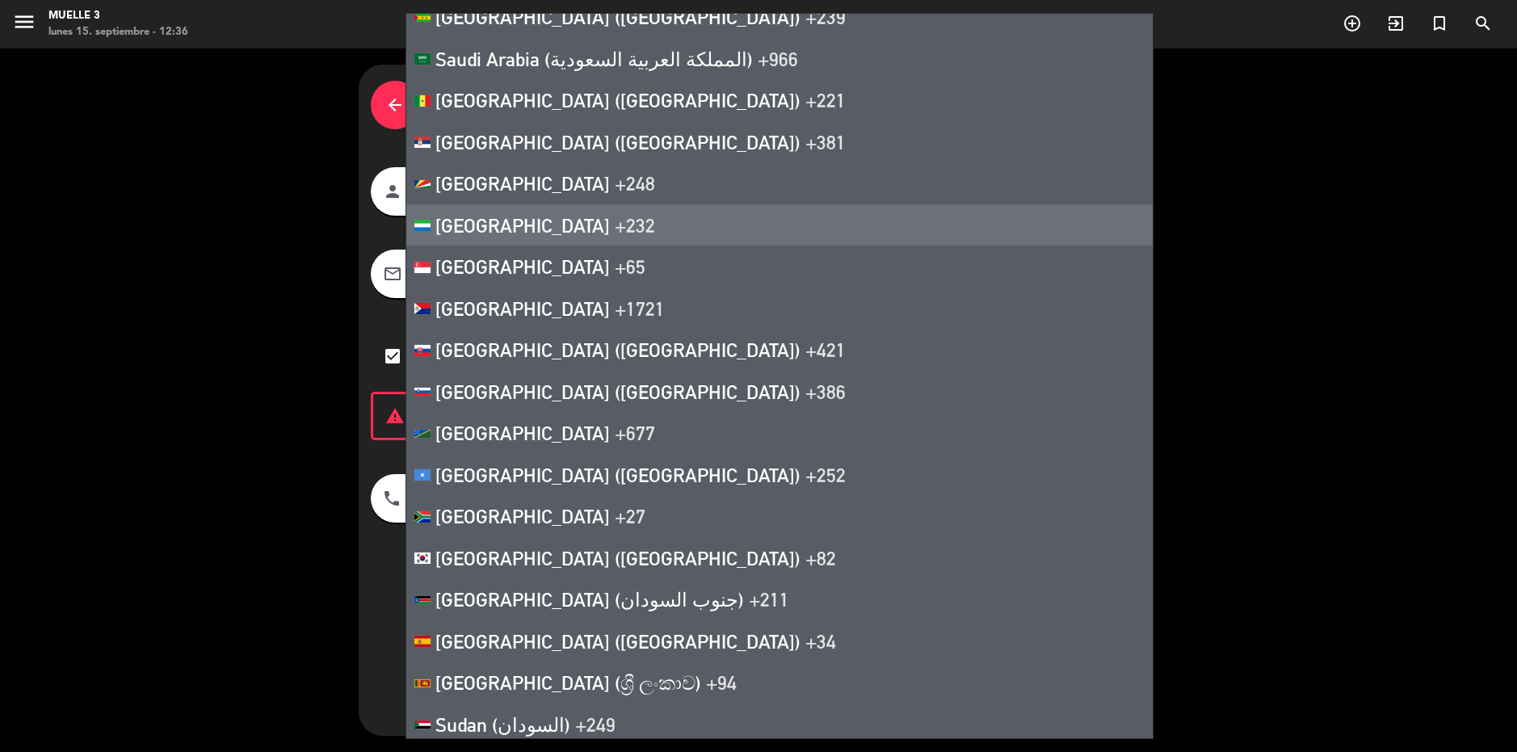
click at [137, 379] on div "arrow_back Datos del cliente person [PERSON_NAME] y [PERSON_NAME] mail_outline …" at bounding box center [758, 400] width 1517 height 704
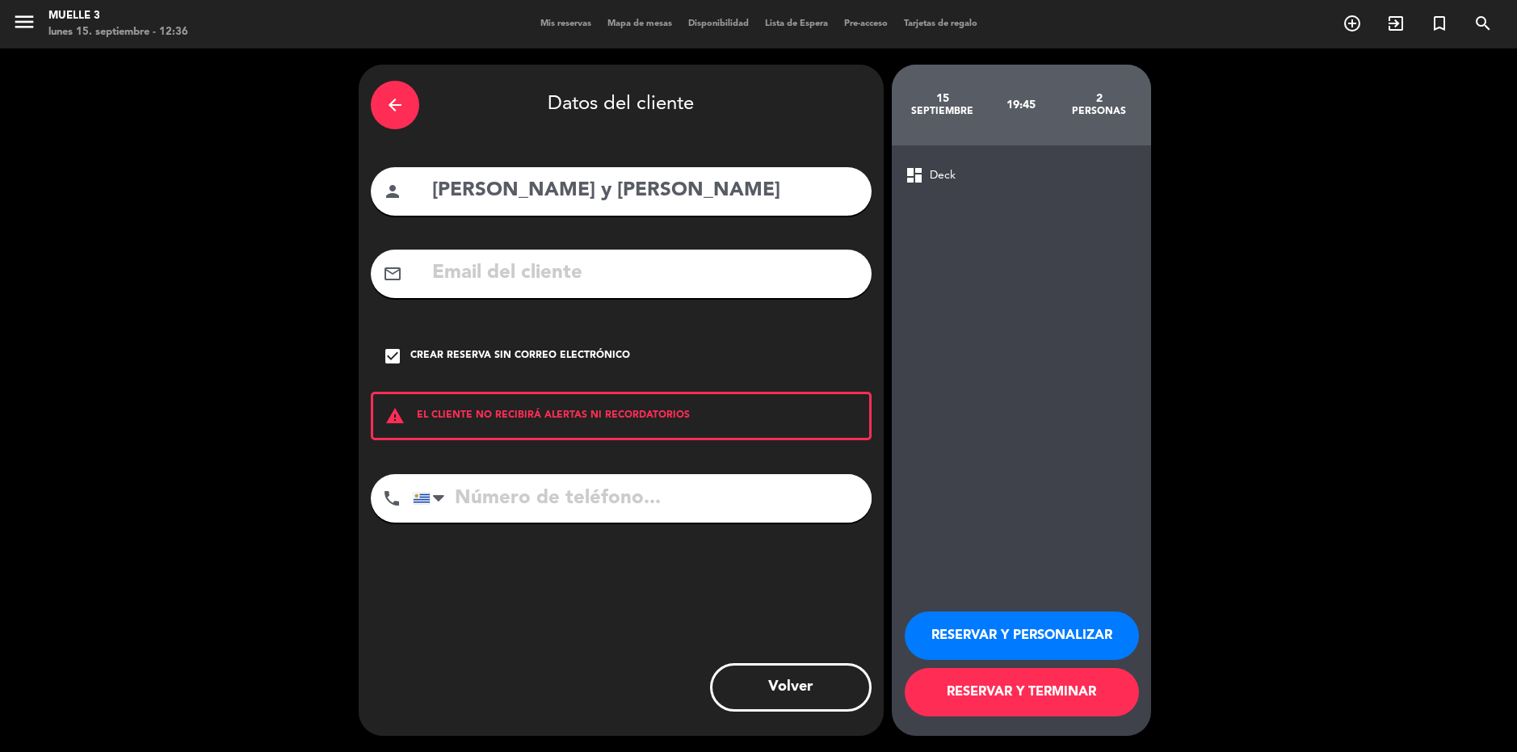
click at [549, 518] on input "tel" at bounding box center [642, 498] width 459 height 48
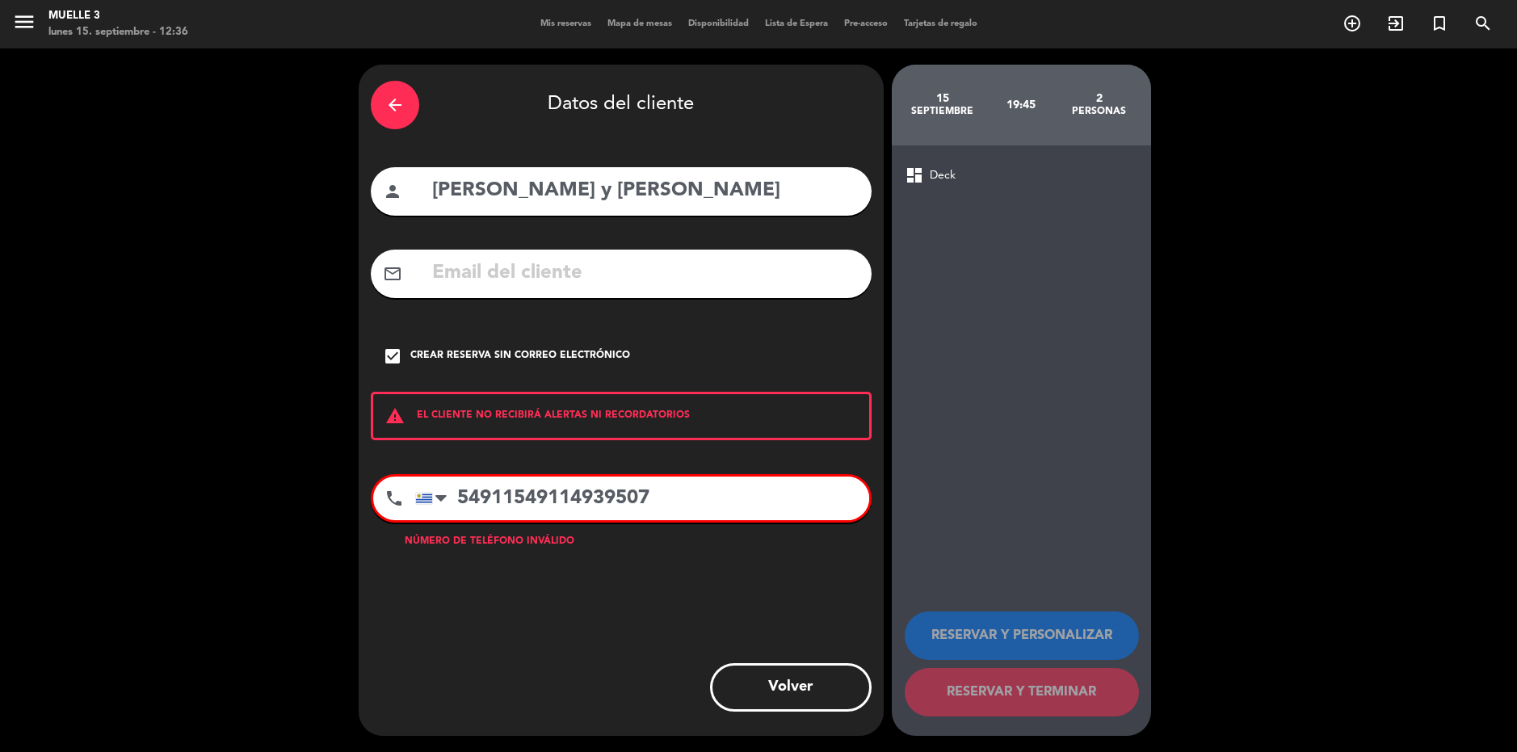
type input "549115491149395070"
drag, startPoint x: 696, startPoint y: 496, endPoint x: 417, endPoint y: 508, distance: 279.0
click at [417, 508] on div "[GEOGRAPHIC_DATA] +1 [GEOGRAPHIC_DATA] +44 [GEOGRAPHIC_DATA] ([GEOGRAPHIC_DATA]…" at bounding box center [642, 499] width 454 height 44
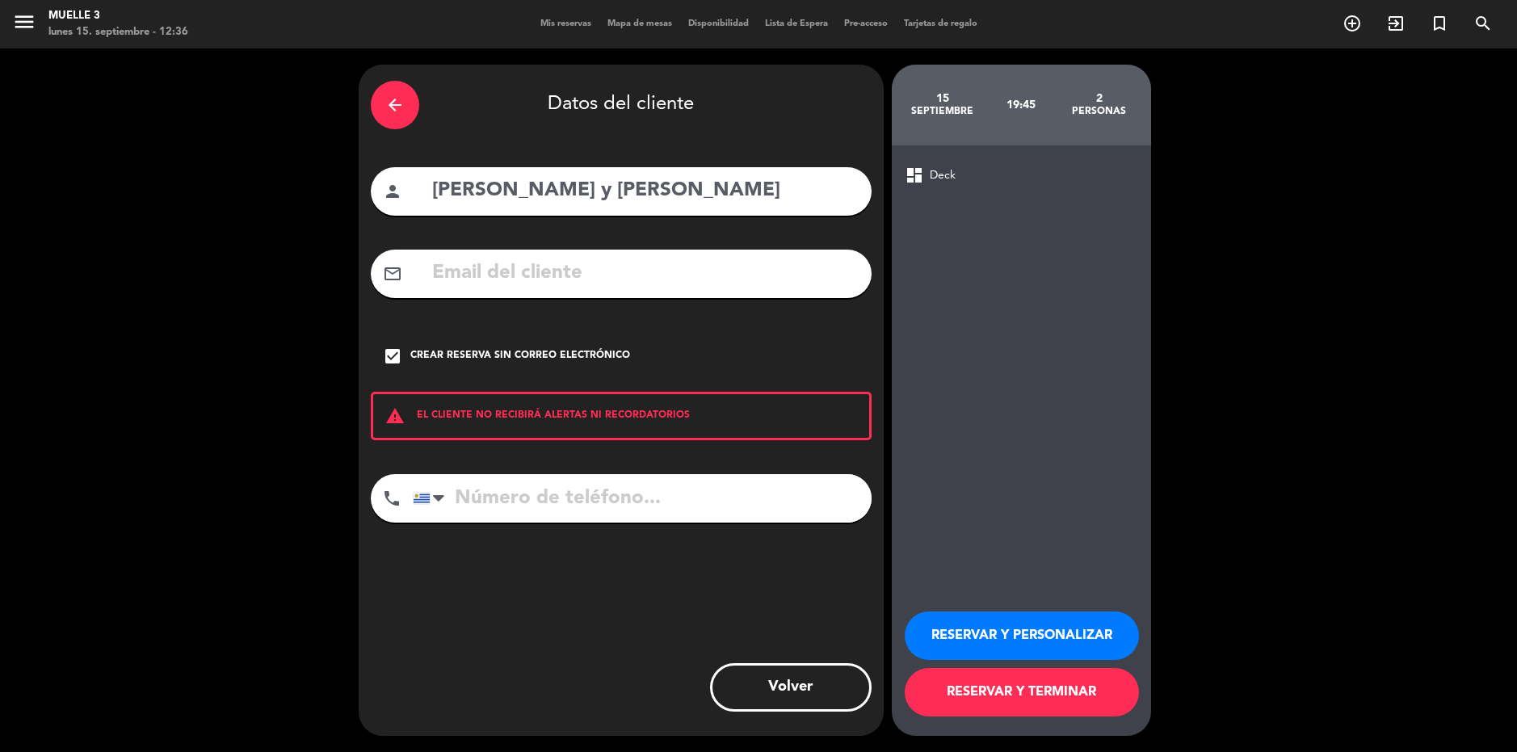
click at [1076, 695] on button "RESERVAR Y TERMINAR" at bounding box center [1022, 692] width 234 height 48
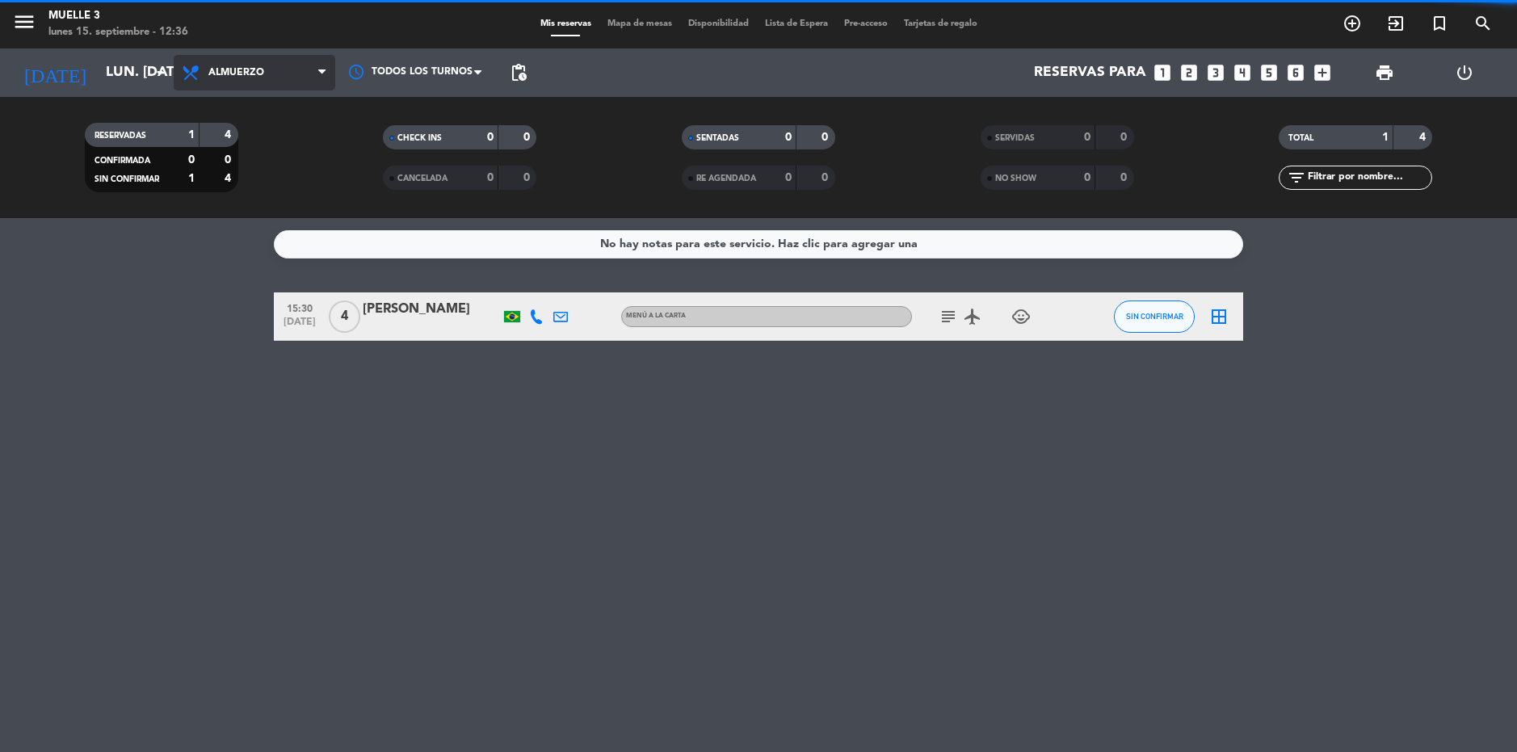
click at [330, 59] on span "Almuerzo" at bounding box center [255, 73] width 162 height 36
click at [286, 118] on div "menu Muelle 3 lunes 15. septiembre - 12:36 Mis reservas Mapa de mesas Disponibi…" at bounding box center [758, 109] width 1517 height 218
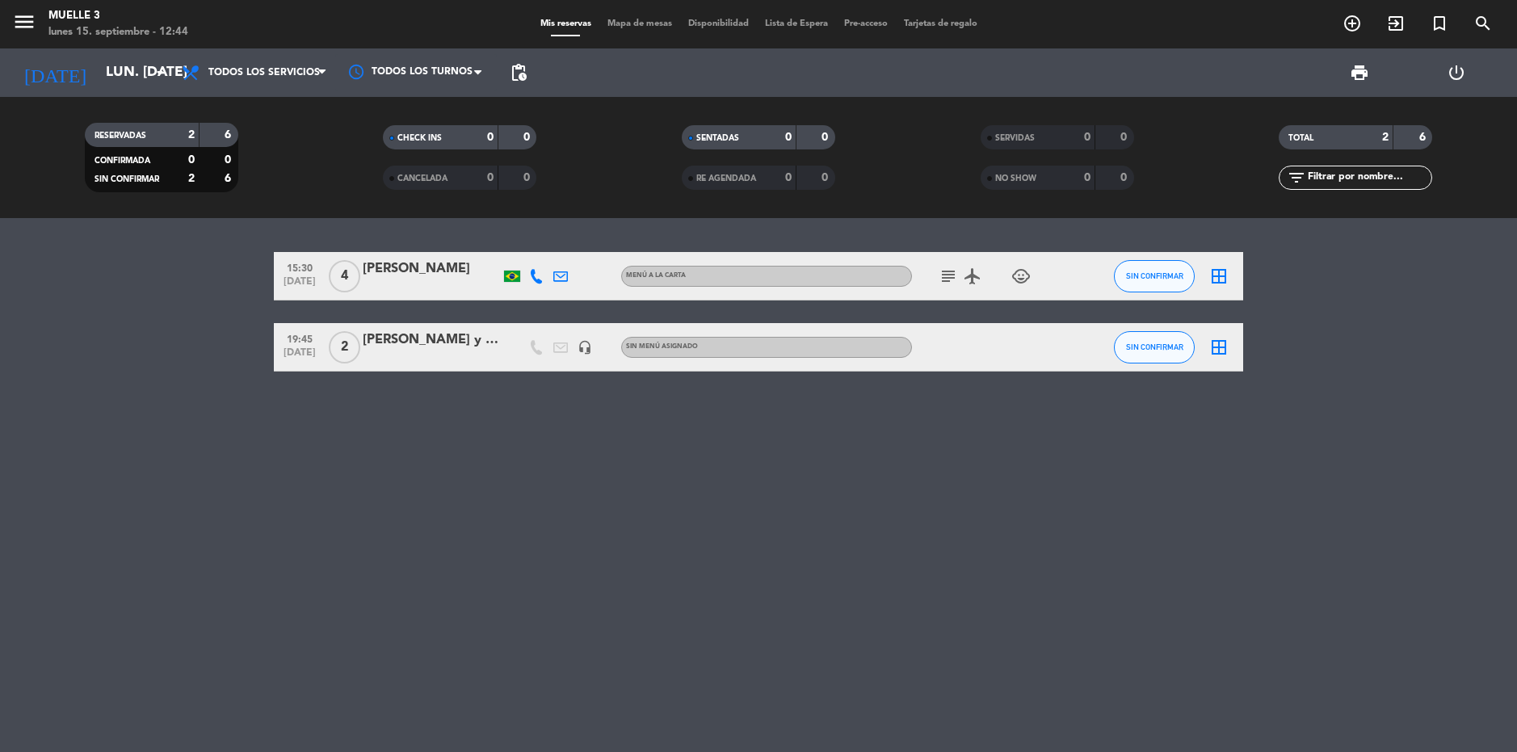
click at [432, 348] on div "[PERSON_NAME] y [PERSON_NAME]" at bounding box center [431, 340] width 137 height 21
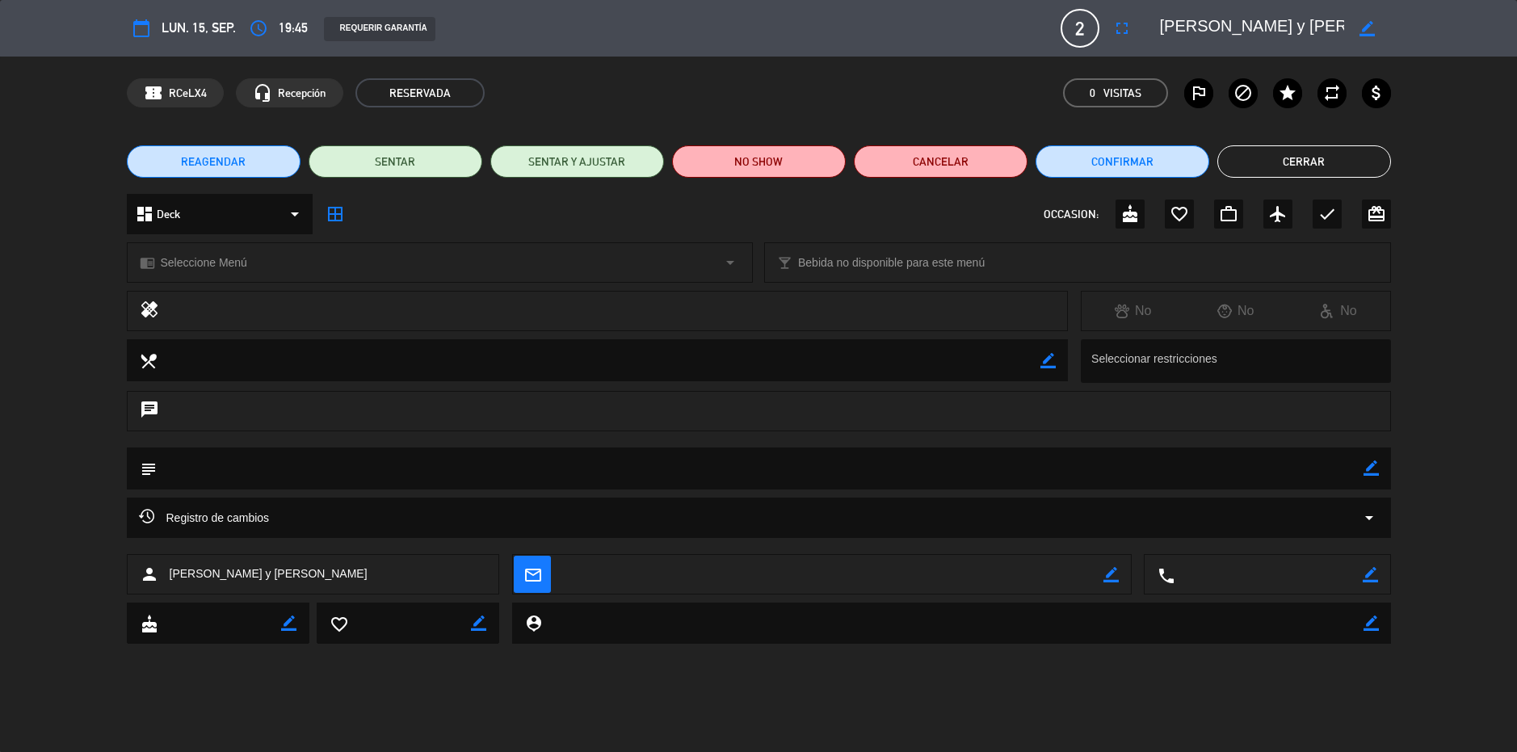
click at [308, 26] on div "calendar_today lun. 15, sep. access_time 19:45 REQUERIR GARANTÍA 2 [PERSON_NAME…" at bounding box center [759, 28] width 1264 height 39
click at [302, 26] on span "19:45" at bounding box center [293, 29] width 29 height 22
click at [260, 32] on icon "access_time" at bounding box center [258, 28] width 19 height 19
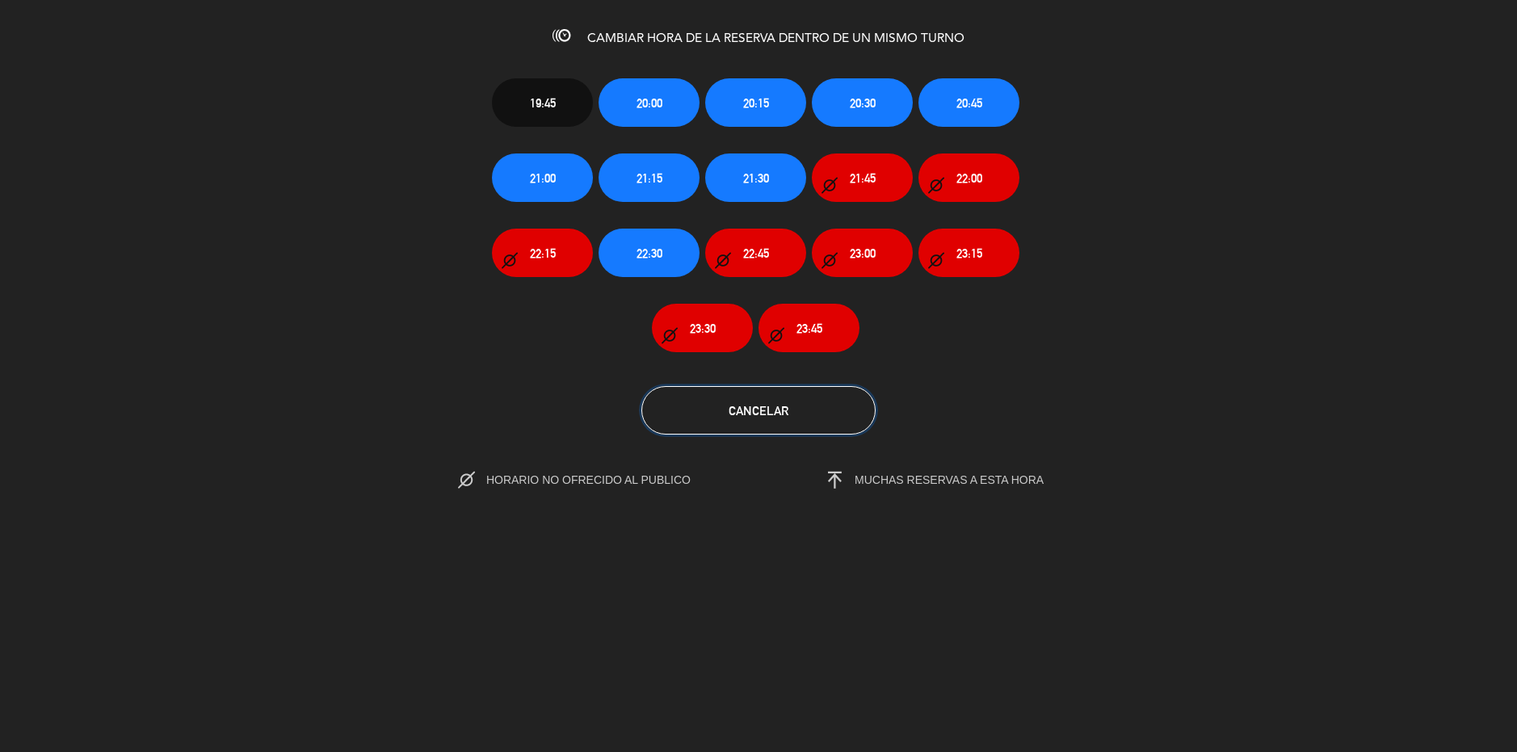
click at [721, 401] on button "Cancelar" at bounding box center [758, 410] width 234 height 48
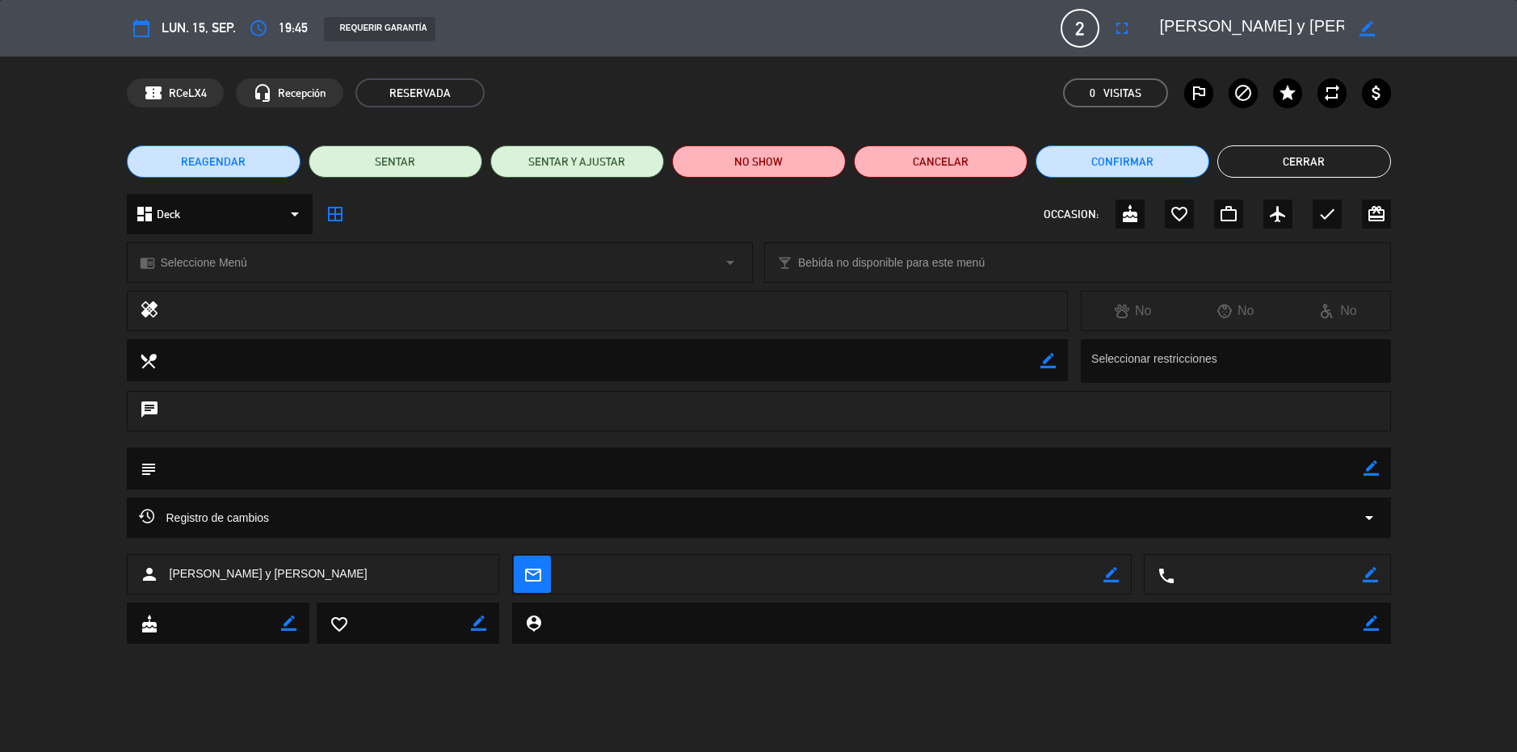
click at [1377, 467] on icon "border_color" at bounding box center [1371, 467] width 15 height 15
type textarea "a las 19, 19:15 vienen"
click at [1373, 469] on icon at bounding box center [1371, 467] width 15 height 15
click at [1318, 161] on button "Cerrar" at bounding box center [1304, 161] width 174 height 32
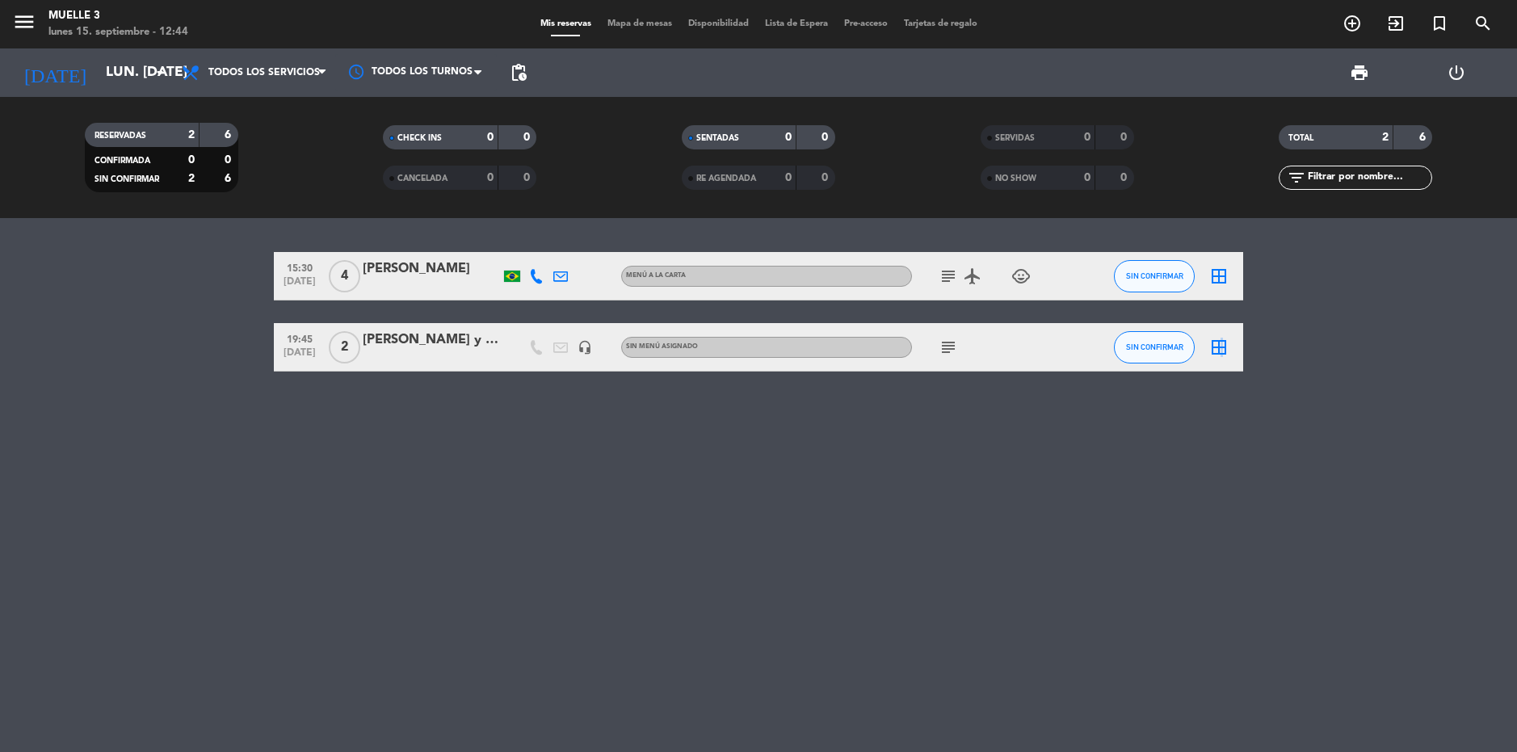
click at [1221, 351] on icon "border_all" at bounding box center [1218, 347] width 19 height 19
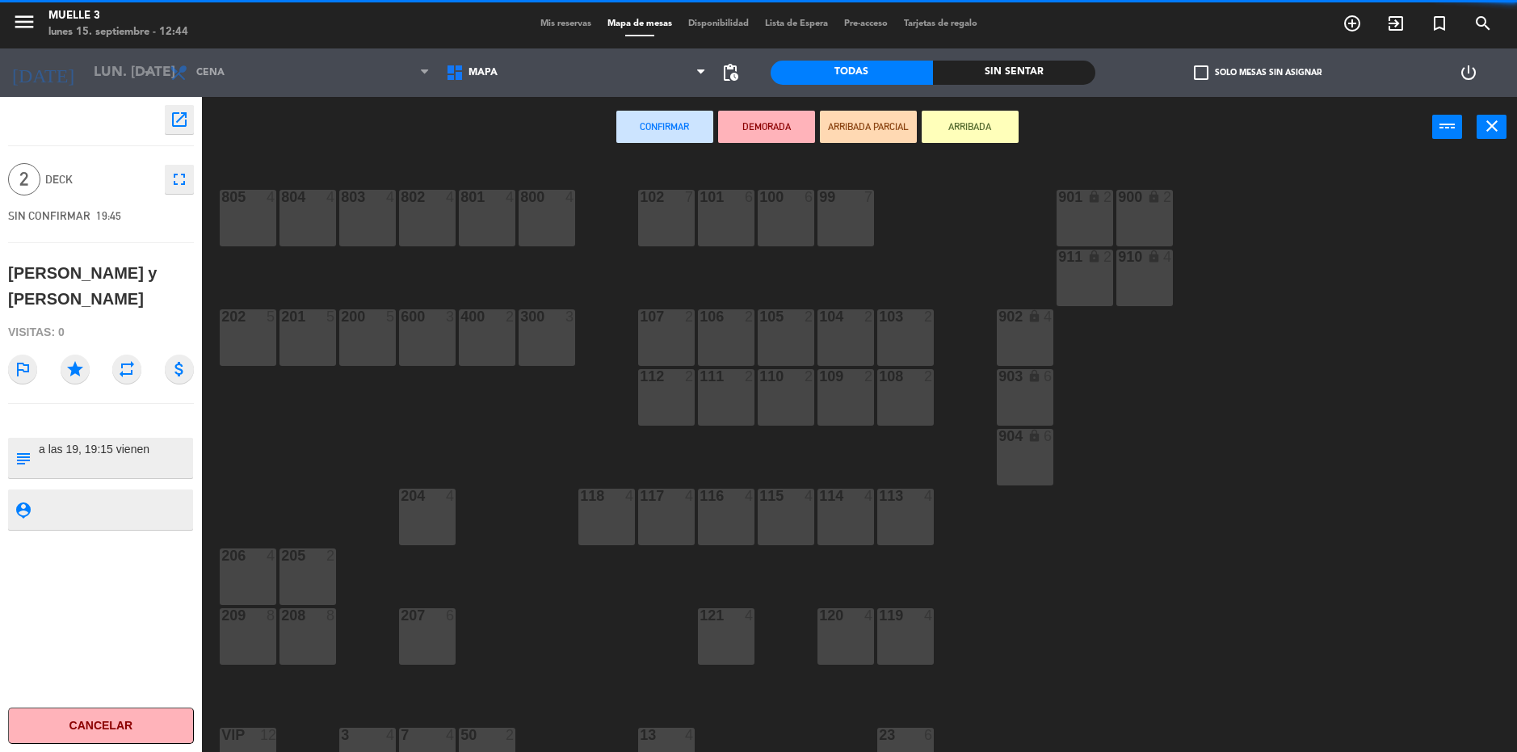
scroll to position [162, 0]
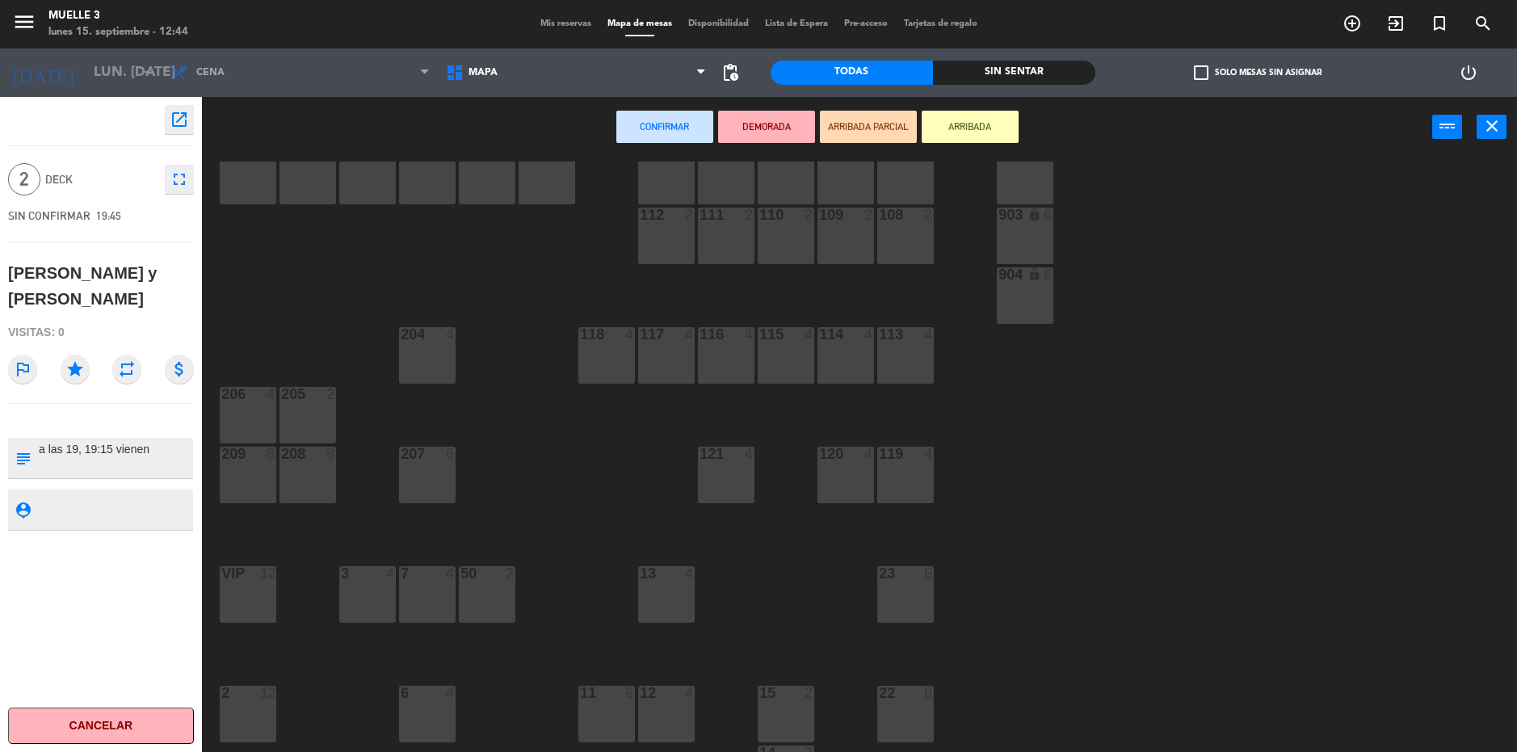
click at [437, 578] on div at bounding box center [427, 573] width 27 height 15
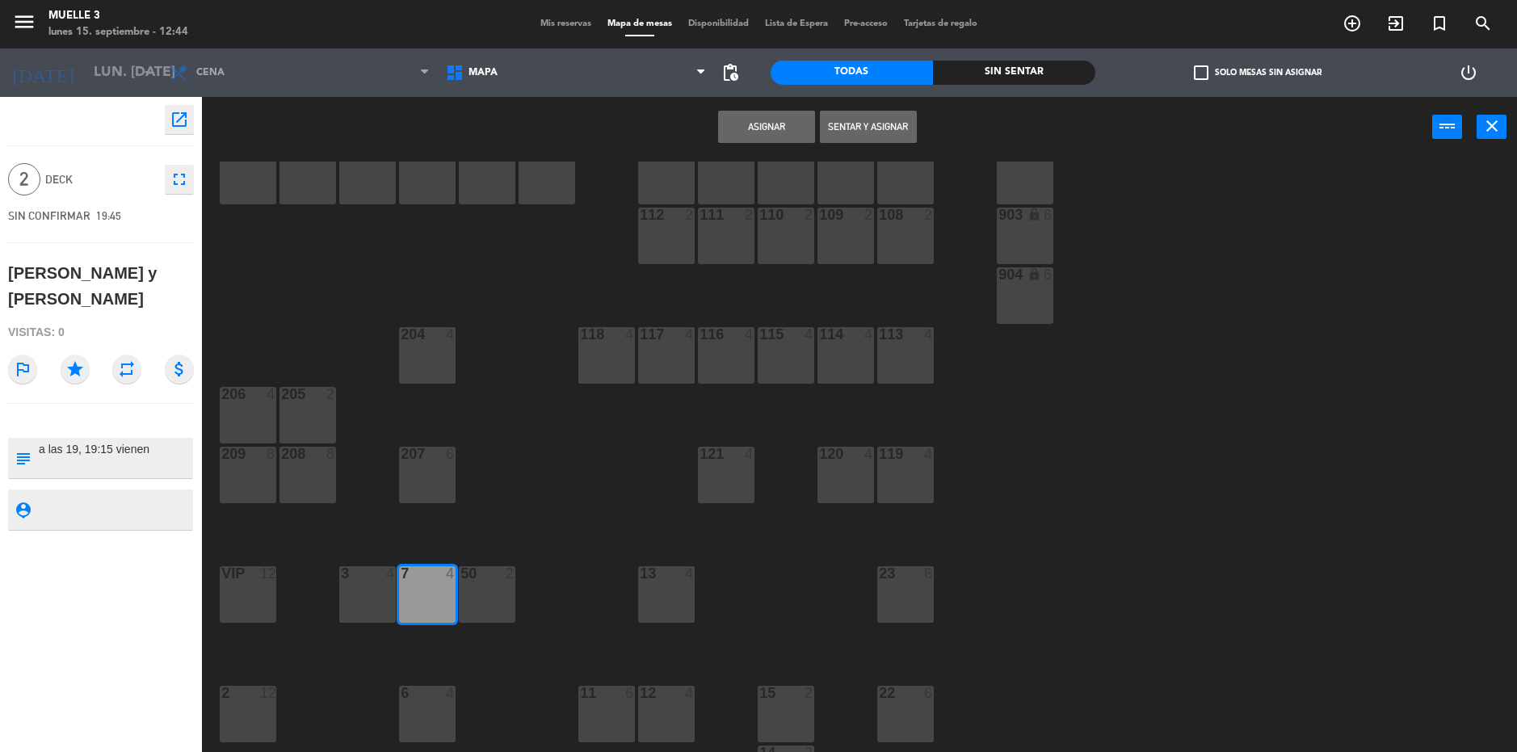
click at [797, 118] on button "Asignar" at bounding box center [766, 127] width 97 height 32
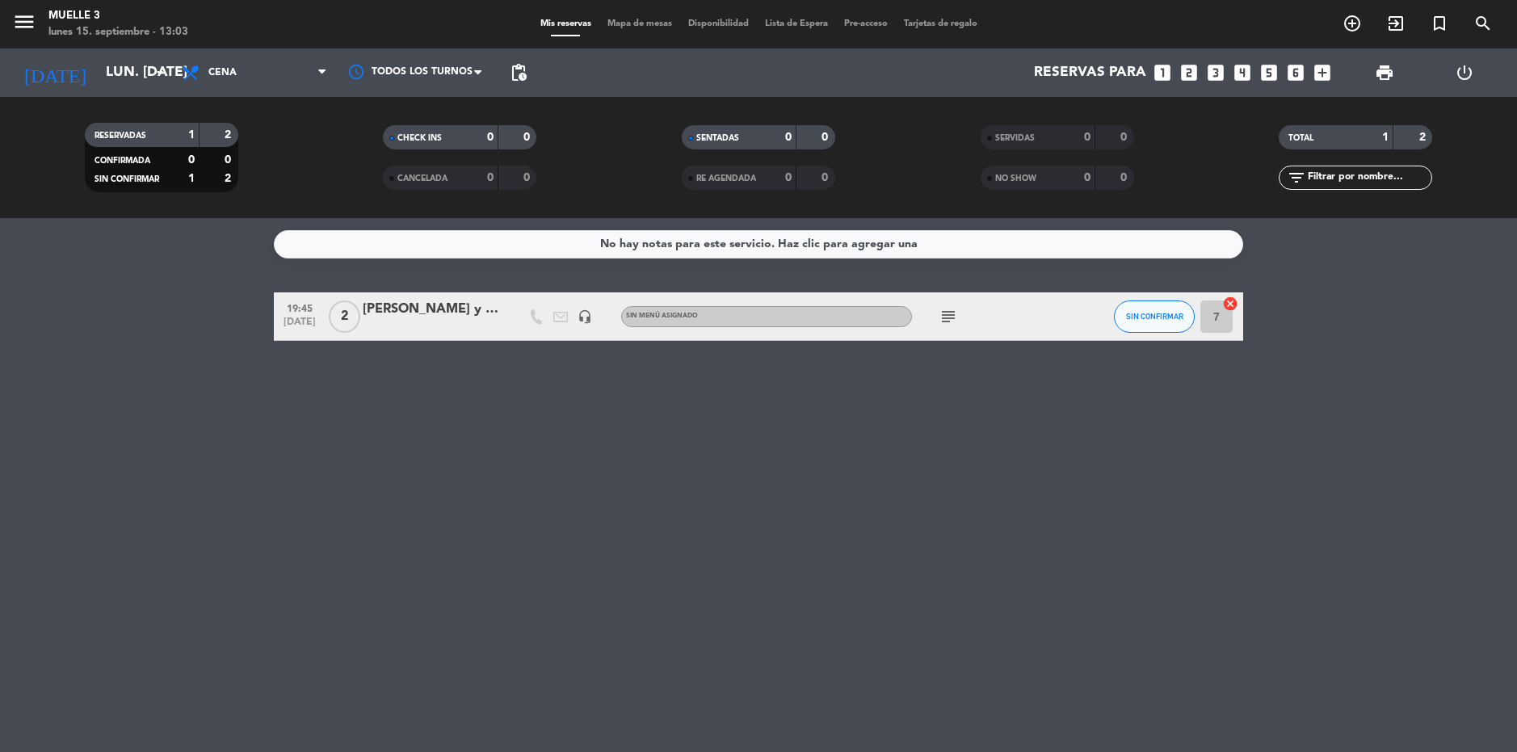
click at [1132, 687] on div "No hay notas para este servicio. Haz clic para agregar una 19:45 [DATE] 2 [PERS…" at bounding box center [758, 485] width 1517 height 534
click at [738, 58] on div "Reservas para looks_one looks_two looks_3 looks_4 looks_5 looks_6 add_box" at bounding box center [937, 72] width 804 height 48
